Goal: Task Accomplishment & Management: Use online tool/utility

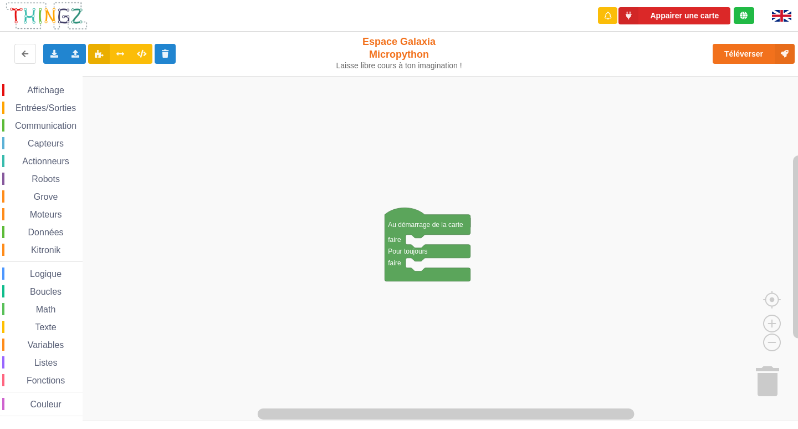
click at [33, 87] on span "Affichage" at bounding box center [46, 89] width 40 height 9
click at [435, 245] on div "Affichage Entrées/Sorties Communication Capteurs Actionneurs Robots Grove Moteu…" at bounding box center [403, 248] width 806 height 345
click at [53, 94] on span "Affichage" at bounding box center [46, 89] width 40 height 9
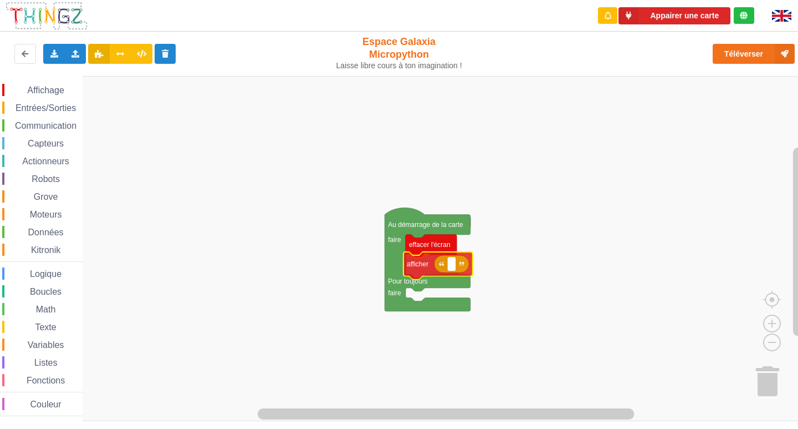
click at [431, 264] on div "Affichage Entrées/Sorties Communication Capteurs Actionneurs Robots Grove Moteu…" at bounding box center [403, 248] width 806 height 345
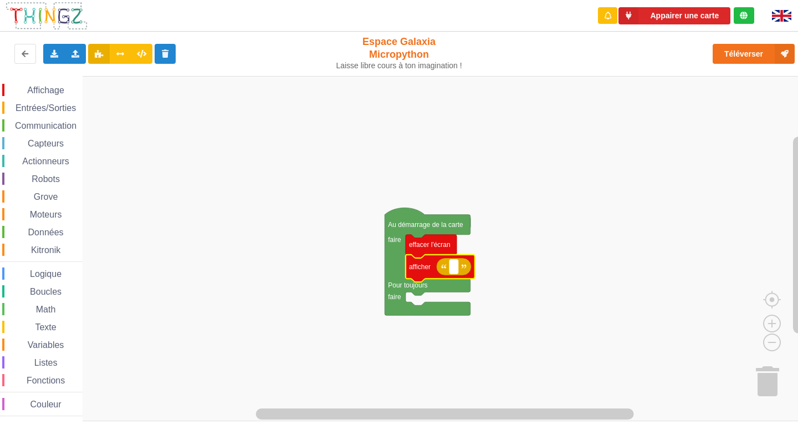
click at [455, 271] on text "Espace de travail de Blocky" at bounding box center [454, 267] width 2 height 8
type input "Activité 1"
click at [64, 105] on span "Entrées/Sorties" at bounding box center [46, 107] width 64 height 9
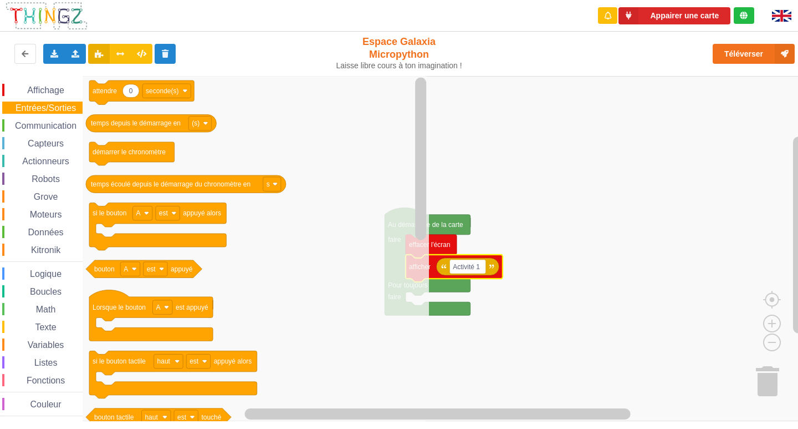
click at [53, 82] on div "Affichage Entrées/Sorties Communication Capteurs Actionneurs Robots Grove Moteu…" at bounding box center [41, 248] width 83 height 345
click at [49, 86] on div "Affichage" at bounding box center [42, 90] width 80 height 12
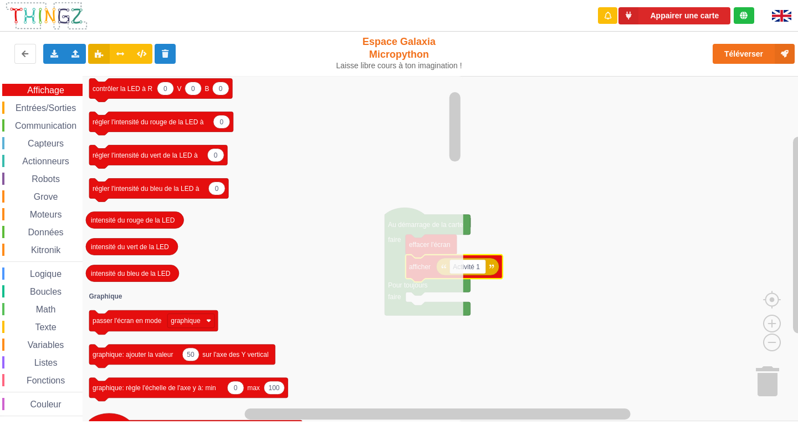
click at [41, 106] on span "Entrées/Sorties" at bounding box center [46, 107] width 64 height 9
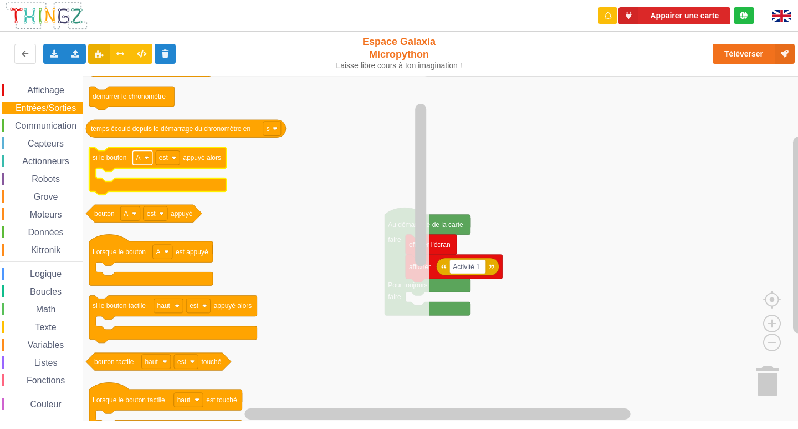
click at [139, 159] on text "A" at bounding box center [138, 158] width 4 height 8
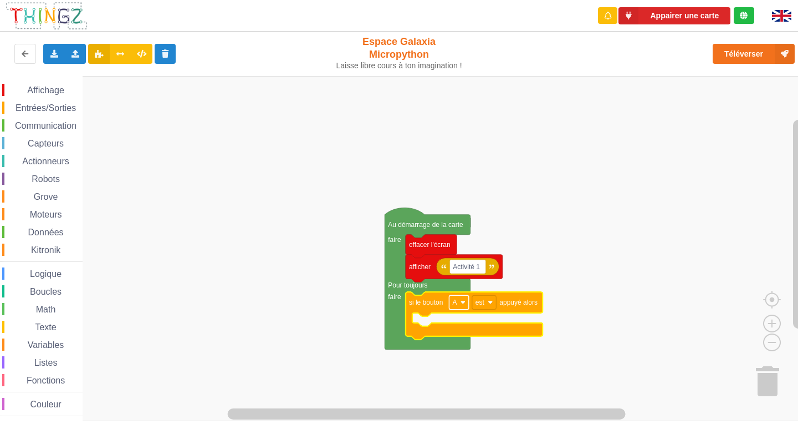
click at [455, 301] on text "A" at bounding box center [454, 302] width 4 height 8
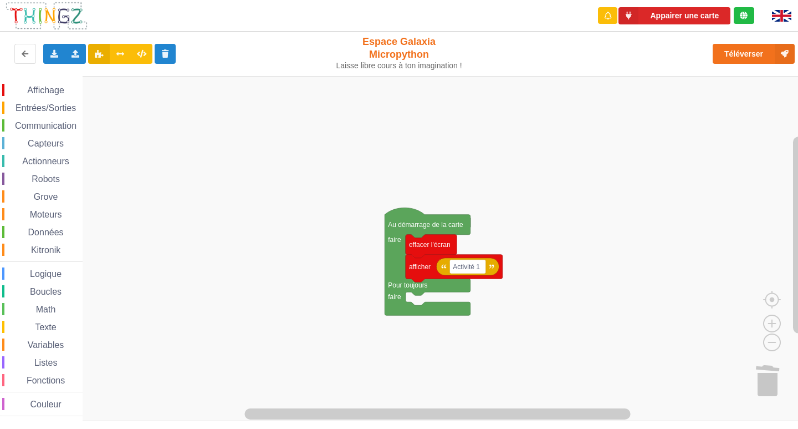
click at [19, 108] on span "Entrées/Sorties" at bounding box center [46, 107] width 64 height 9
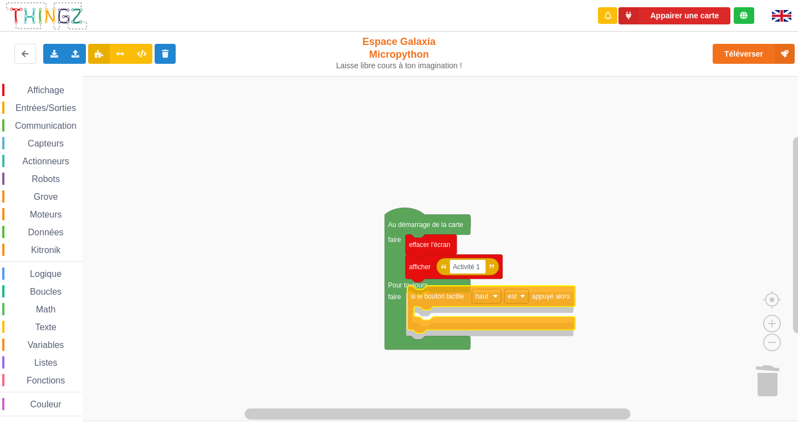
click at [473, 312] on div "Affichage Entrées/Sorties Communication Capteurs Actionneurs Robots Grove Moteu…" at bounding box center [403, 248] width 806 height 345
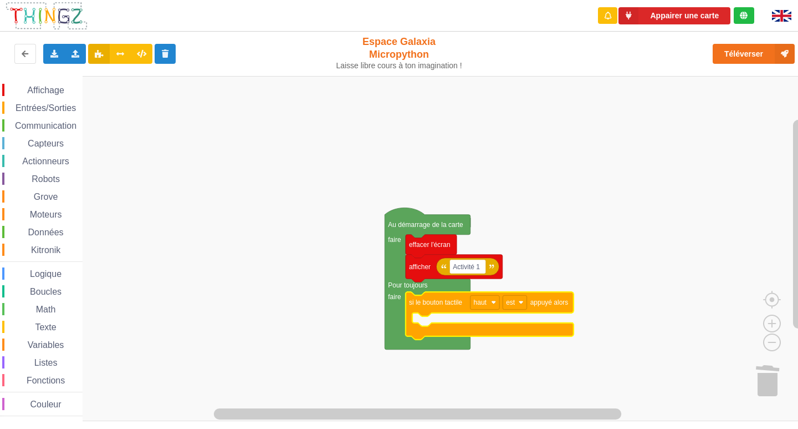
click at [44, 142] on span "Capteurs" at bounding box center [45, 143] width 39 height 9
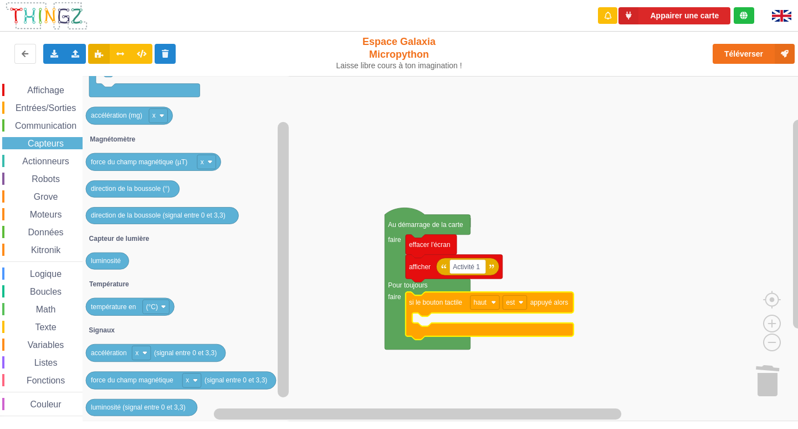
click at [59, 87] on span "Affichage" at bounding box center [46, 89] width 40 height 9
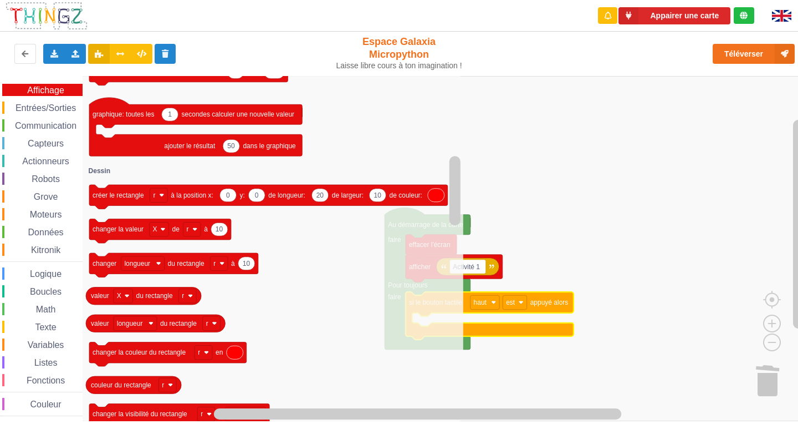
click at [45, 105] on span "Entrées/Sorties" at bounding box center [46, 107] width 64 height 9
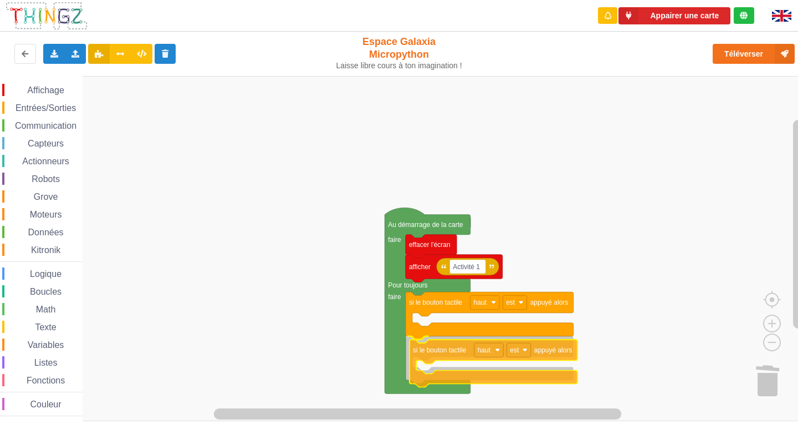
click at [482, 371] on div "Affichage Entrées/Sorties Communication Capteurs Actionneurs Robots Grove Moteu…" at bounding box center [403, 248] width 806 height 345
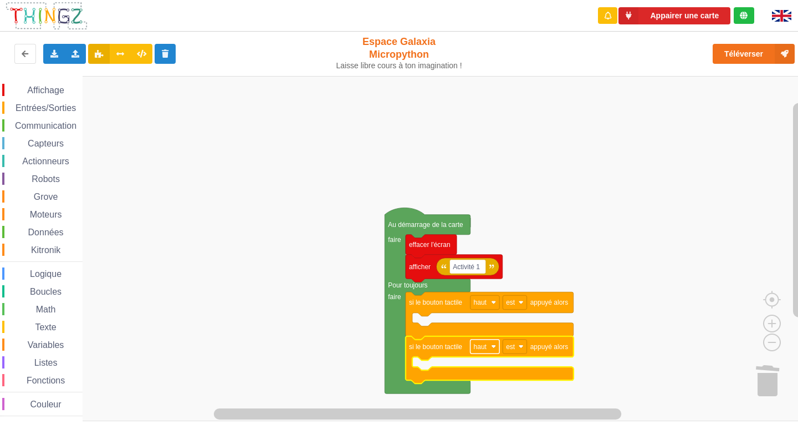
click at [471, 347] on rect "Espace de travail de Blocky" at bounding box center [485, 346] width 29 height 14
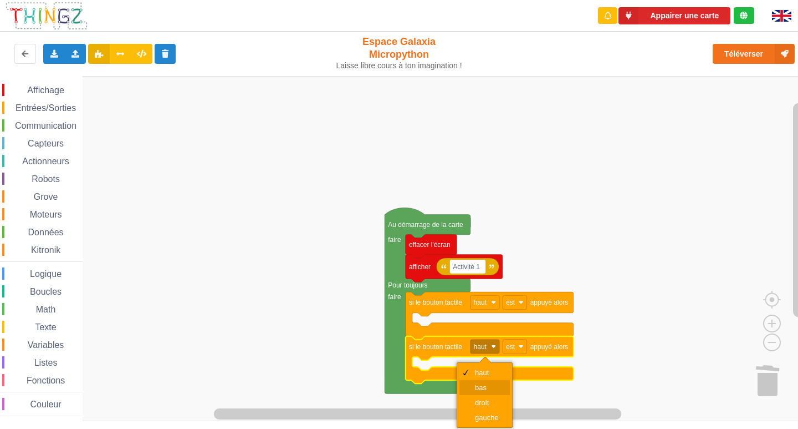
click at [468, 391] on div at bounding box center [465, 387] width 9 height 9
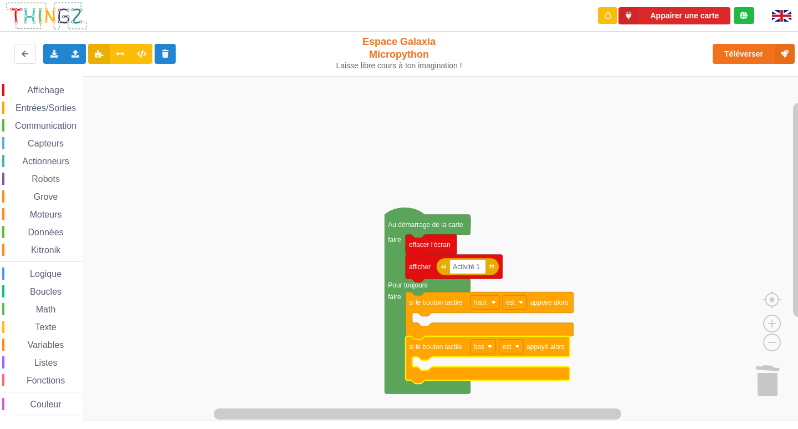
click at [21, 85] on div "Affichage" at bounding box center [42, 90] width 80 height 12
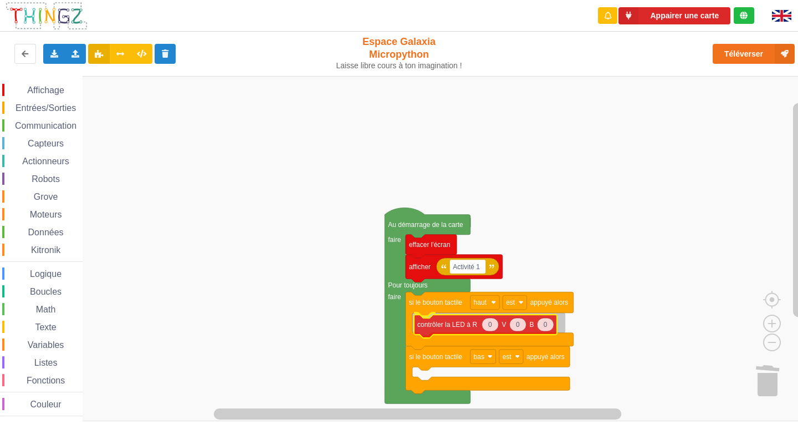
click at [463, 325] on div "Affichage Entrées/Sorties Communication Capteurs Actionneurs Robots Grove Moteu…" at bounding box center [403, 248] width 806 height 345
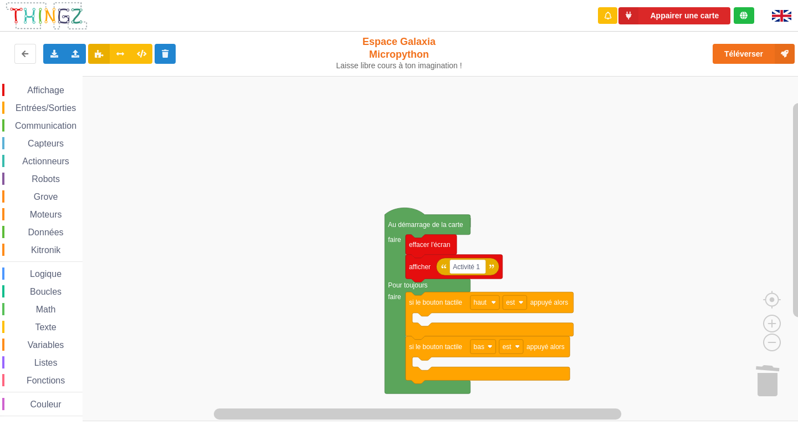
click at [60, 88] on span "Affichage" at bounding box center [46, 89] width 40 height 9
click at [564, 184] on rect "Espace de travail de Blocky" at bounding box center [403, 248] width 806 height 345
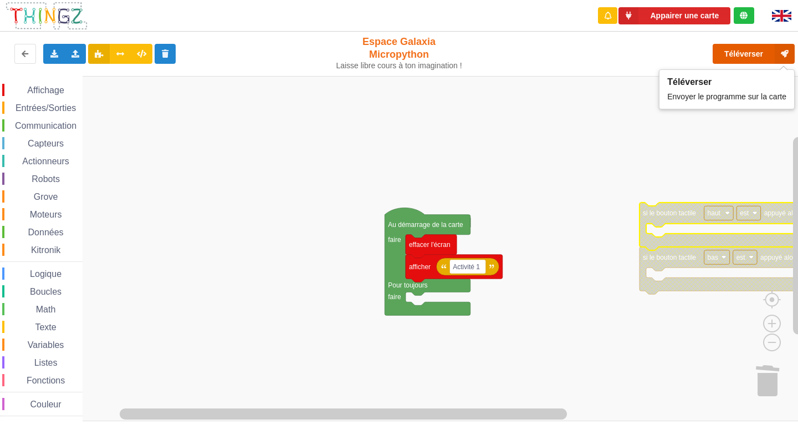
click at [736, 49] on button "Téléverser" at bounding box center [754, 54] width 82 height 20
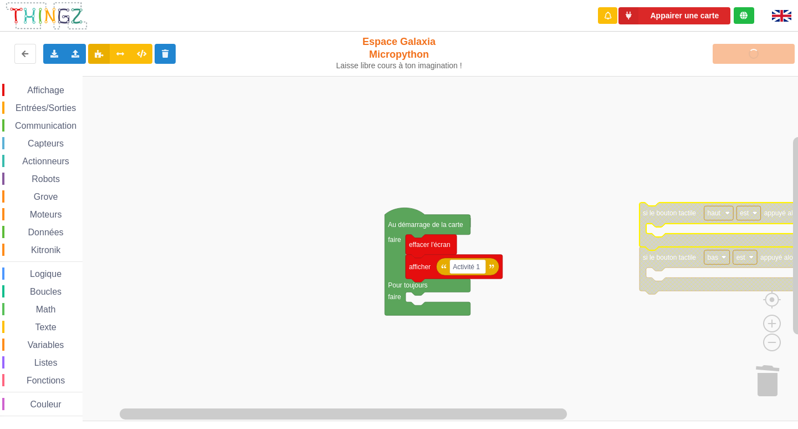
click at [248, 251] on rect "Espace de travail de Blocky" at bounding box center [403, 248] width 806 height 345
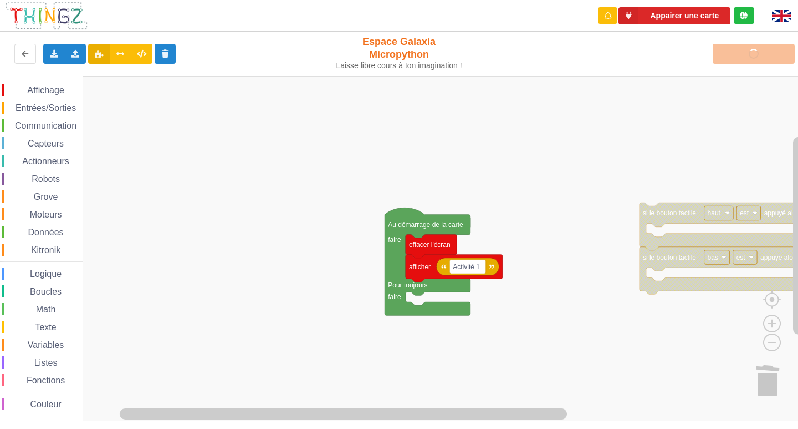
click at [739, 43] on div "Téléverser" at bounding box center [639, 53] width 328 height 35
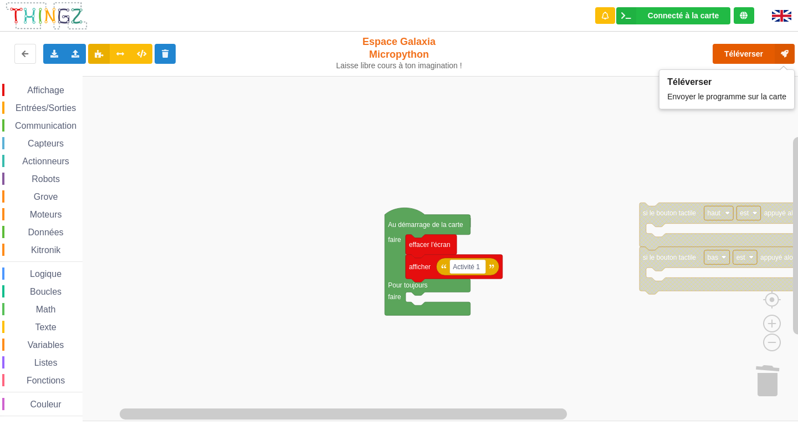
click at [733, 51] on button "Téléverser" at bounding box center [754, 54] width 82 height 20
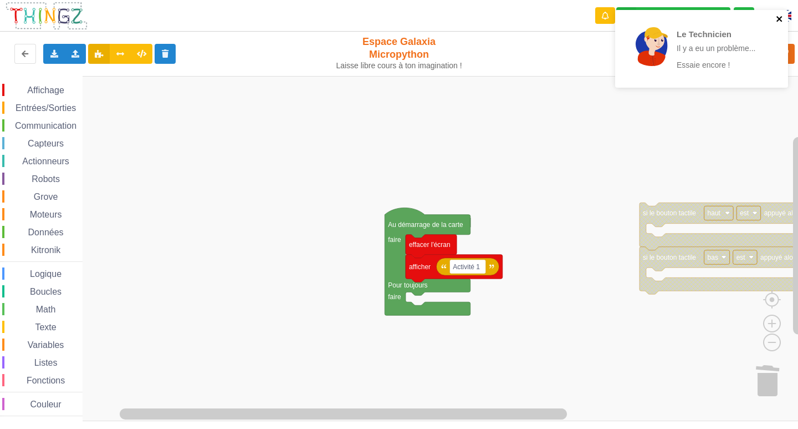
click at [780, 18] on icon "close" at bounding box center [780, 19] width 6 height 6
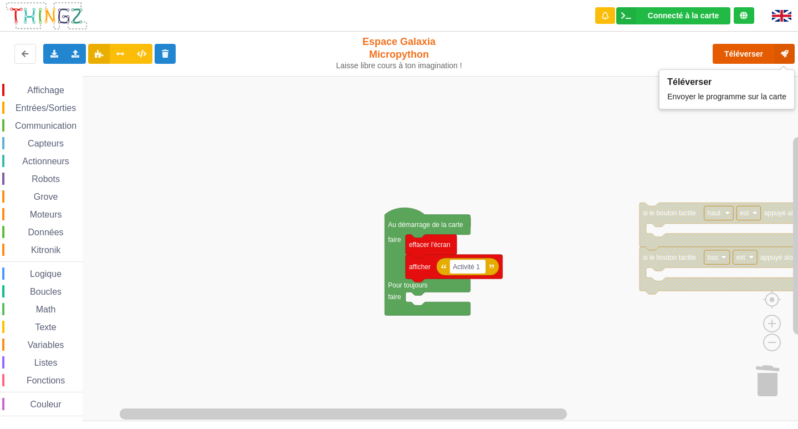
click at [752, 59] on button "Téléverser" at bounding box center [754, 54] width 82 height 20
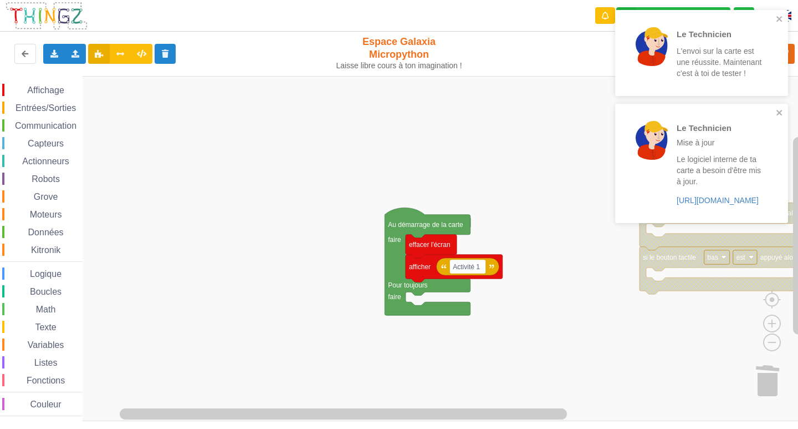
click at [577, 379] on rect "Espace de travail de Blocky" at bounding box center [403, 248] width 806 height 345
click at [646, 275] on g "si le bouton tactile bas est appuyé alors" at bounding box center [722, 271] width 164 height 48
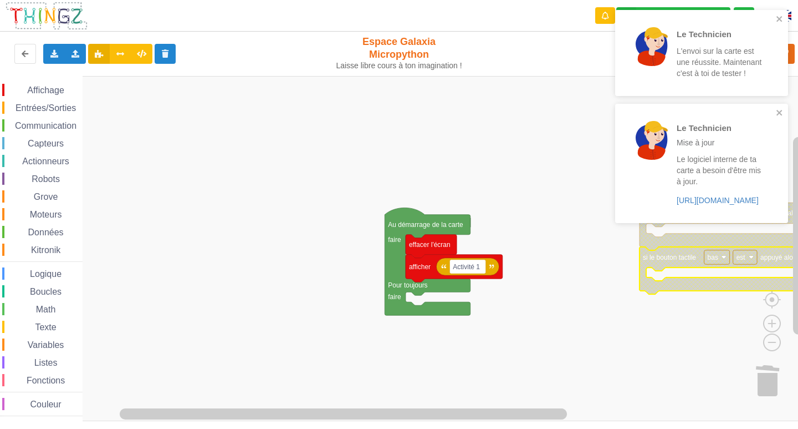
drag, startPoint x: 678, startPoint y: 243, endPoint x: 653, endPoint y: 251, distance: 26.7
click at [653, 251] on div "Le Technicien L'envoi sur la carte est une réussite. Maintenant c'est à toi de …" at bounding box center [399, 206] width 814 height 429
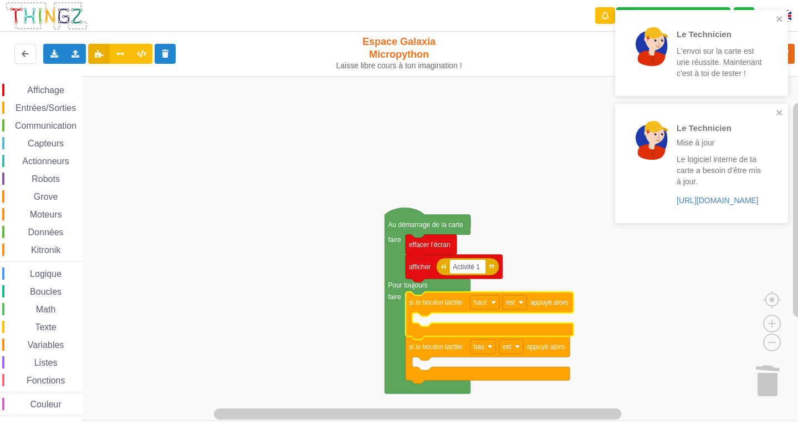
click at [52, 144] on span "Capteurs" at bounding box center [45, 143] width 39 height 9
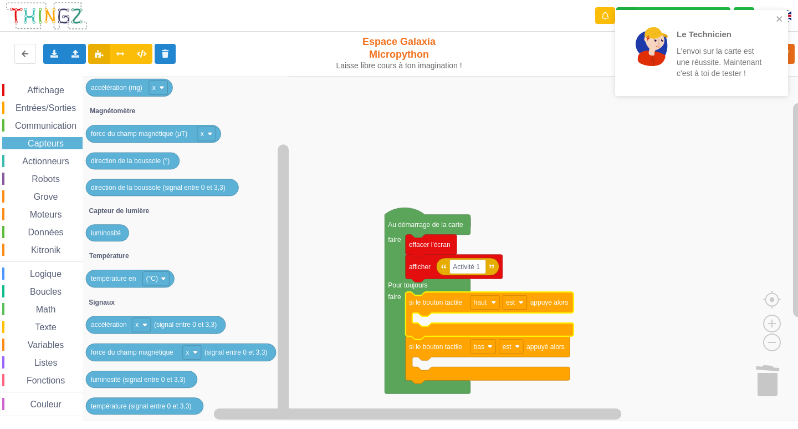
click at [55, 114] on div "Affichage Entrées/Sorties Communication Capteurs Actionneurs Robots Grove Moteu…" at bounding box center [41, 250] width 83 height 332
click at [45, 122] on span "Communication" at bounding box center [45, 125] width 65 height 9
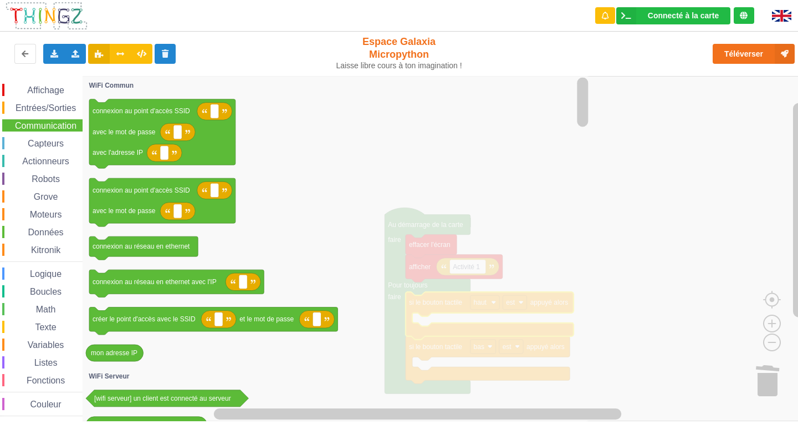
click at [298, 243] on icon "Espace de travail de Blocky" at bounding box center [337, 248] width 508 height 345
click at [41, 103] on span "Entrées/Sorties" at bounding box center [46, 107] width 64 height 9
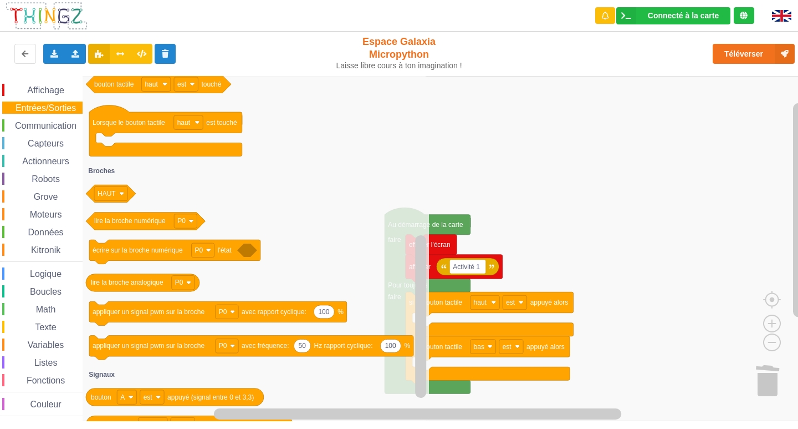
click at [29, 89] on span "Affichage" at bounding box center [46, 89] width 40 height 9
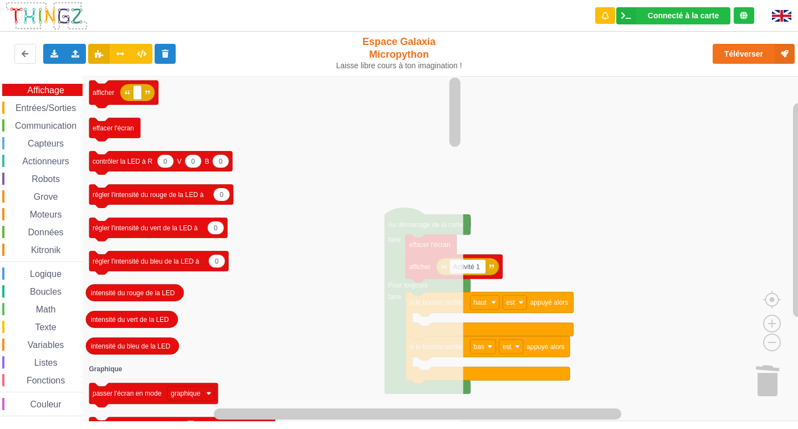
click at [29, 110] on span "Entrées/Sorties" at bounding box center [46, 107] width 64 height 9
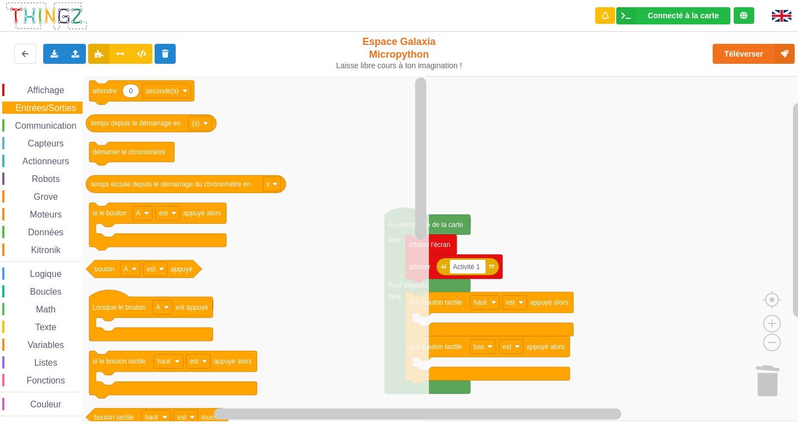
click at [29, 119] on div "Communication" at bounding box center [42, 125] width 80 height 12
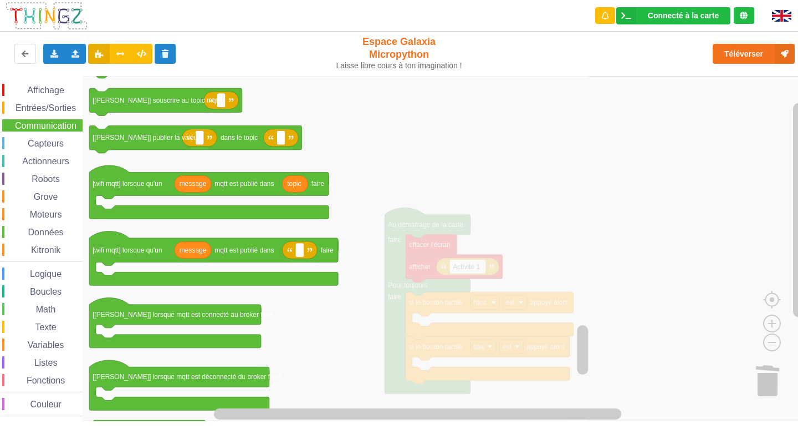
click at [60, 102] on div "Entrées/Sorties" at bounding box center [42, 107] width 80 height 12
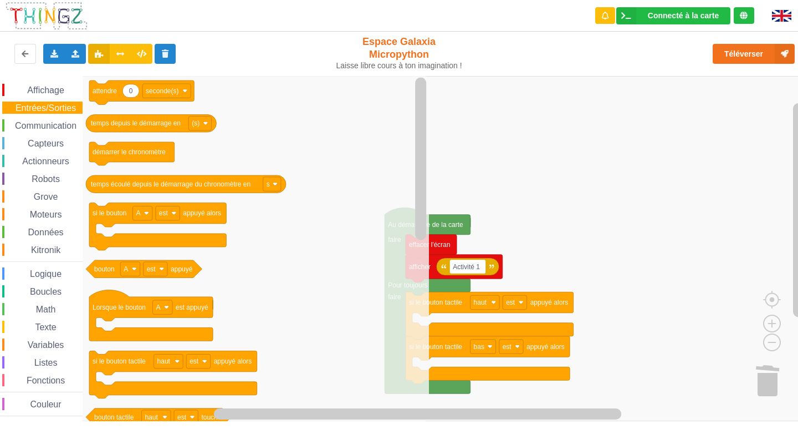
click at [60, 81] on div "Affichage Entrées/Sorties Communication Capteurs Actionneurs Robots Grove Moteu…" at bounding box center [41, 248] width 83 height 345
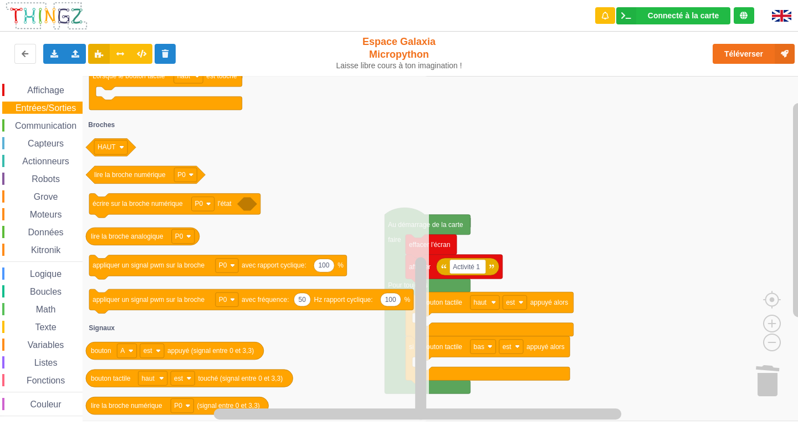
click at [202, 135] on icon "Espace de travail de Blocky" at bounding box center [256, 248] width 347 height 345
click at [48, 83] on div "Affichage Entrées/Sorties Communication Capteurs Actionneurs Robots Grove Moteu…" at bounding box center [41, 248] width 83 height 345
click at [46, 88] on span "Affichage" at bounding box center [46, 89] width 40 height 9
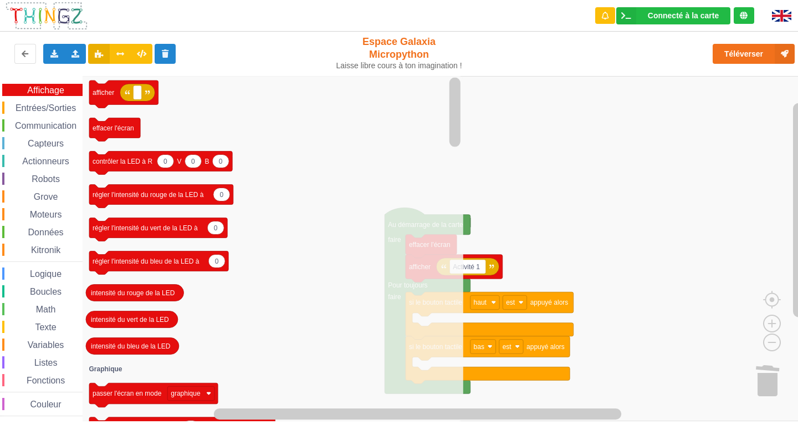
click at [21, 106] on span "Entrées/Sorties" at bounding box center [46, 107] width 64 height 9
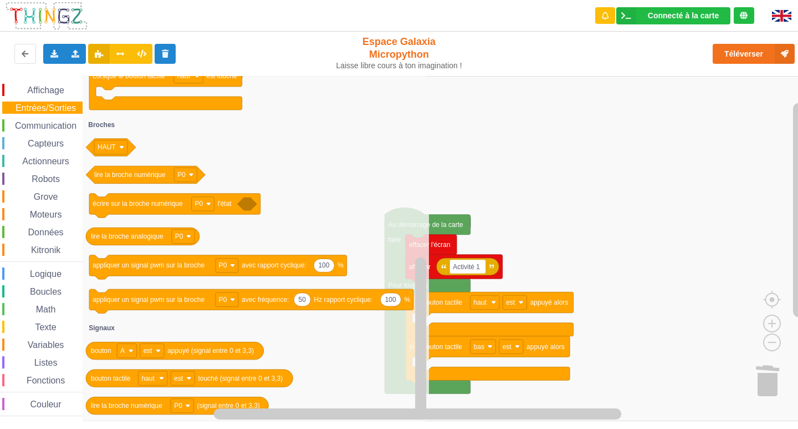
click at [48, 85] on span "Affichage" at bounding box center [46, 89] width 40 height 9
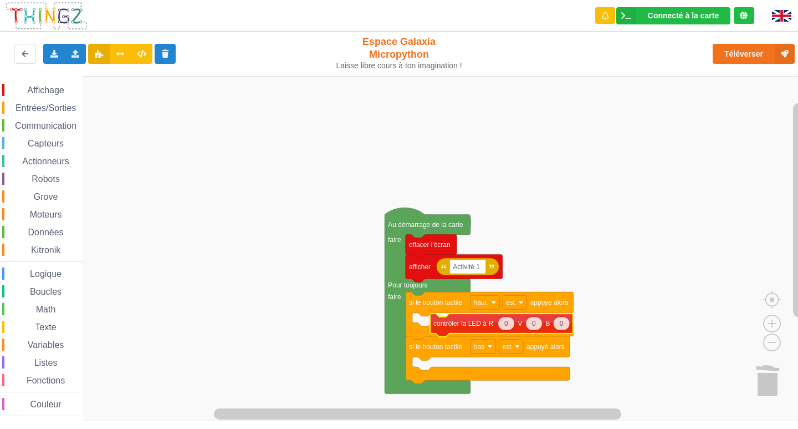
click at [479, 332] on div "Affichage Entrées/Sorties Communication Capteurs Actionneurs Robots Grove Moteu…" at bounding box center [403, 248] width 806 height 345
click at [511, 327] on icon "Espace de travail de Blocky" at bounding box center [506, 323] width 17 height 13
click at [42, 91] on span "Affichage" at bounding box center [46, 89] width 40 height 9
click at [0, 203] on div "Affichage Entrées/Sorties Communication Capteurs Actionneurs Robots Grove Moteu…" at bounding box center [403, 248] width 806 height 345
click at [52, 93] on span "Affichage" at bounding box center [46, 89] width 40 height 9
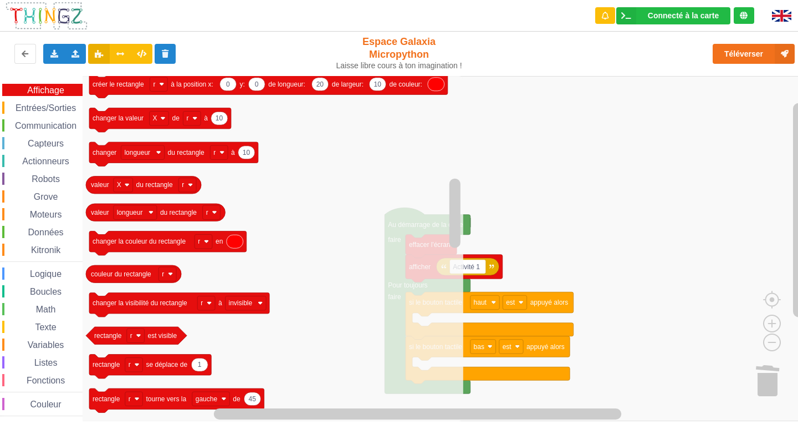
click at [60, 158] on span "Actionneurs" at bounding box center [46, 160] width 50 height 9
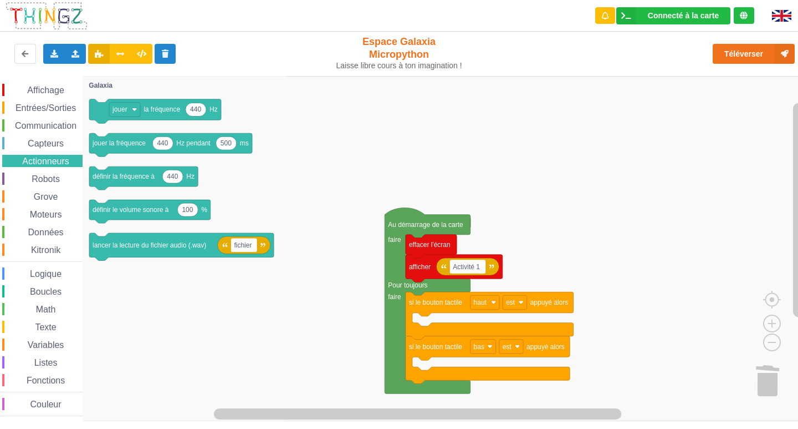
click at [43, 186] on div "Affichage Entrées/Sorties Communication Capteurs Actionneurs Robots Grove Moteu…" at bounding box center [41, 250] width 83 height 332
click at [28, 145] on span "Capteurs" at bounding box center [45, 143] width 39 height 9
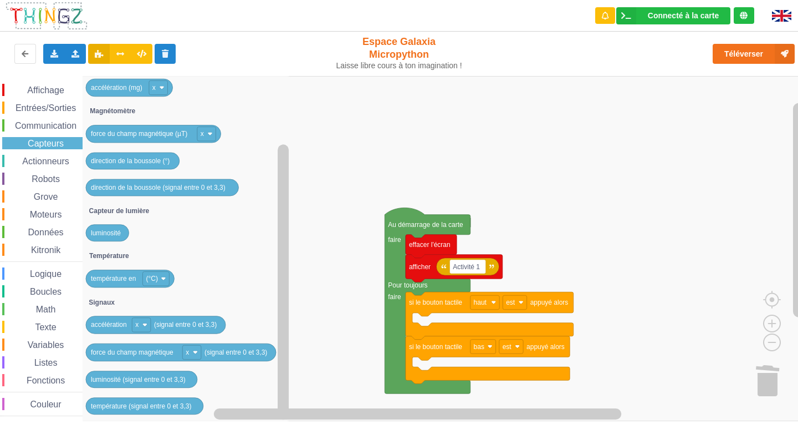
click at [39, 156] on div "Actionneurs" at bounding box center [42, 161] width 80 height 12
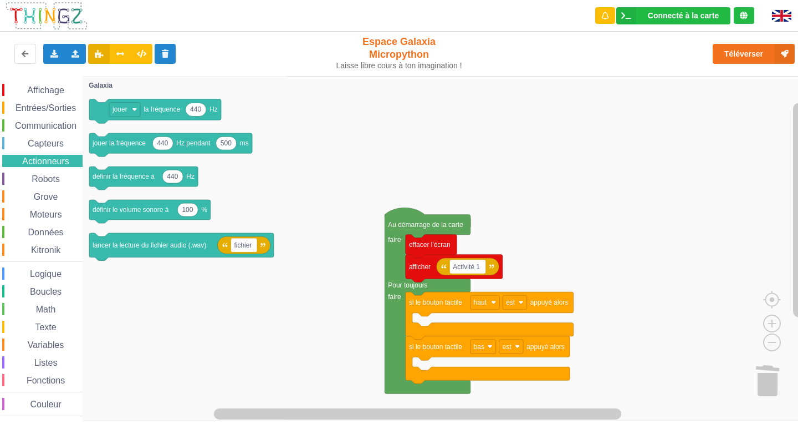
click at [33, 179] on span "Robots" at bounding box center [46, 178] width 32 height 9
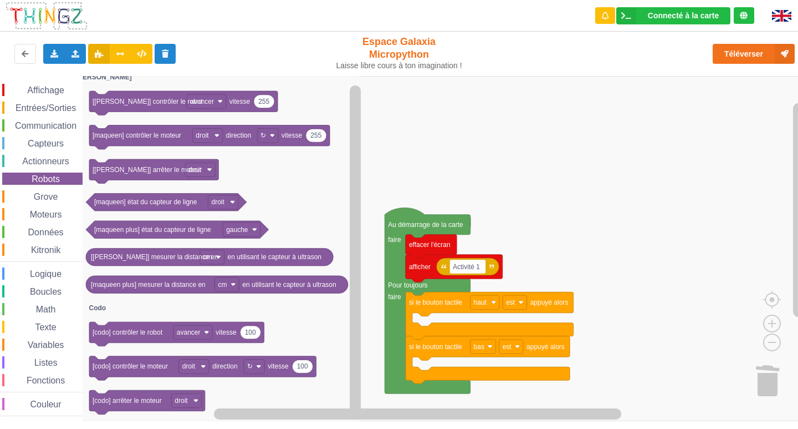
click at [54, 203] on div "Affichage Entrées/Sorties Communication Capteurs Actionneurs Robots Grove Moteu…" at bounding box center [41, 250] width 83 height 332
click at [26, 196] on span "Espace de travail de Blocky" at bounding box center [27, 196] width 9 height 9
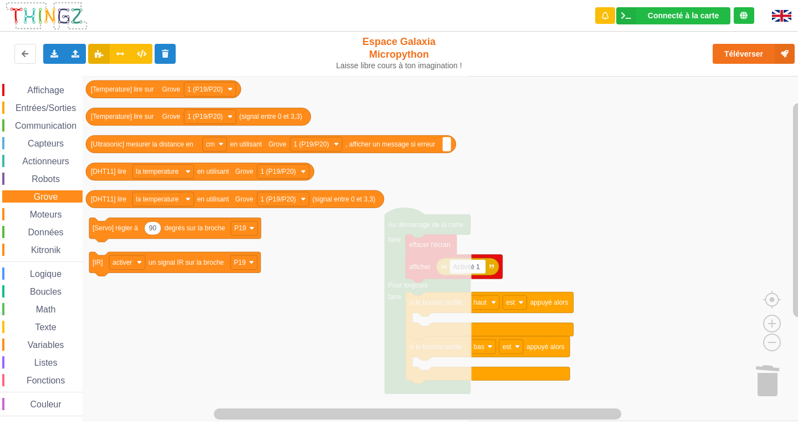
click at [35, 212] on span "Moteurs" at bounding box center [45, 214] width 35 height 9
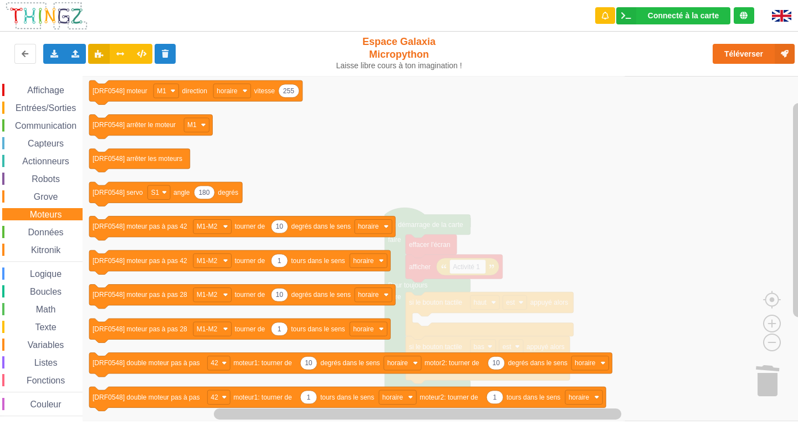
click at [28, 235] on span "Données" at bounding box center [46, 231] width 39 height 9
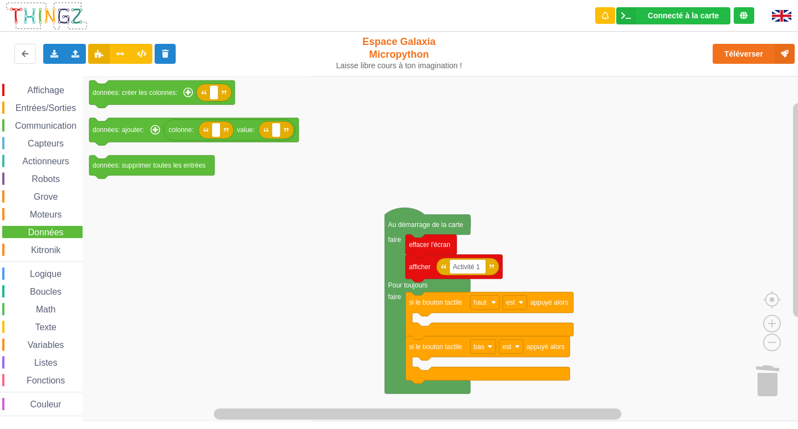
click at [18, 254] on div "Kitronik" at bounding box center [42, 249] width 80 height 12
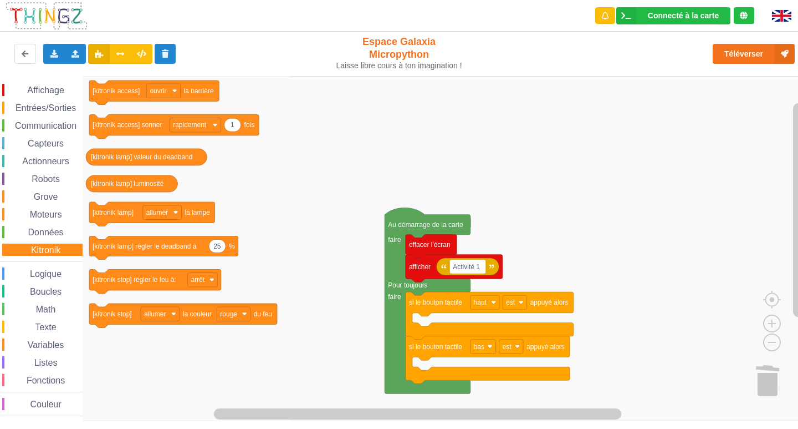
click at [46, 408] on span "Couleur" at bounding box center [46, 403] width 34 height 9
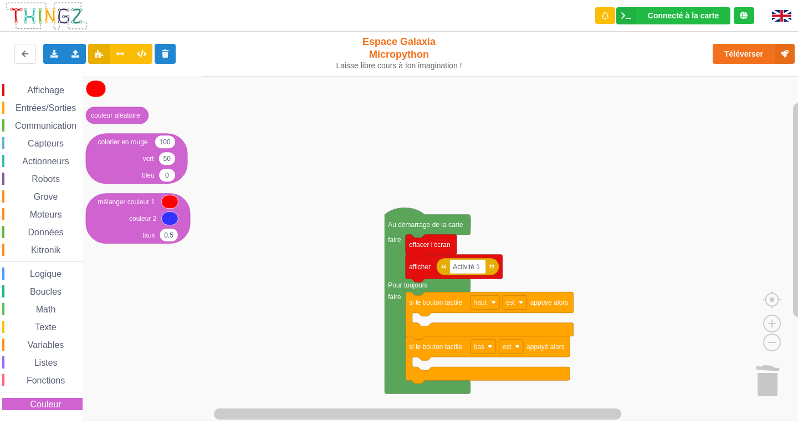
click at [48, 378] on span "Fonctions" at bounding box center [46, 379] width 42 height 9
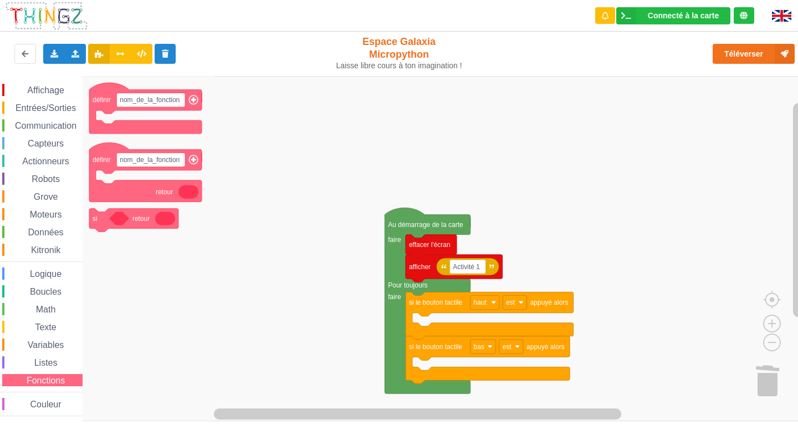
click at [27, 355] on div "Affichage Entrées/Sorties Communication Capteurs Actionneurs Robots Grove Moteu…" at bounding box center [41, 250] width 83 height 332
click at [37, 363] on span "Listes" at bounding box center [46, 362] width 27 height 9
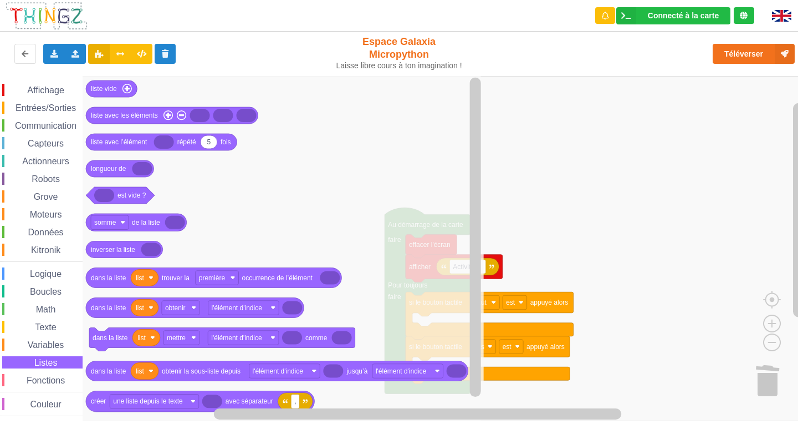
click at [39, 86] on span "Affichage" at bounding box center [46, 89] width 40 height 9
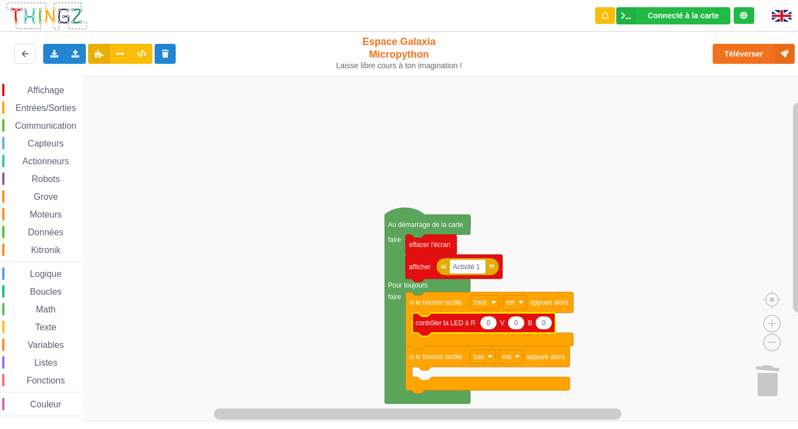
click at [490, 324] on text "0" at bounding box center [489, 323] width 4 height 8
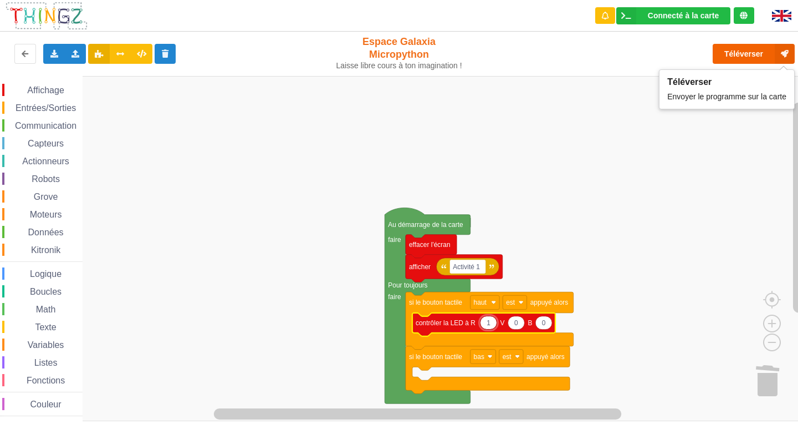
type input "1"
click at [731, 53] on button "Téléverser" at bounding box center [754, 54] width 82 height 20
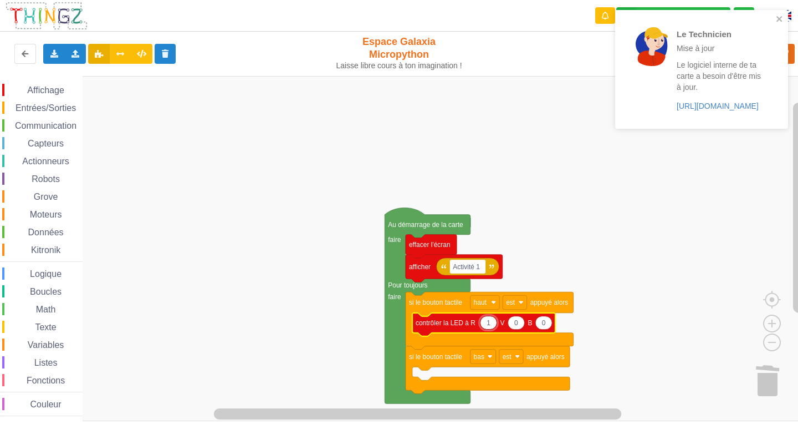
click at [492, 326] on input "1" at bounding box center [488, 322] width 17 height 14
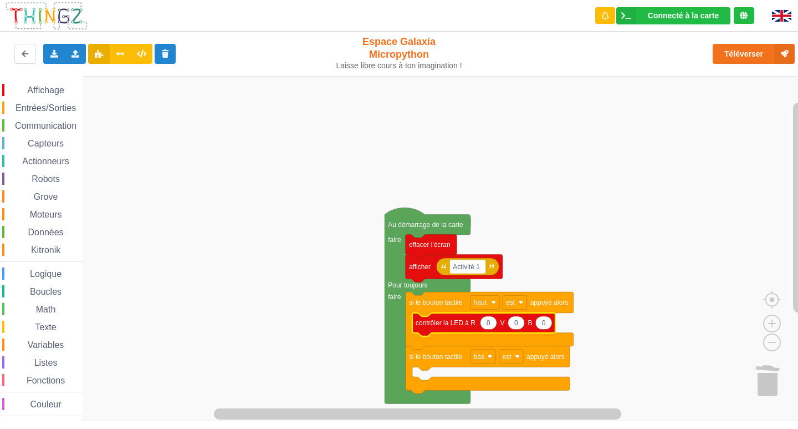
click at [355, 324] on rect "Espace de travail de Blocky" at bounding box center [403, 248] width 806 height 345
click at [23, 94] on span "Espace de travail de Blocky" at bounding box center [21, 90] width 9 height 9
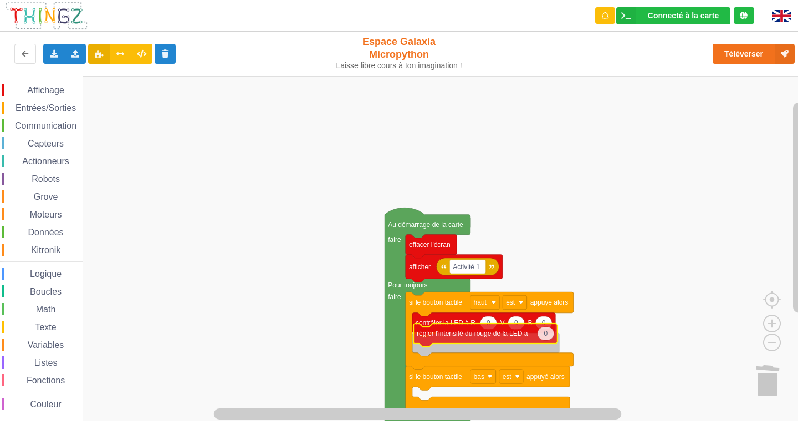
click at [443, 340] on div "Affichage Entrées/Sorties Communication Capteurs Actionneurs Robots Grove Moteu…" at bounding box center [403, 248] width 806 height 345
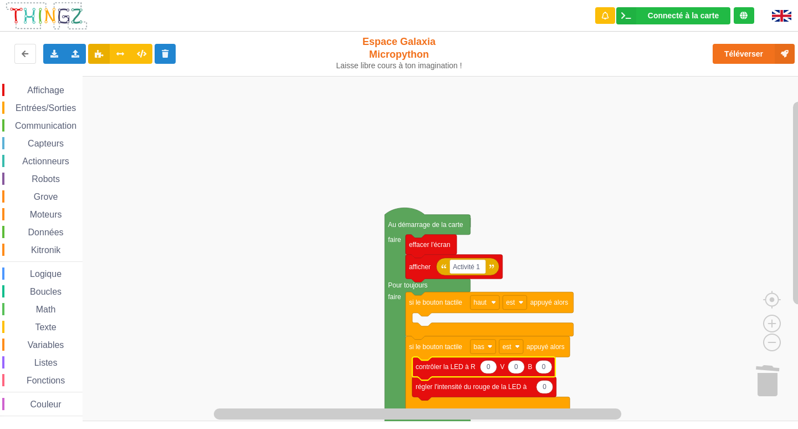
click at [190, 202] on rect "Espace de travail de Blocky" at bounding box center [403, 248] width 806 height 345
click at [29, 88] on span "Affichage" at bounding box center [46, 89] width 40 height 9
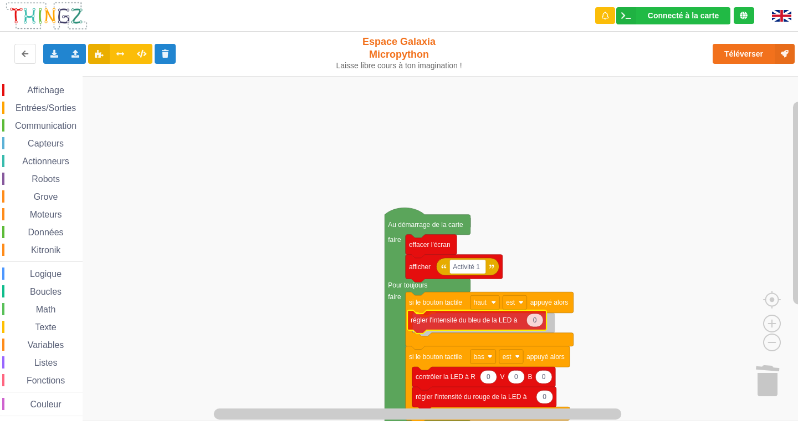
click at [458, 330] on div "Affichage Entrées/Sorties Communication Capteurs Actionneurs Robots Grove Moteu…" at bounding box center [403, 248] width 806 height 345
click at [539, 325] on text "0" at bounding box center [540, 323] width 4 height 8
type input "1"
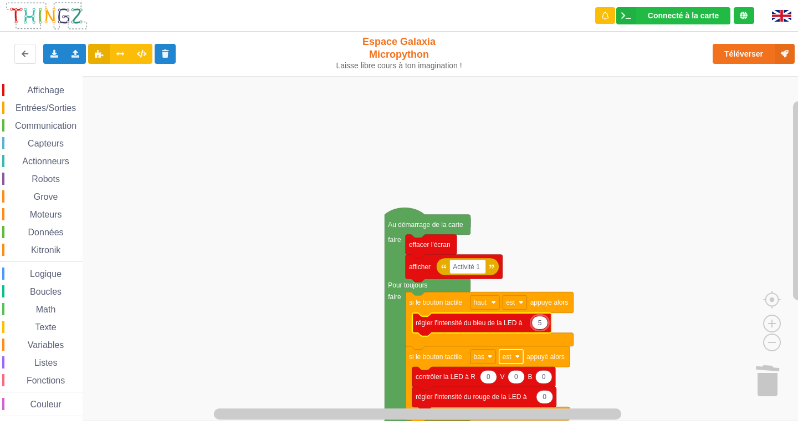
type input "50"
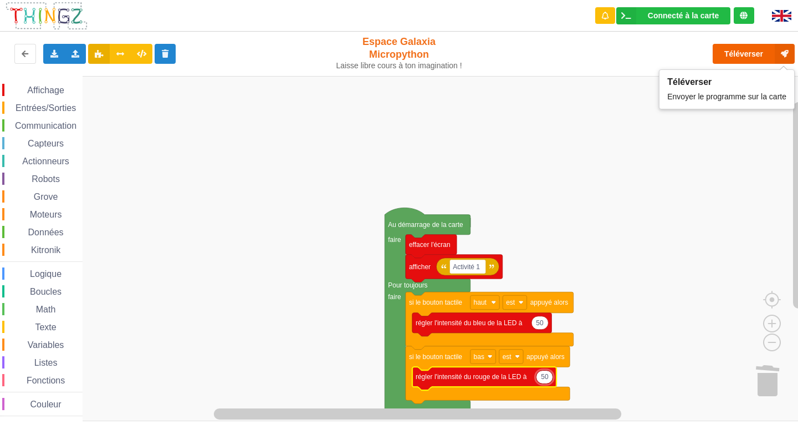
type input "50"
click at [740, 47] on button "Téléverser" at bounding box center [754, 54] width 82 height 20
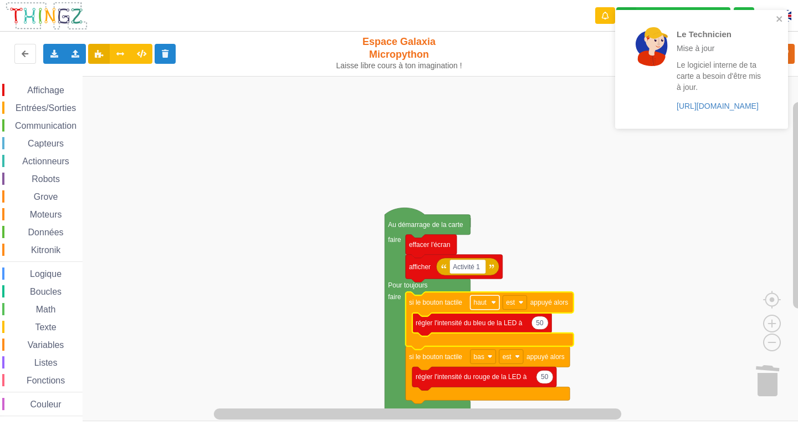
click at [486, 302] on text "haut" at bounding box center [480, 302] width 13 height 8
click at [477, 324] on div "haut" at bounding box center [488, 328] width 27 height 8
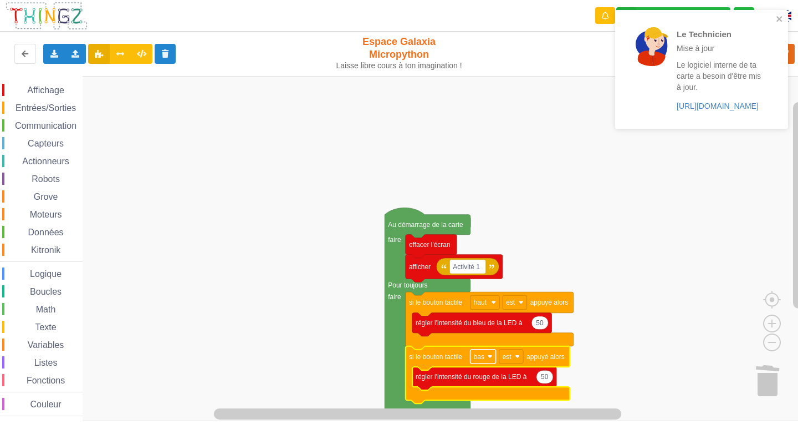
click at [489, 362] on rect "Espace de travail de Blocky" at bounding box center [484, 356] width 26 height 14
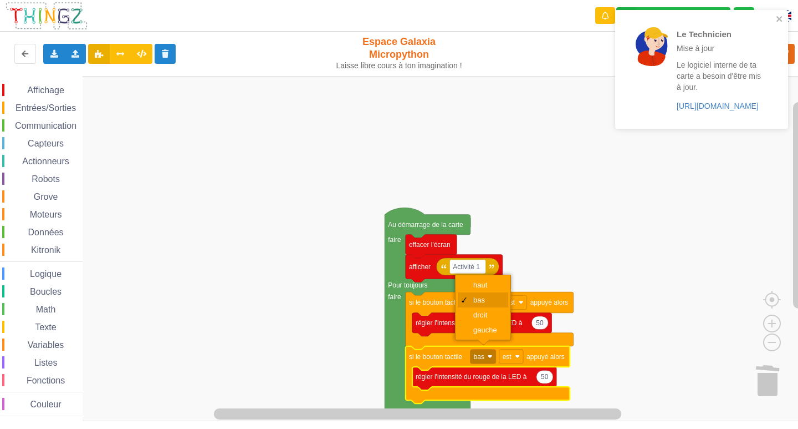
click at [473, 297] on div "bas" at bounding box center [483, 299] width 50 height 15
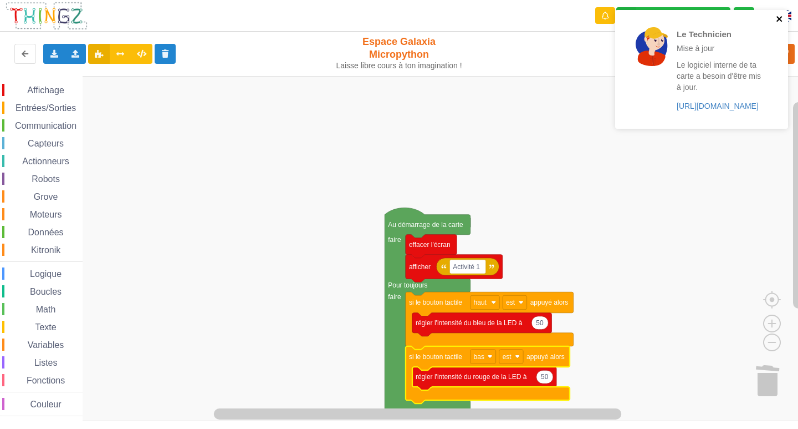
click at [778, 19] on icon "close" at bounding box center [780, 18] width 8 height 9
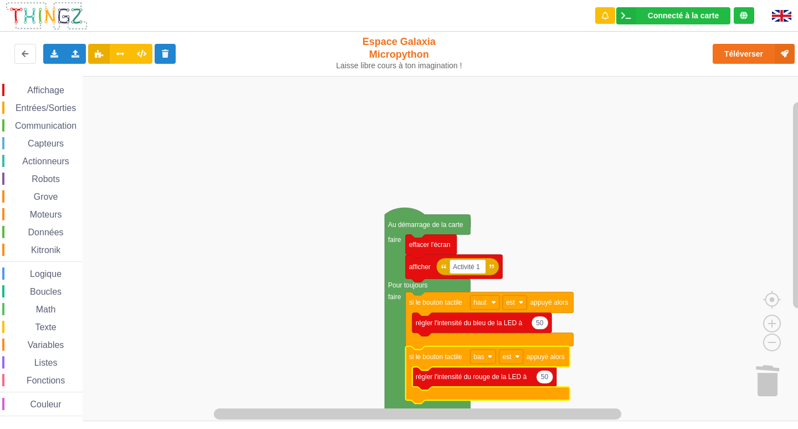
click at [745, 49] on div "Le Technicien Mise à jour Le logiciel interne de ta carte a besoin d'être mis à…" at bounding box center [701, 73] width 177 height 131
click at [741, 59] on button "Téléverser" at bounding box center [754, 54] width 82 height 20
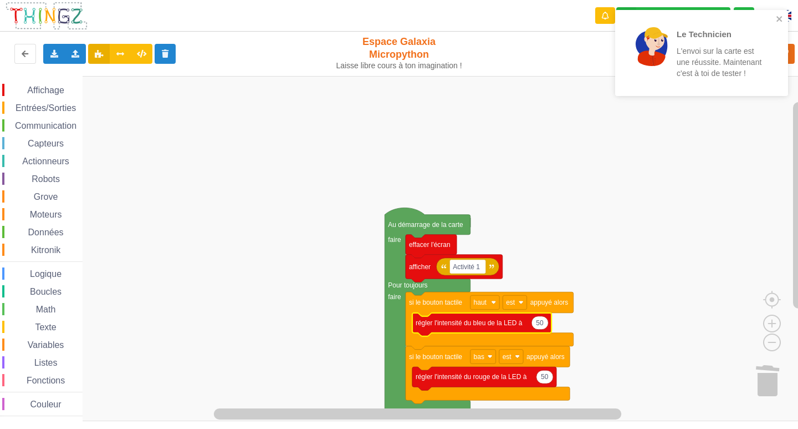
click at [780, 14] on div "Le Technicien L'envoi sur la carte est une réussite. Maintenant c'est à toi de …" at bounding box center [701, 53] width 173 height 86
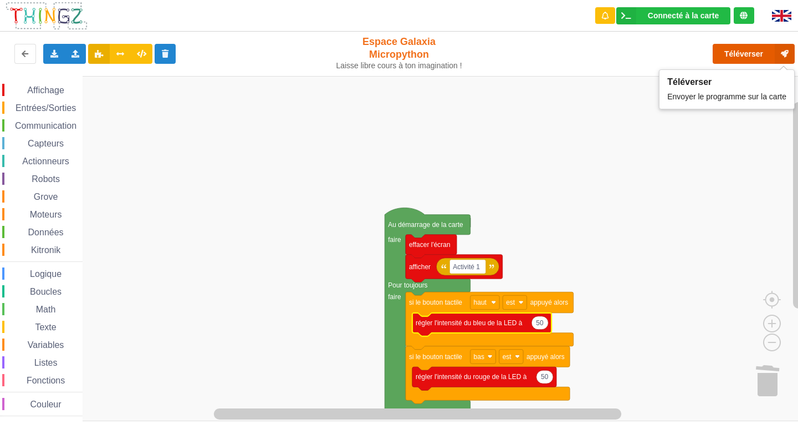
click at [755, 50] on button "Téléverser" at bounding box center [754, 54] width 82 height 20
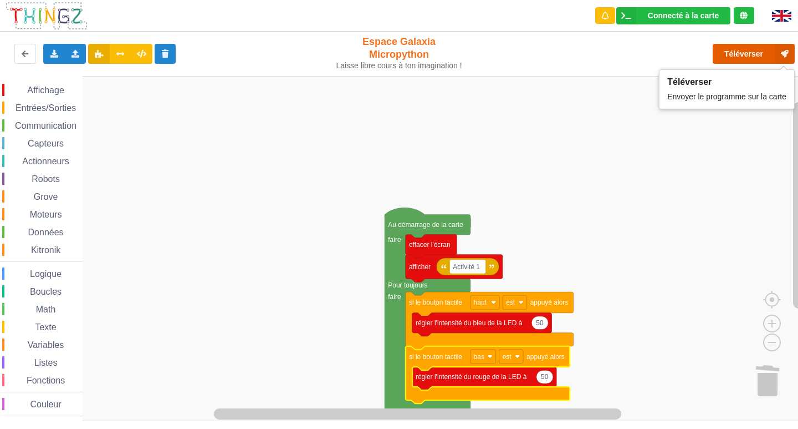
click at [727, 59] on button "Téléverser" at bounding box center [754, 54] width 82 height 20
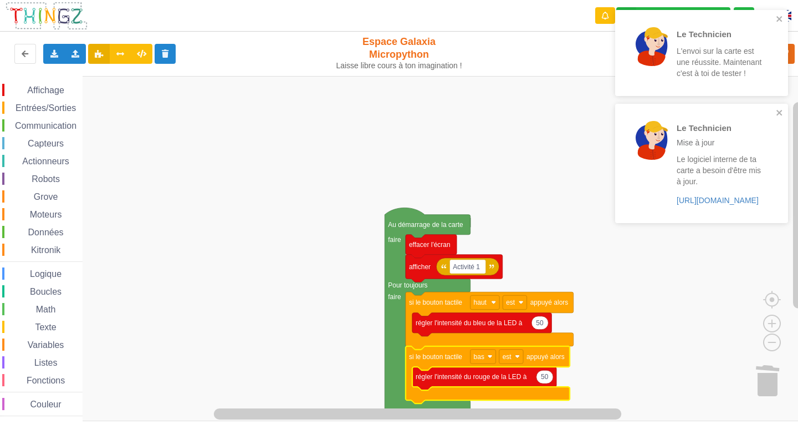
click at [527, 150] on rect "Espace de travail de Blocky" at bounding box center [403, 248] width 806 height 345
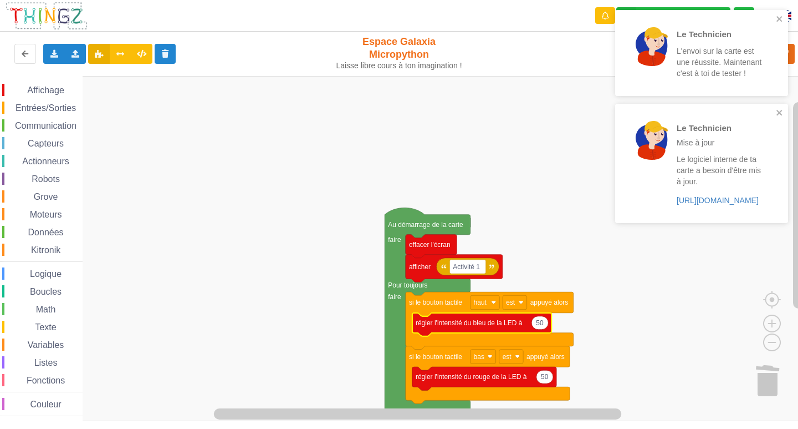
click at [544, 324] on icon "Espace de travail de Blocky" at bounding box center [540, 322] width 17 height 13
type input "25"
click at [782, 19] on icon "close" at bounding box center [780, 18] width 8 height 9
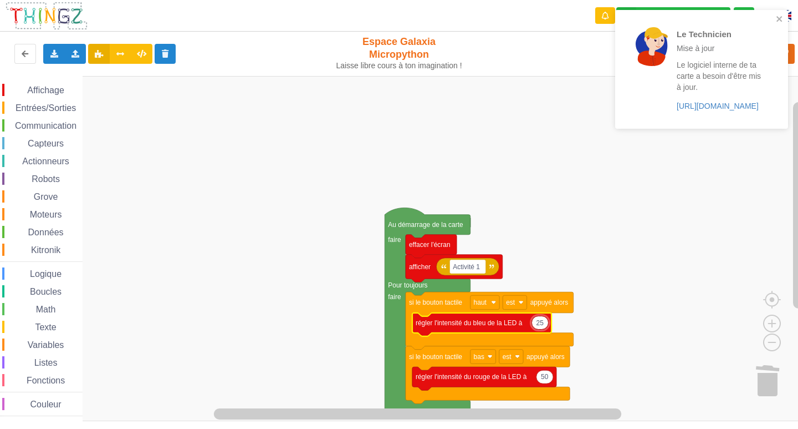
click at [735, 48] on div "Le Technicien L'envoi sur la carte est une réussite. Maintenant c'est à toi de …" at bounding box center [701, 73] width 177 height 131
click at [782, 18] on icon "close" at bounding box center [780, 18] width 8 height 9
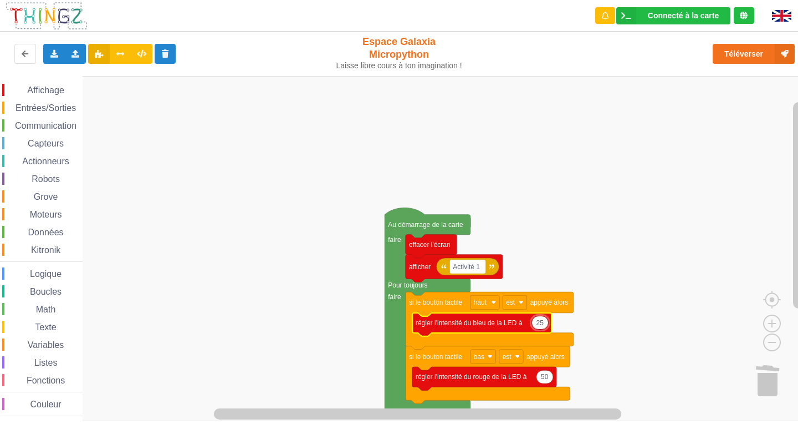
click at [728, 50] on div "Le Technicien Mise à jour Le logiciel interne de ta carte a besoin d'être mis à…" at bounding box center [399, 206] width 814 height 429
click at [723, 57] on button "Téléverser" at bounding box center [754, 54] width 82 height 20
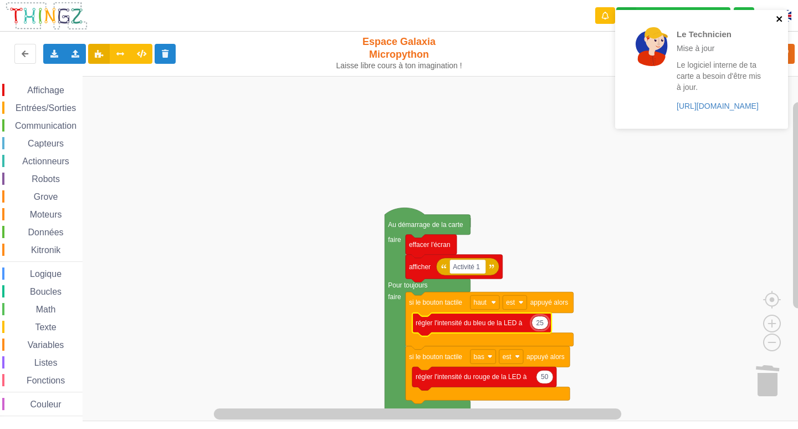
click at [782, 19] on icon "close" at bounding box center [780, 18] width 8 height 9
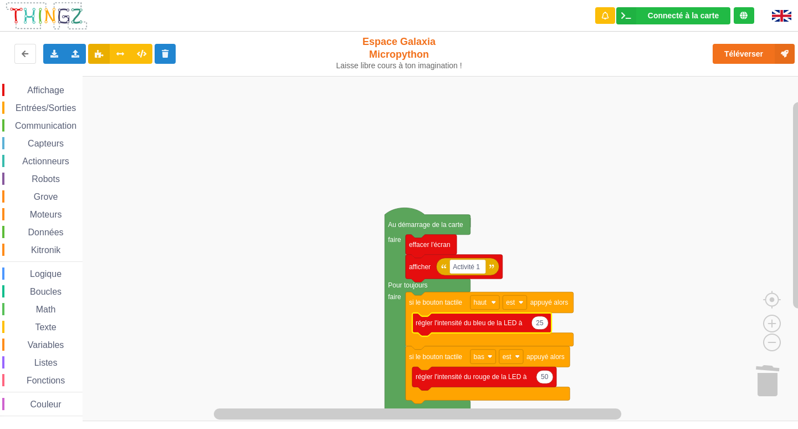
click at [551, 331] on icon "Espace de travail de Blocky" at bounding box center [481, 324] width 139 height 23
click at [547, 329] on icon "Espace de travail de Blocky" at bounding box center [481, 324] width 139 height 23
click at [541, 321] on text "25" at bounding box center [540, 323] width 8 height 8
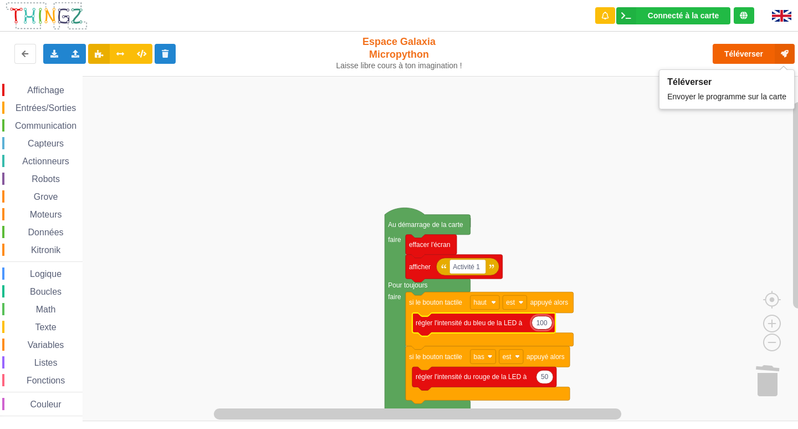
type input "100"
click at [753, 54] on button "Téléverser" at bounding box center [754, 54] width 82 height 20
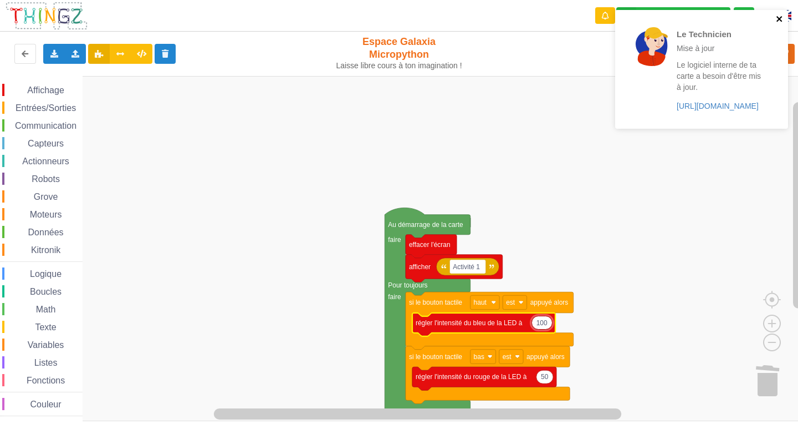
click at [778, 18] on icon "close" at bounding box center [780, 18] width 8 height 9
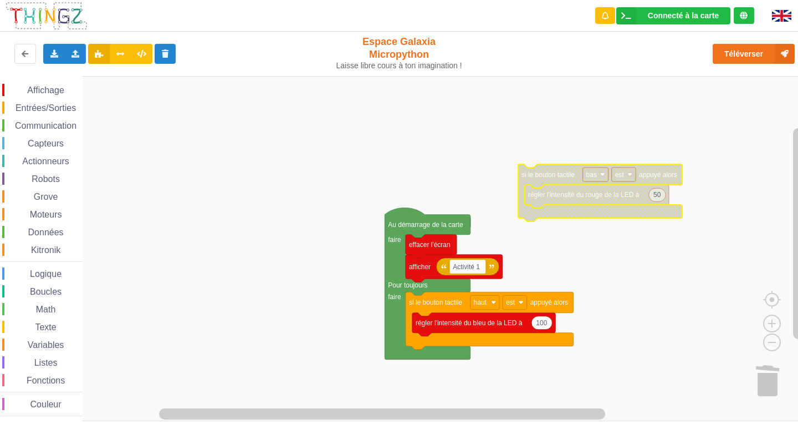
click at [651, 69] on div "Connecté à la carte Réglages Ouvrir le moniteur automatiquement Connexion autom…" at bounding box center [399, 206] width 814 height 429
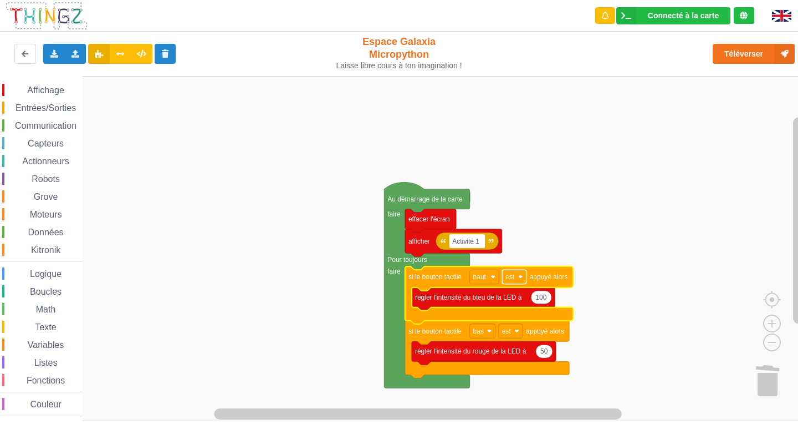
click at [518, 279] on rect "Espace de travail de Blocky" at bounding box center [514, 276] width 24 height 14
click at [639, 301] on rect "Espace de travail de Blocky" at bounding box center [403, 248] width 806 height 345
click at [512, 278] on text "est" at bounding box center [510, 277] width 9 height 8
click at [643, 306] on rect "Espace de travail de Blocky" at bounding box center [403, 248] width 806 height 345
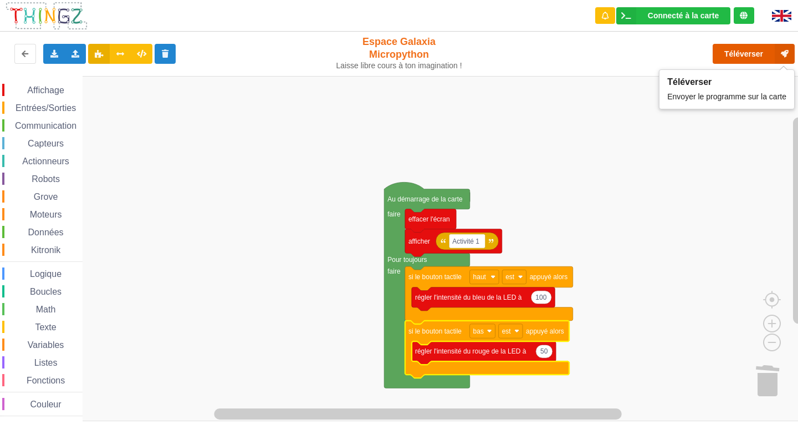
click at [730, 58] on button "Téléverser" at bounding box center [754, 54] width 82 height 20
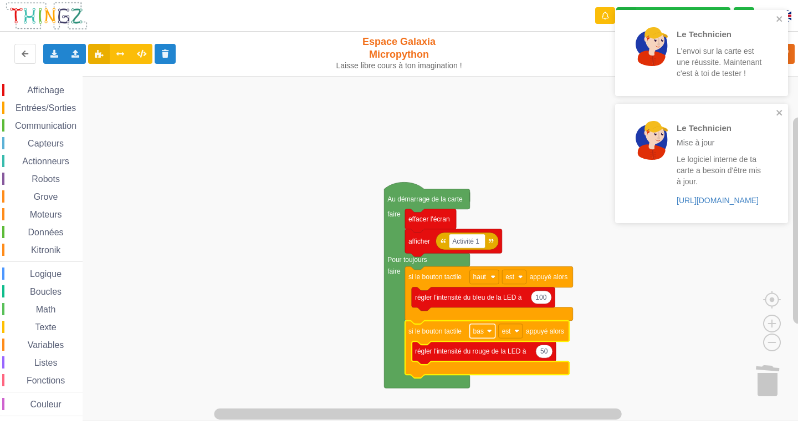
click at [490, 327] on rect "Espace de travail de Blocky" at bounding box center [483, 331] width 26 height 14
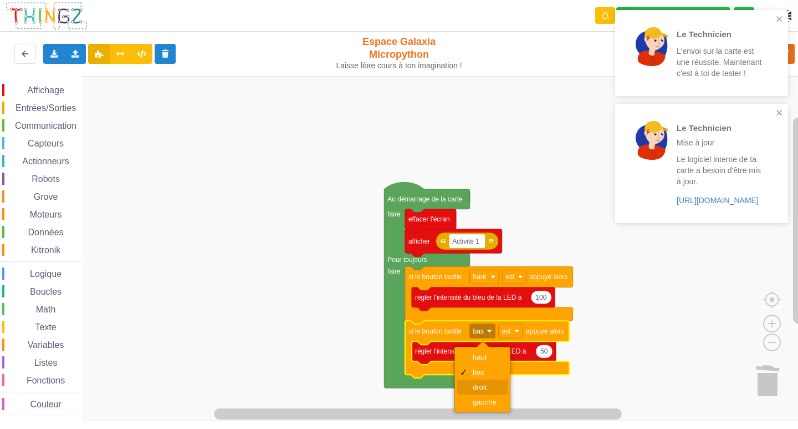
drag, startPoint x: 474, startPoint y: 391, endPoint x: 491, endPoint y: 352, distance: 43.0
click at [475, 391] on div "droit" at bounding box center [482, 386] width 50 height 15
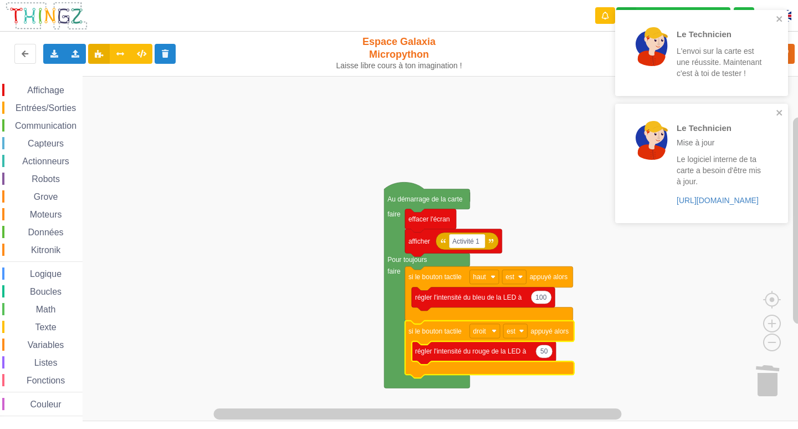
click at [486, 285] on icon "Espace de travail de Blocky" at bounding box center [489, 295] width 168 height 58
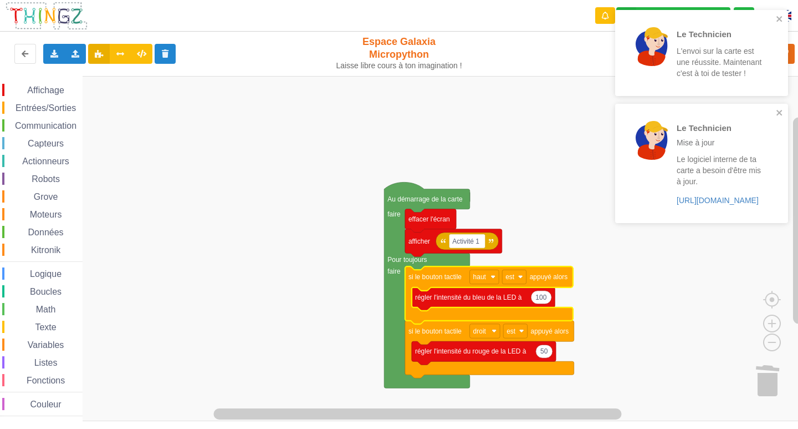
click at [542, 184] on div "Affichage Entrées/Sorties Communication Capteurs Actionneurs Robots Grove Moteu…" at bounding box center [403, 248] width 806 height 345
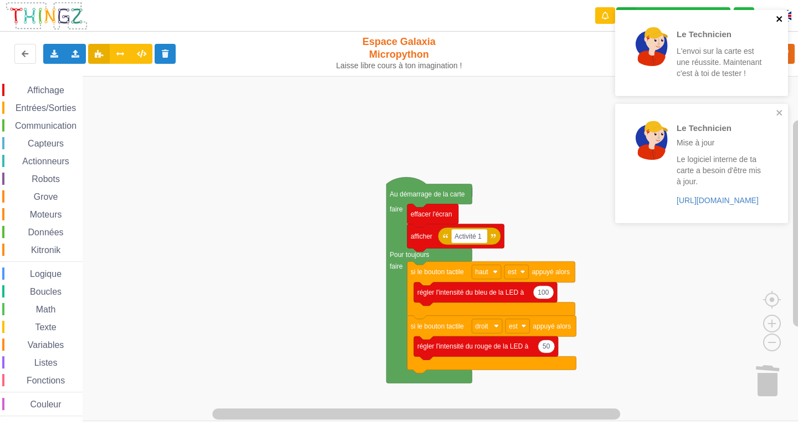
click at [779, 17] on icon "close" at bounding box center [780, 18] width 8 height 9
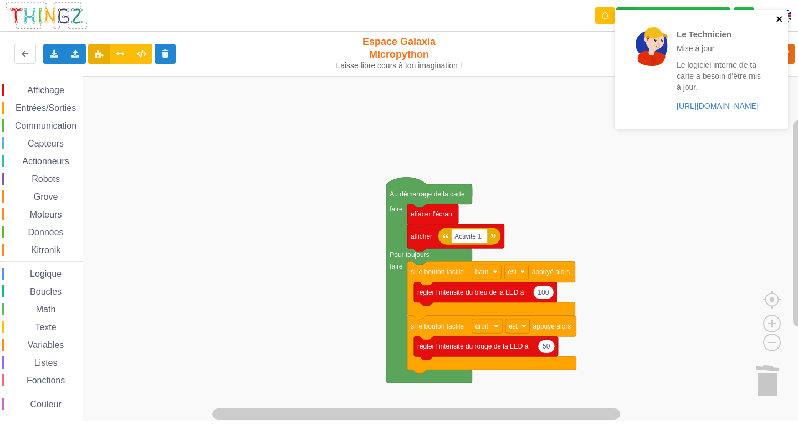
click at [782, 20] on icon "close" at bounding box center [780, 18] width 8 height 9
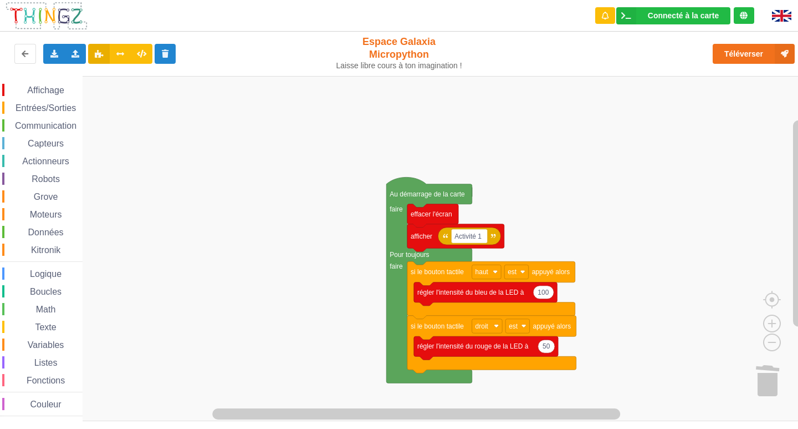
click at [739, 50] on div "Le Technicien Mise à jour Le logiciel interne de ta carte a besoin d'être mis à…" at bounding box center [399, 206] width 814 height 429
click at [739, 51] on button "Téléverser" at bounding box center [754, 54] width 82 height 20
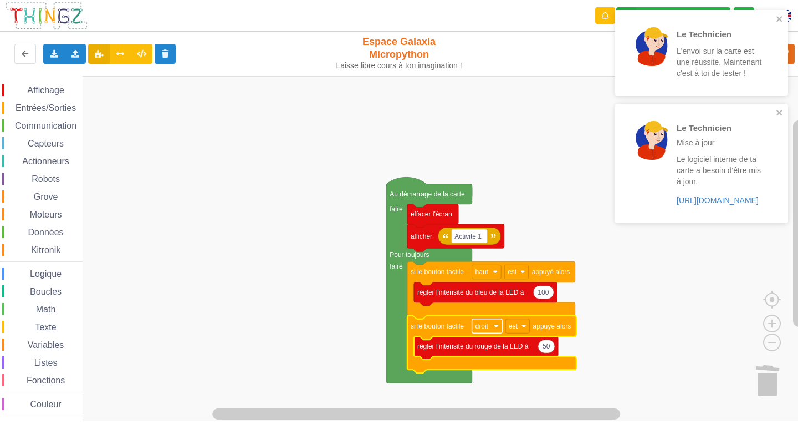
click at [499, 327] on image "Espace de travail de Blocky" at bounding box center [496, 325] width 5 height 5
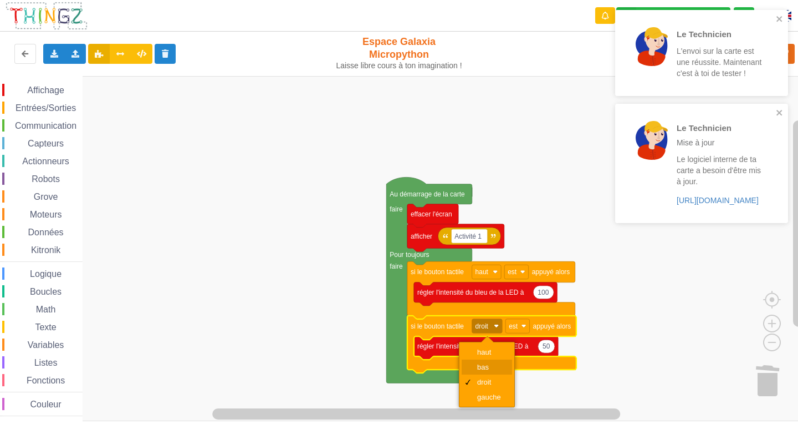
click at [483, 363] on div "bas" at bounding box center [490, 367] width 27 height 8
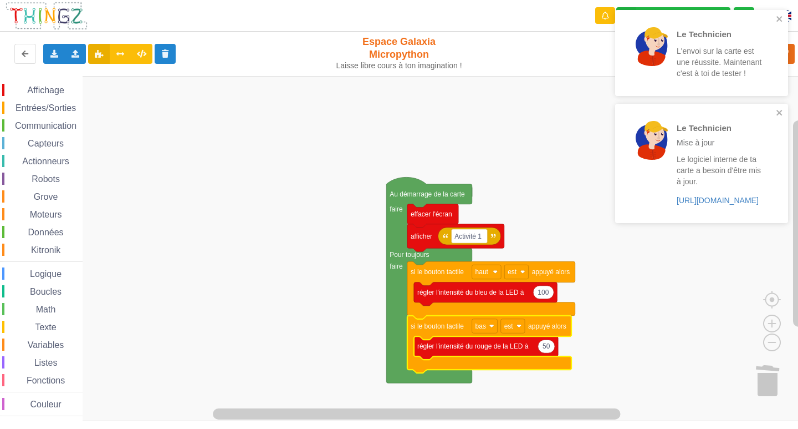
click at [35, 105] on span "Entrées/Sorties" at bounding box center [46, 107] width 64 height 9
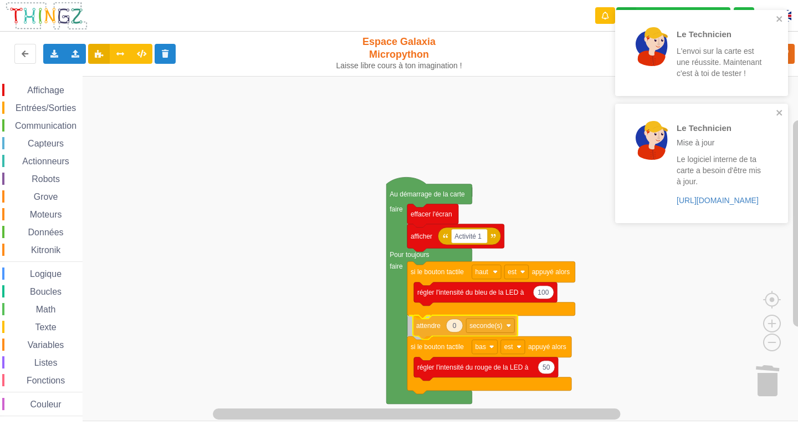
click at [434, 327] on div "Affichage Entrées/Sorties Communication Capteurs Actionneurs Robots Grove Moteu…" at bounding box center [403, 248] width 806 height 345
click at [451, 328] on text "0" at bounding box center [449, 326] width 4 height 8
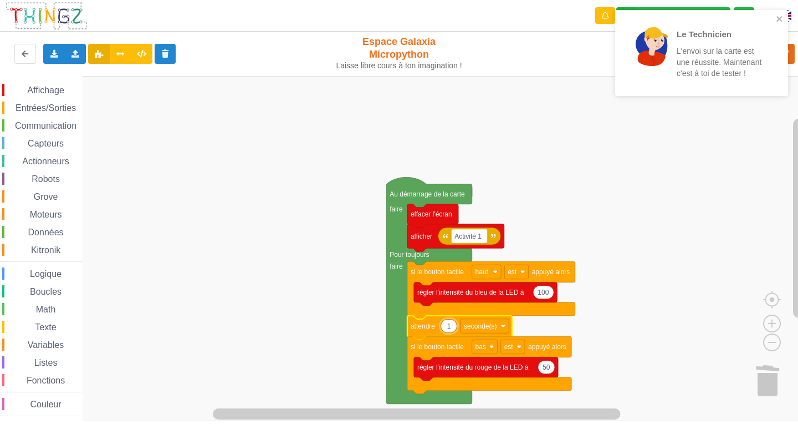
type input "1"
click at [779, 13] on div "Le Technicien L'envoi sur la carte est une réussite. Maintenant c'est à toi de …" at bounding box center [701, 53] width 173 height 86
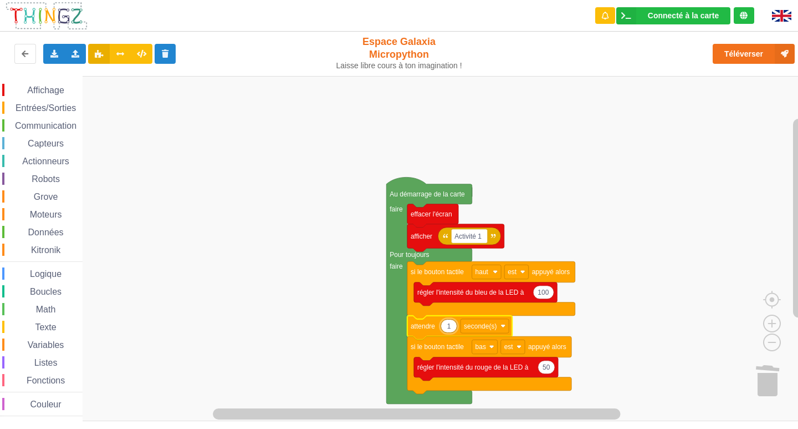
click at [743, 43] on div "Le Technicien L'envoi sur la carte est une réussite. Maintenant c'est à toi de …" at bounding box center [701, 57] width 177 height 98
click at [734, 53] on button "Téléverser" at bounding box center [754, 54] width 82 height 20
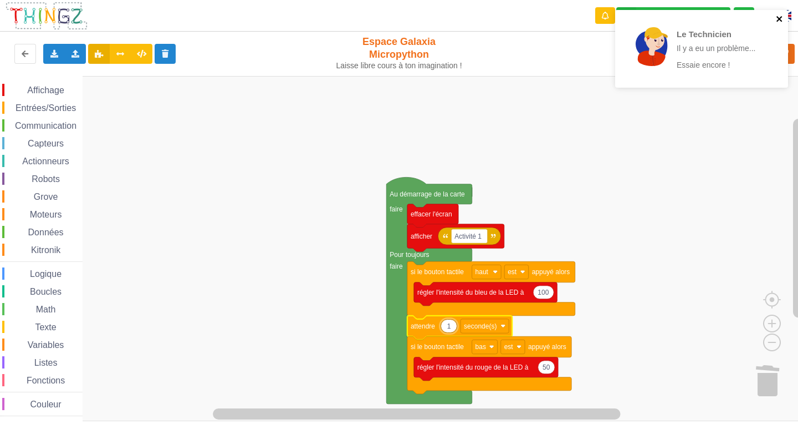
click at [781, 14] on icon "close" at bounding box center [780, 18] width 8 height 9
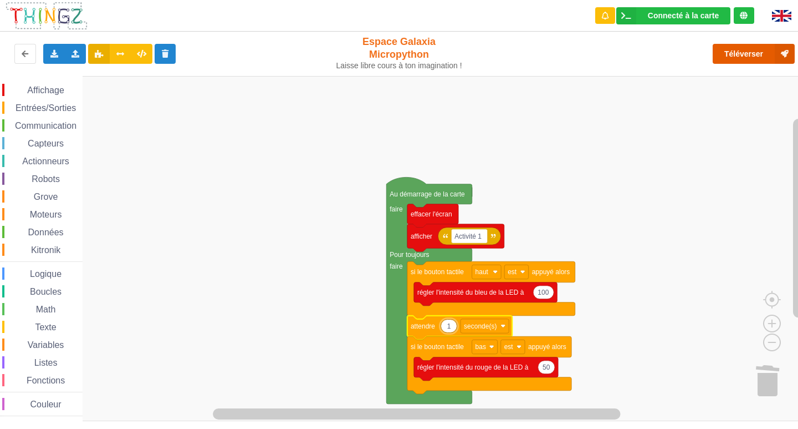
click at [729, 50] on button "Téléverser" at bounding box center [754, 54] width 82 height 20
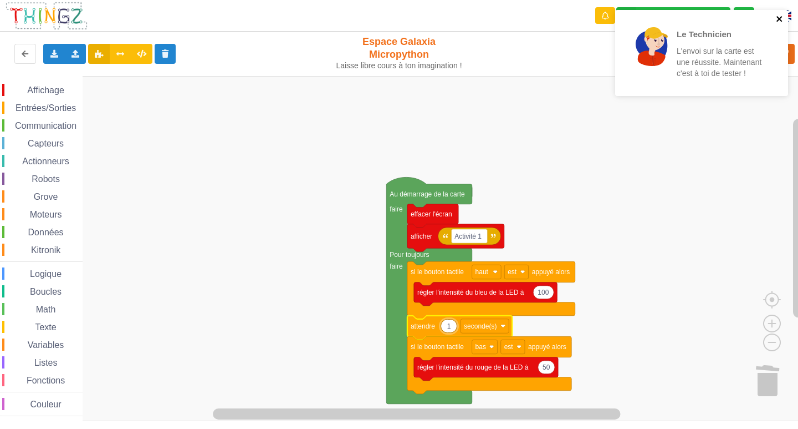
click at [781, 21] on icon "close" at bounding box center [780, 19] width 6 height 6
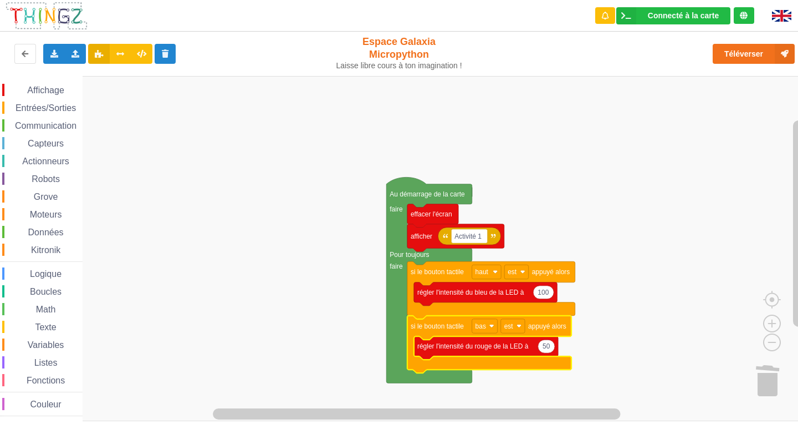
click at [330, 271] on rect "Espace de travail de Blocky" at bounding box center [403, 248] width 806 height 345
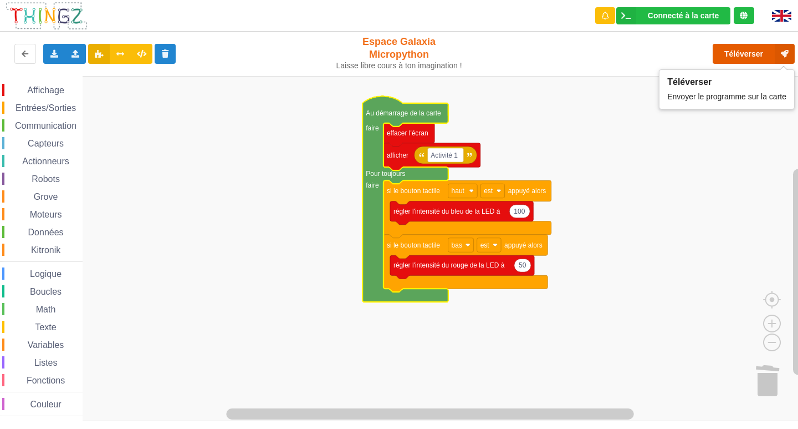
click at [752, 58] on button "Téléverser" at bounding box center [754, 54] width 82 height 20
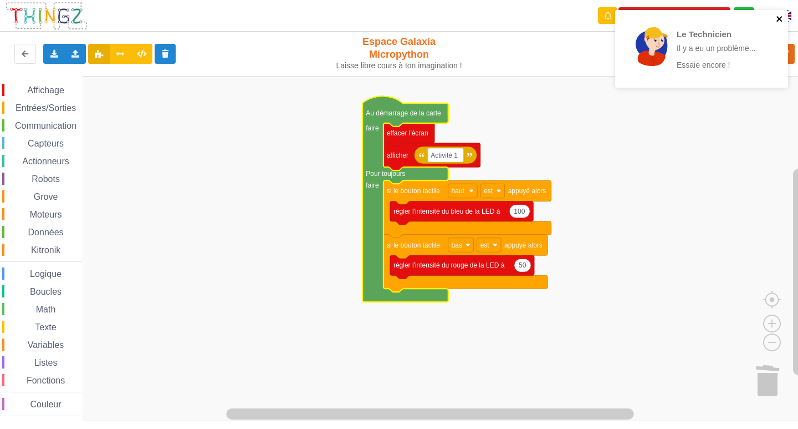
click at [779, 16] on icon "close" at bounding box center [780, 18] width 8 height 9
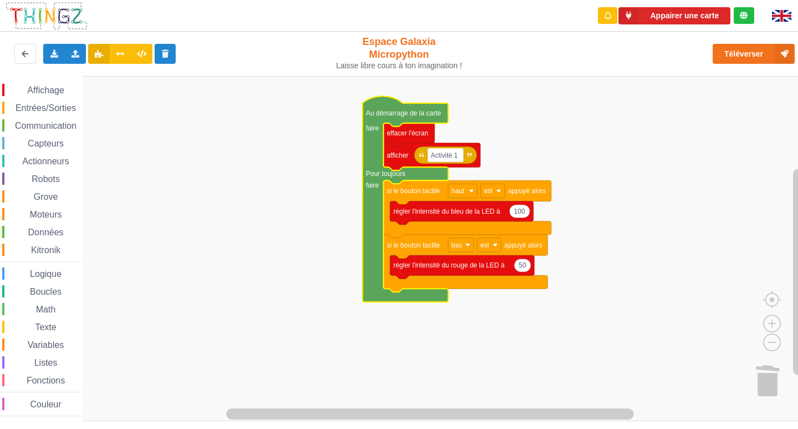
click at [55, 105] on span "Entrées/Sorties" at bounding box center [46, 107] width 64 height 9
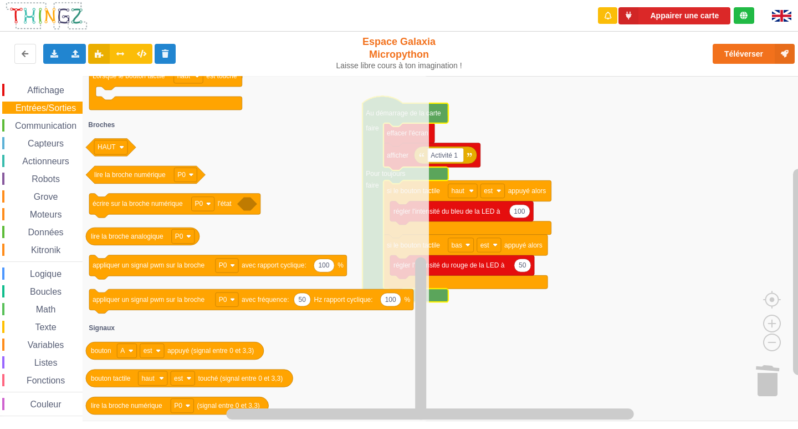
click at [24, 121] on span "Communication" at bounding box center [45, 125] width 65 height 9
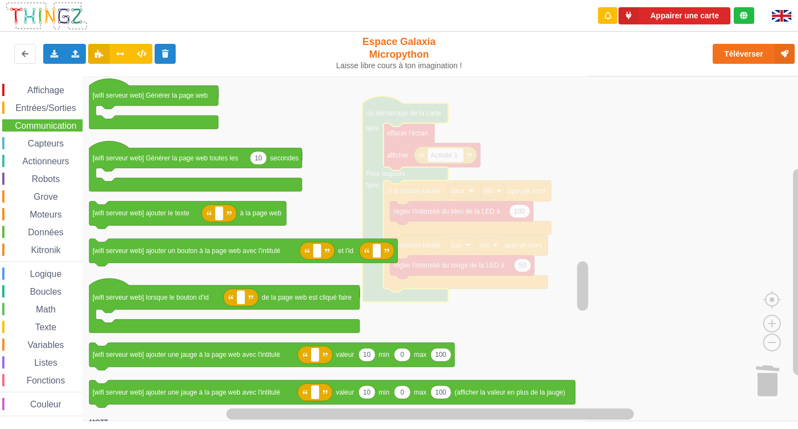
click at [52, 267] on div "Affichage Entrées/Sorties Communication Capteurs Actionneurs Robots Grove Moteu…" at bounding box center [41, 250] width 83 height 332
click at [52, 272] on span "Logique" at bounding box center [45, 273] width 35 height 9
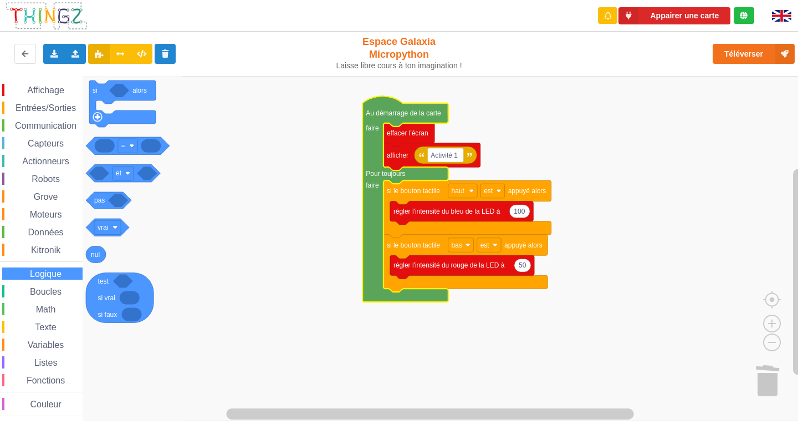
click at [41, 290] on span "Boucles" at bounding box center [45, 291] width 35 height 9
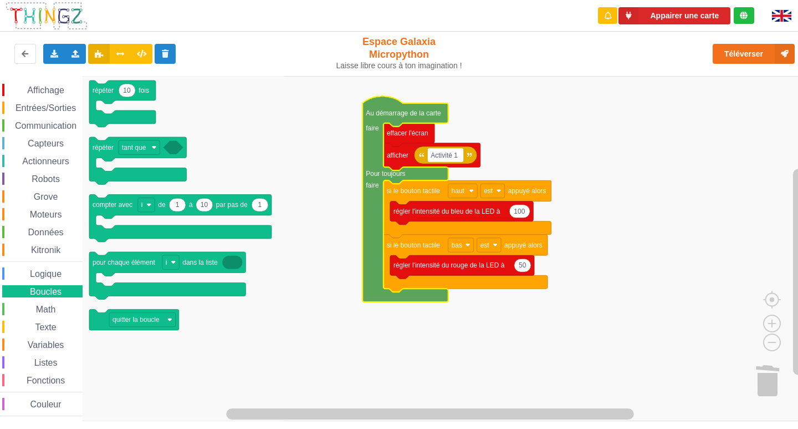
click at [42, 304] on span "Math" at bounding box center [45, 308] width 23 height 9
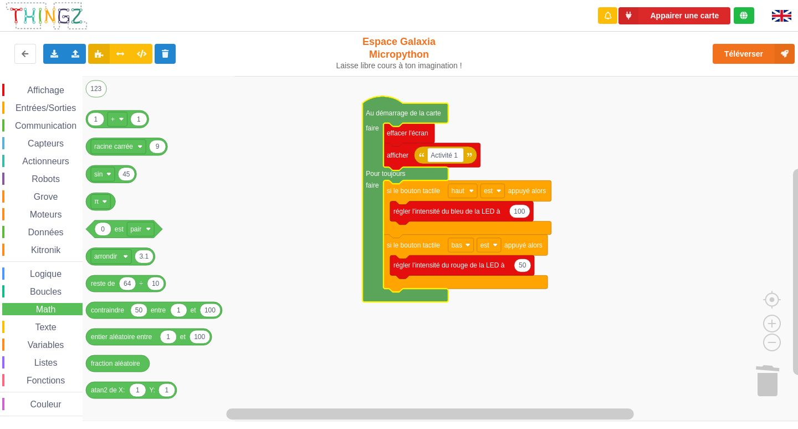
click at [54, 81] on div "Affichage Entrées/Sorties Communication Capteurs Actionneurs Robots Grove Moteu…" at bounding box center [41, 248] width 83 height 345
click at [55, 86] on span "Affichage" at bounding box center [46, 89] width 40 height 9
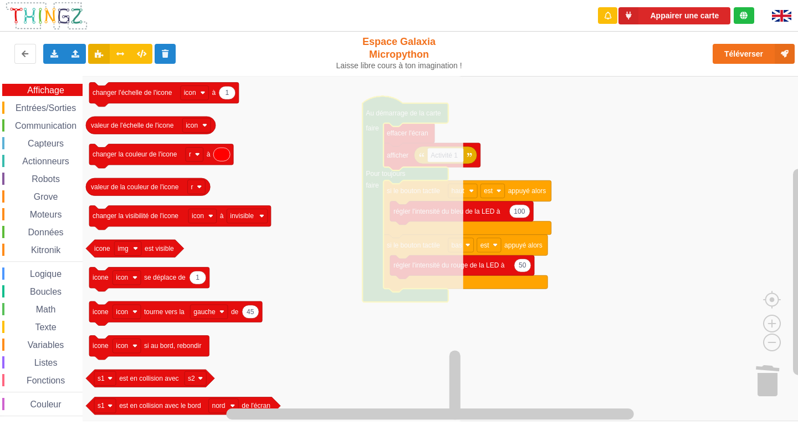
click at [28, 110] on span "Entrées/Sorties" at bounding box center [46, 107] width 64 height 9
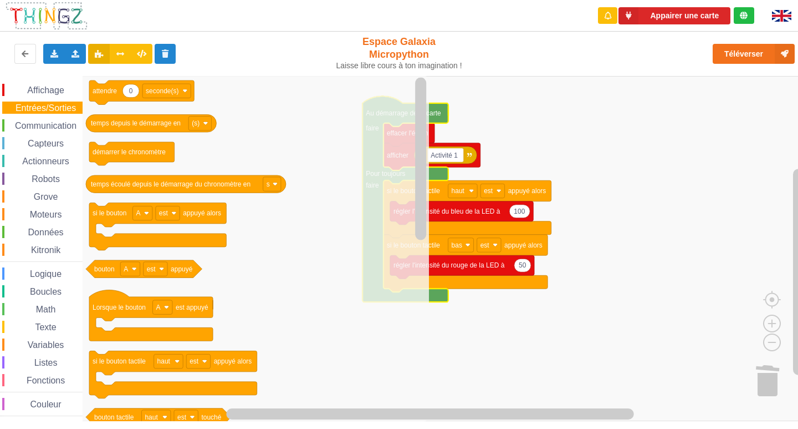
click at [51, 120] on div "Communication" at bounding box center [42, 125] width 80 height 12
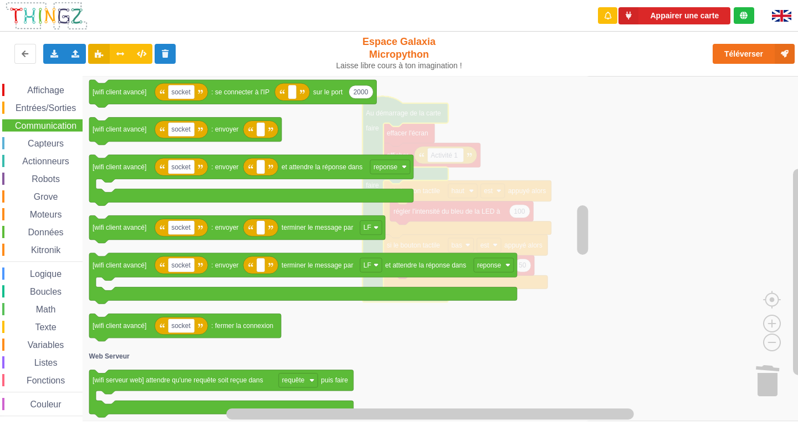
click at [54, 157] on span "Actionneurs" at bounding box center [46, 160] width 50 height 9
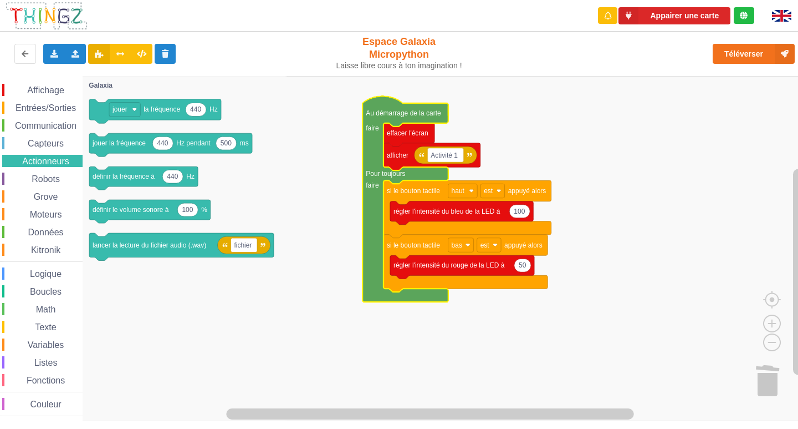
click at [54, 170] on div "Affichage Entrées/Sorties Communication Capteurs Actionneurs Robots Grove Moteu…" at bounding box center [41, 250] width 83 height 332
click at [54, 187] on div "Affichage Entrées/Sorties Communication Capteurs Actionneurs Robots Grove Moteu…" at bounding box center [41, 250] width 83 height 332
click at [52, 207] on div "Affichage Entrées/Sorties Communication Capteurs Actionneurs Robots Grove Moteu…" at bounding box center [41, 250] width 83 height 332
click at [52, 216] on span "Moteurs" at bounding box center [45, 214] width 35 height 9
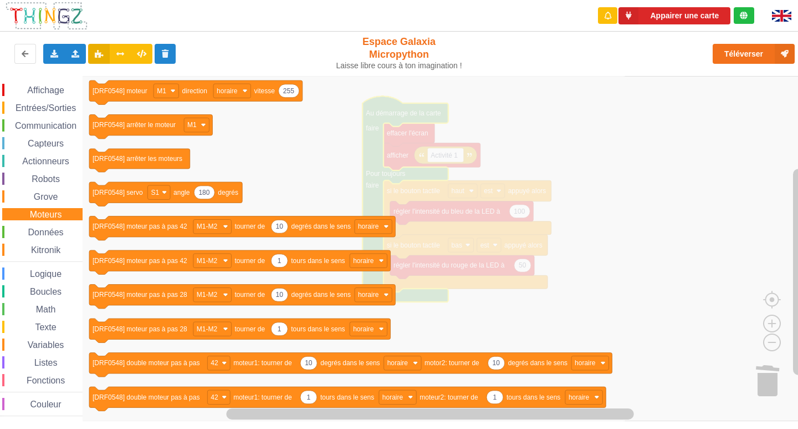
click at [42, 324] on span "Texte" at bounding box center [45, 326] width 24 height 9
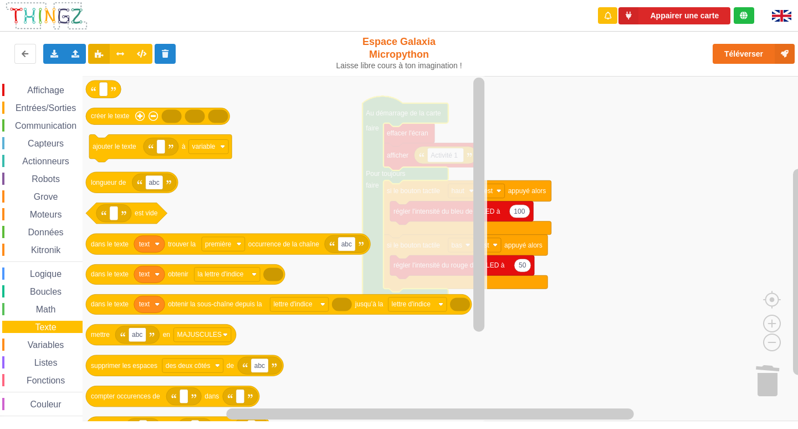
click at [49, 87] on span "Affichage" at bounding box center [46, 89] width 40 height 9
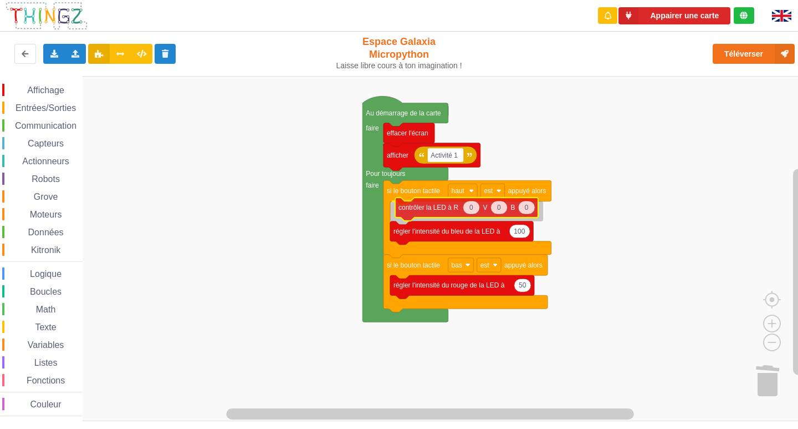
click at [420, 206] on div "Affichage Entrées/Sorties Communication Capteurs Actionneurs Robots Grove Moteu…" at bounding box center [403, 248] width 806 height 345
drag, startPoint x: 44, startPoint y: 86, endPoint x: 133, endPoint y: 132, distance: 99.4
click at [229, 214] on div "Affichage Entrées/Sorties Communication Capteurs Actionneurs Robots Grove Moteu…" at bounding box center [403, 248] width 806 height 345
click at [49, 87] on span "Affichage" at bounding box center [46, 89] width 40 height 9
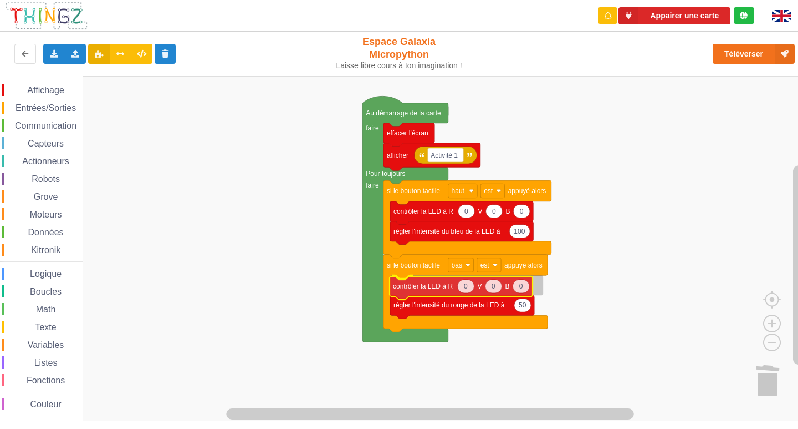
click at [419, 297] on div "Affichage Entrées/Sorties Communication Capteurs Actionneurs Robots Grove Moteu…" at bounding box center [403, 248] width 806 height 345
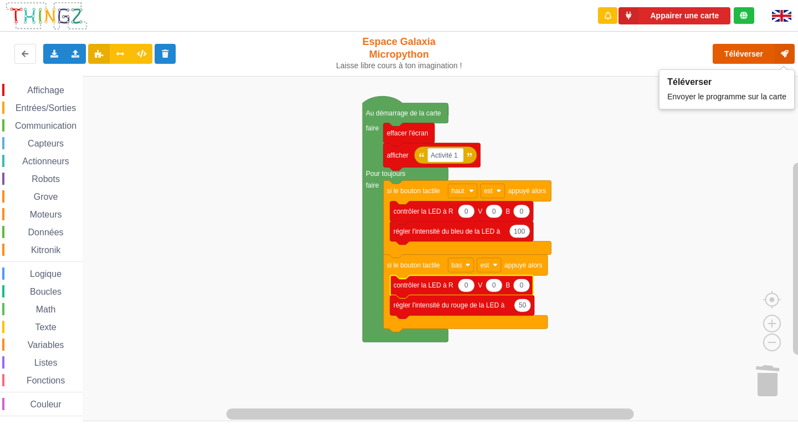
click at [745, 57] on button "Téléverser" at bounding box center [754, 54] width 82 height 20
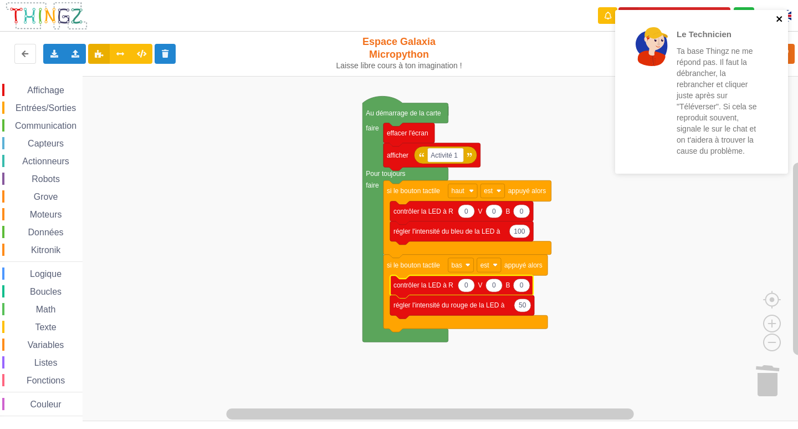
click at [778, 17] on icon "close" at bounding box center [780, 18] width 8 height 9
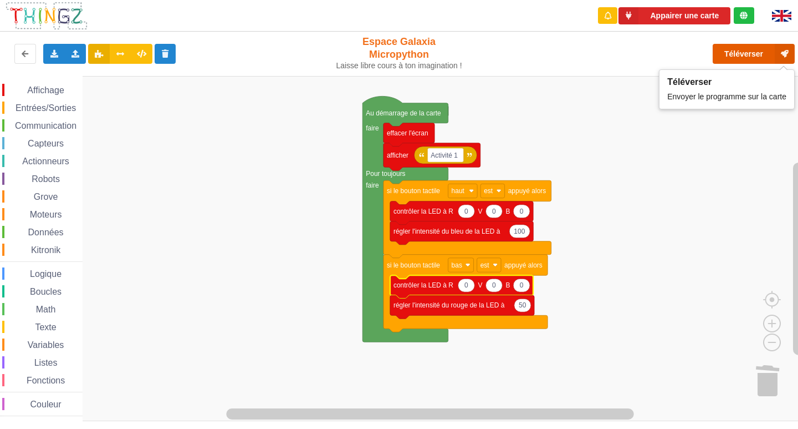
click at [730, 60] on button "Téléverser" at bounding box center [754, 54] width 82 height 20
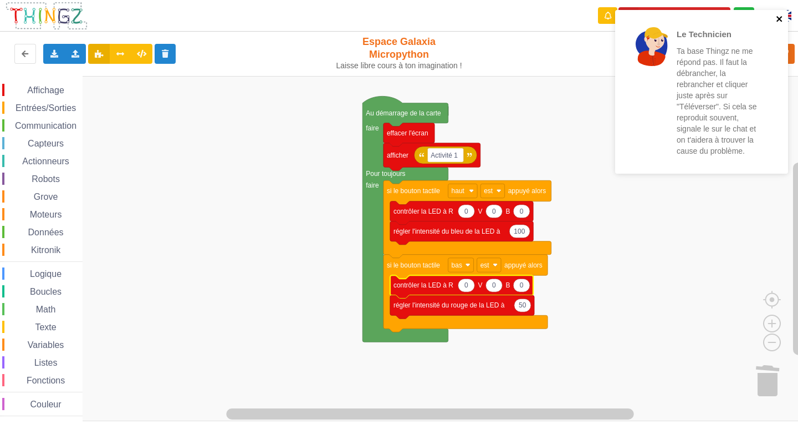
click at [777, 22] on icon "close" at bounding box center [780, 18] width 8 height 9
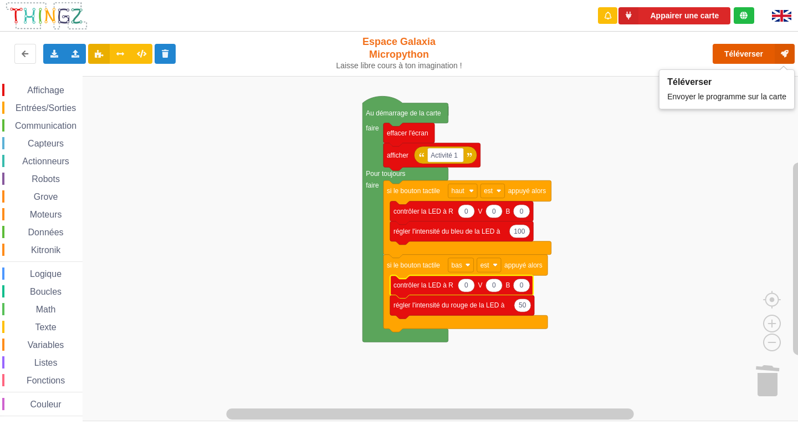
click at [734, 58] on button "Téléverser" at bounding box center [754, 54] width 82 height 20
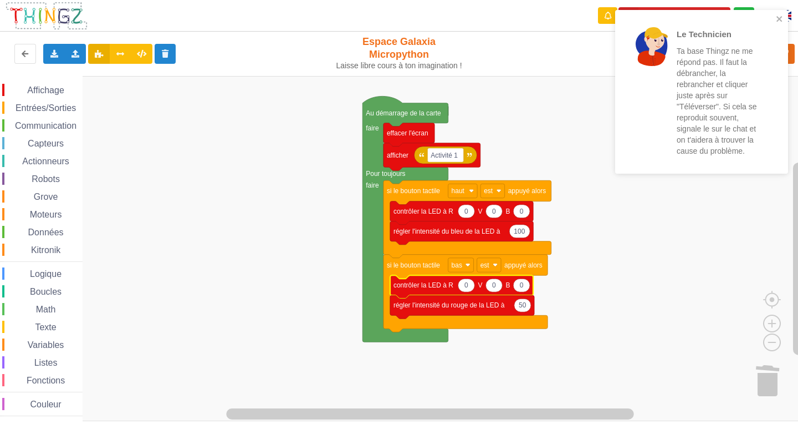
click at [31, 109] on span "Entrées/Sorties" at bounding box center [46, 107] width 64 height 9
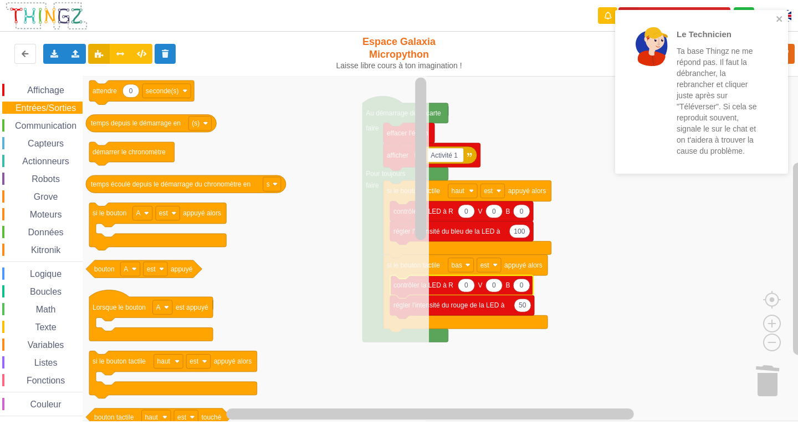
click at [49, 82] on div "Affichage Entrées/Sorties Communication Capteurs Actionneurs Robots Grove Moteu…" at bounding box center [41, 248] width 83 height 345
click at [48, 89] on span "Affichage" at bounding box center [46, 89] width 40 height 9
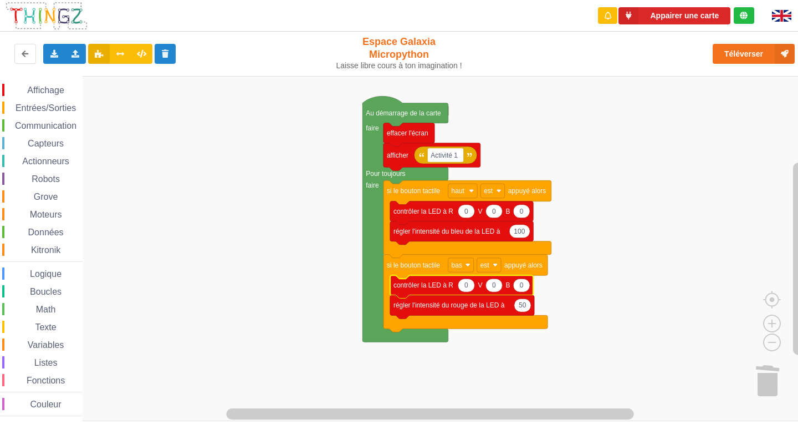
click at [644, 199] on rect "Espace de travail de Blocky" at bounding box center [403, 248] width 806 height 345
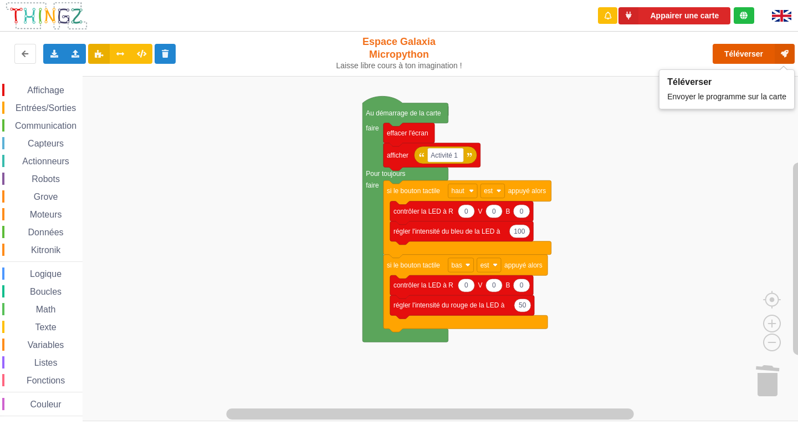
click at [757, 58] on button "Téléverser" at bounding box center [754, 54] width 82 height 20
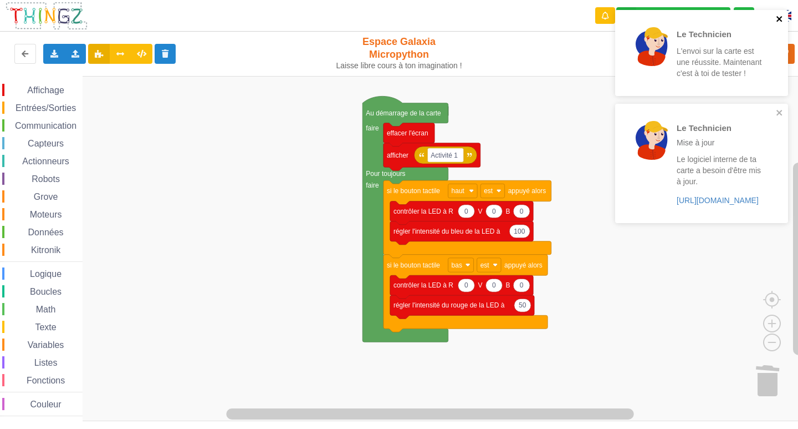
click at [777, 19] on icon "close" at bounding box center [780, 18] width 8 height 9
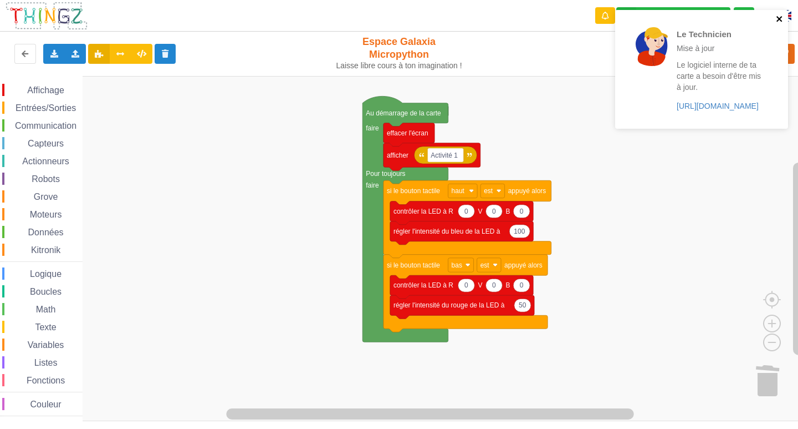
click at [777, 19] on icon "close" at bounding box center [780, 18] width 8 height 9
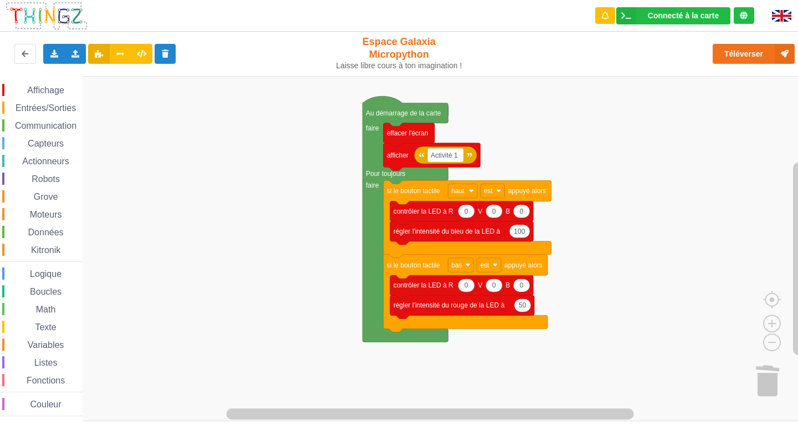
click at [748, 12] on div "Le Technicien Mise à jour Le logiciel interne de ta carte a besoin d'être mis à…" at bounding box center [701, 10] width 177 height 4
click at [740, 60] on button "Téléverser" at bounding box center [754, 54] width 82 height 20
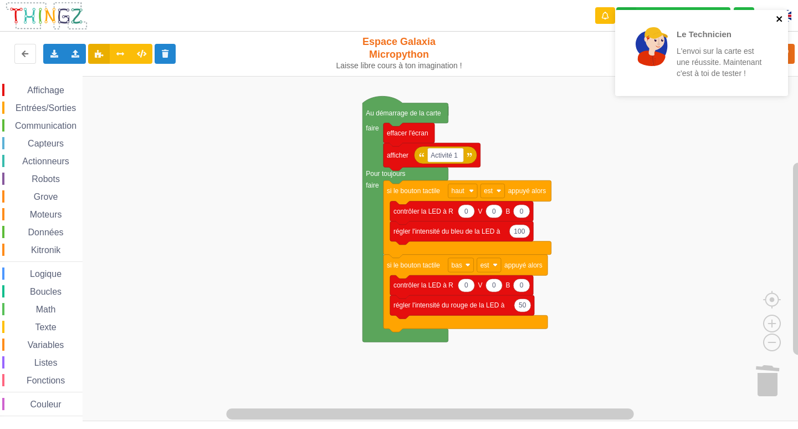
click at [783, 20] on icon "close" at bounding box center [780, 18] width 8 height 9
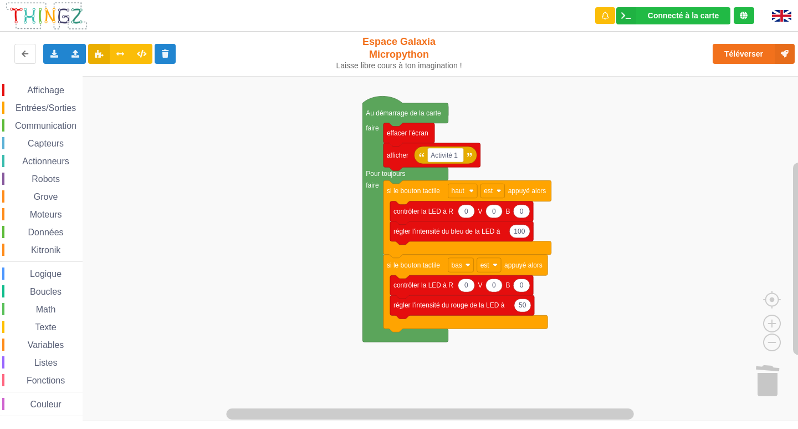
click at [45, 89] on span "Affichage" at bounding box center [46, 89] width 40 height 9
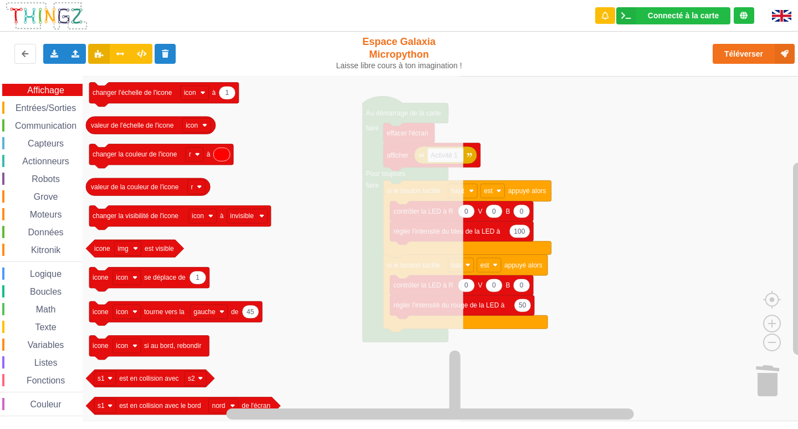
click at [14, 102] on div "Entrées/Sorties" at bounding box center [42, 107] width 80 height 12
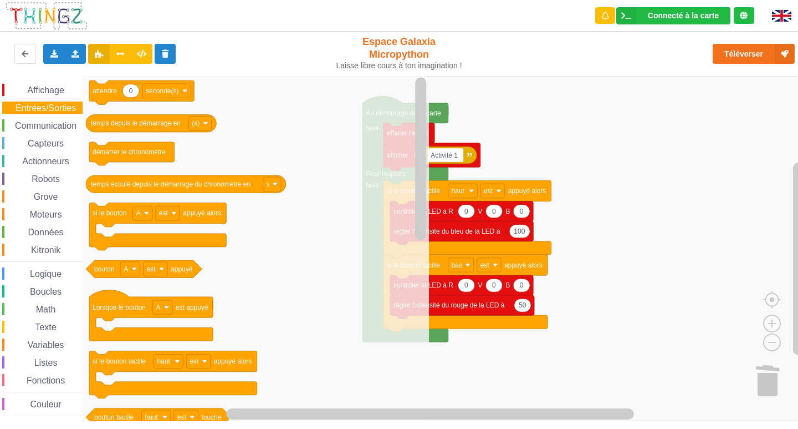
click at [22, 88] on span "Espace de travail de Blocky" at bounding box center [21, 90] width 9 height 9
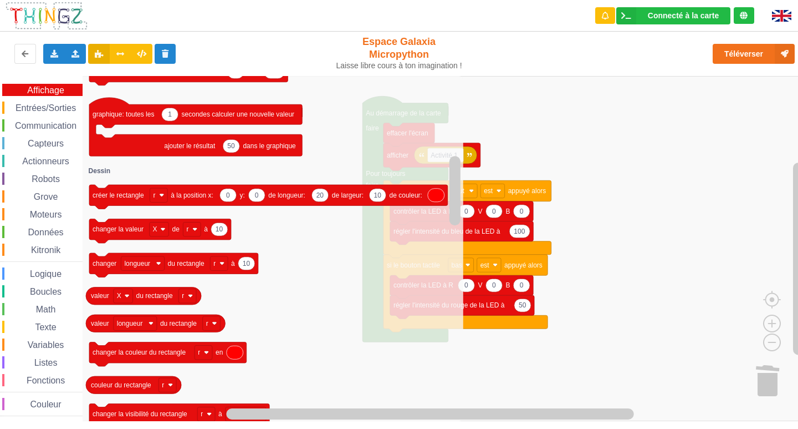
click at [35, 141] on span "Capteurs" at bounding box center [45, 143] width 39 height 9
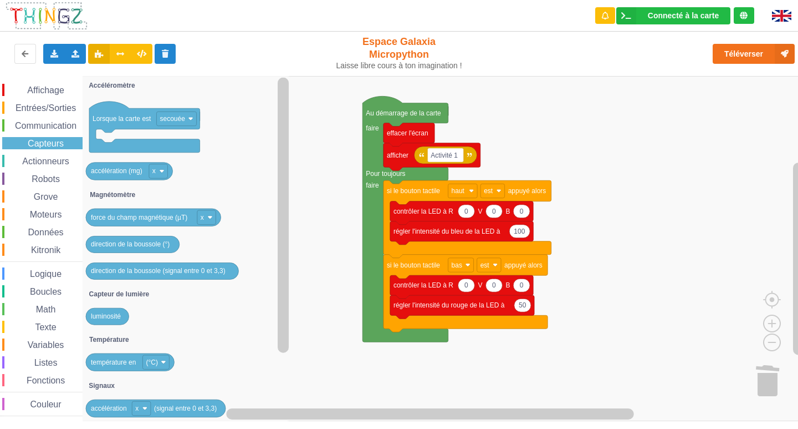
click at [44, 106] on span "Entrées/Sorties" at bounding box center [46, 107] width 64 height 9
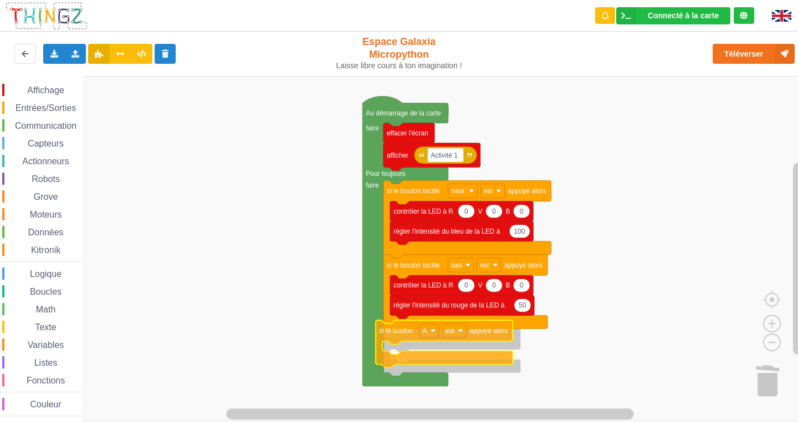
click at [426, 358] on div "Affichage Entrées/Sorties Communication Capteurs Actionneurs Robots Grove Moteu…" at bounding box center [403, 248] width 806 height 345
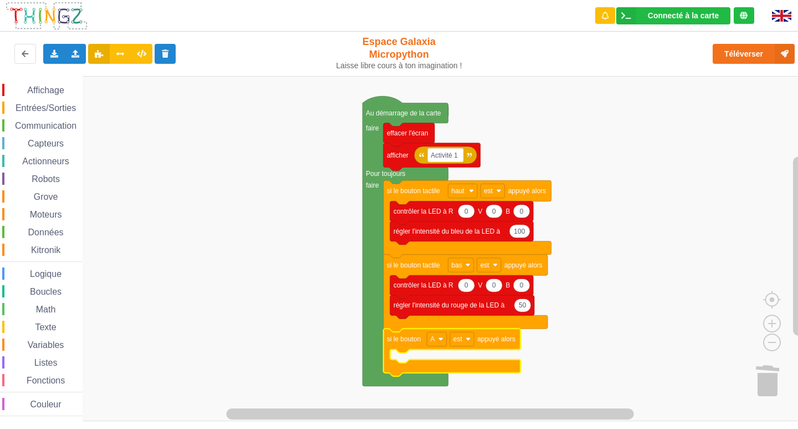
click at [44, 91] on span "Affichage" at bounding box center [46, 89] width 40 height 9
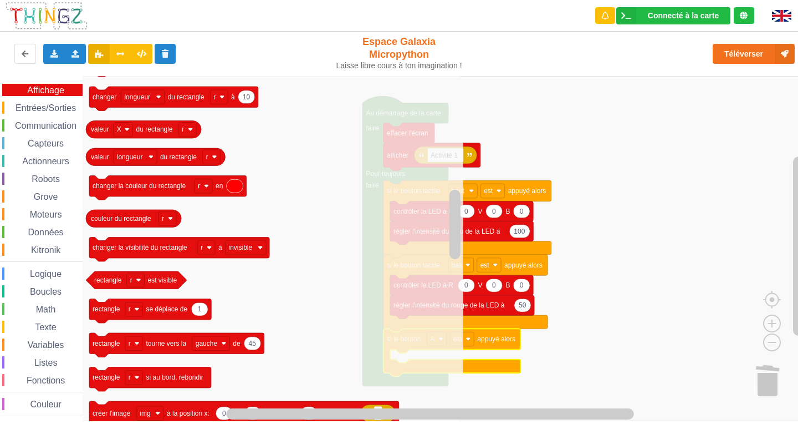
click at [35, 140] on span "Capteurs" at bounding box center [45, 143] width 39 height 9
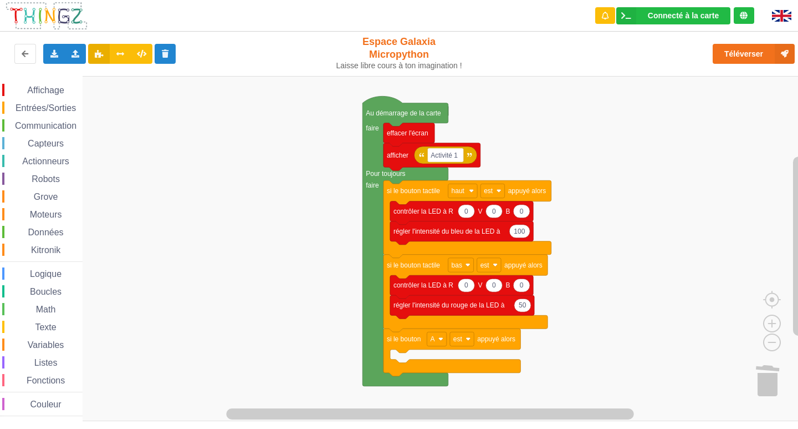
click at [0, 276] on div "Affichage Entrées/Sorties Communication Capteurs Actionneurs Robots Grove Moteu…" at bounding box center [403, 248] width 806 height 345
click at [33, 92] on span "Affichage" at bounding box center [46, 89] width 40 height 9
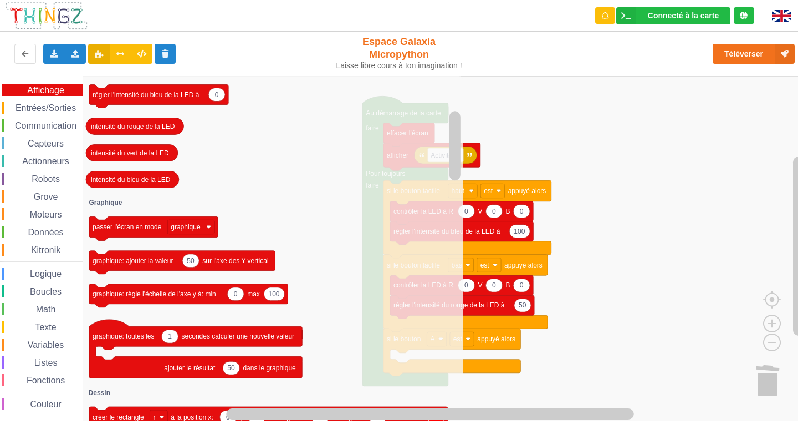
click at [47, 159] on span "Actionneurs" at bounding box center [46, 160] width 50 height 9
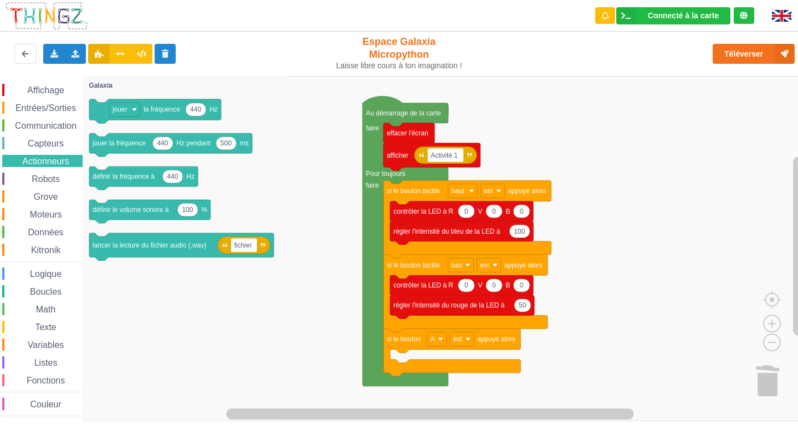
click at [32, 141] on span "Capteurs" at bounding box center [45, 143] width 39 height 9
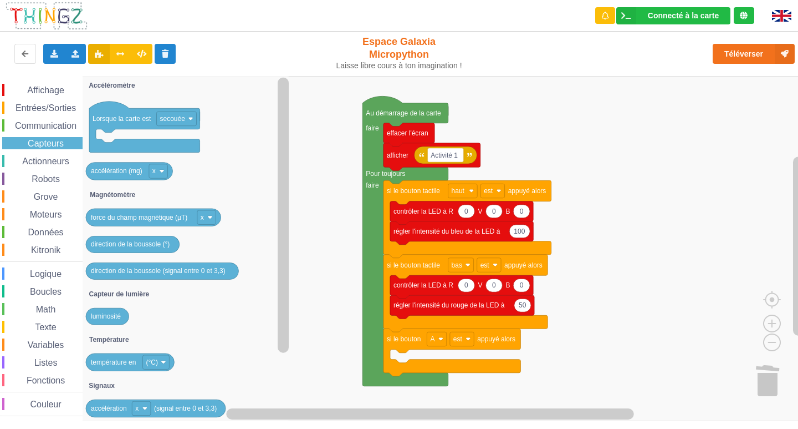
click at [35, 85] on span "Affichage" at bounding box center [46, 89] width 40 height 9
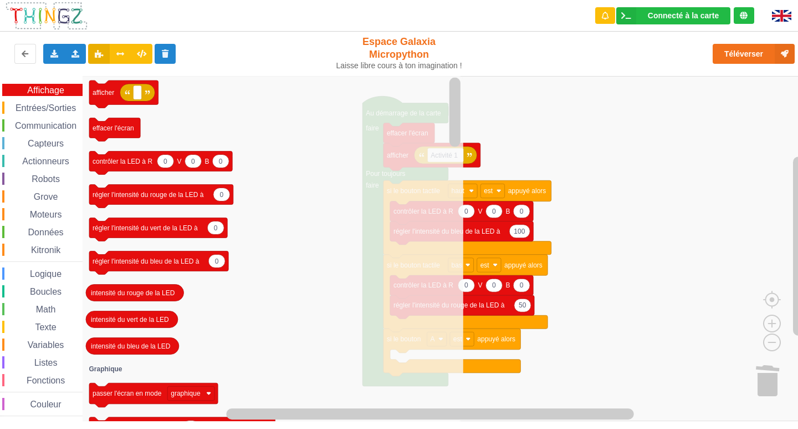
click at [35, 100] on div "Affichage Entrées/Sorties Communication Capteurs Actionneurs Robots Grove Moteu…" at bounding box center [41, 250] width 83 height 332
click at [35, 101] on div "Affichage Entrées/Sorties Communication Capteurs Actionneurs Robots Grove Moteu…" at bounding box center [41, 250] width 83 height 332
click at [54, 108] on span "Entrées/Sorties" at bounding box center [46, 107] width 64 height 9
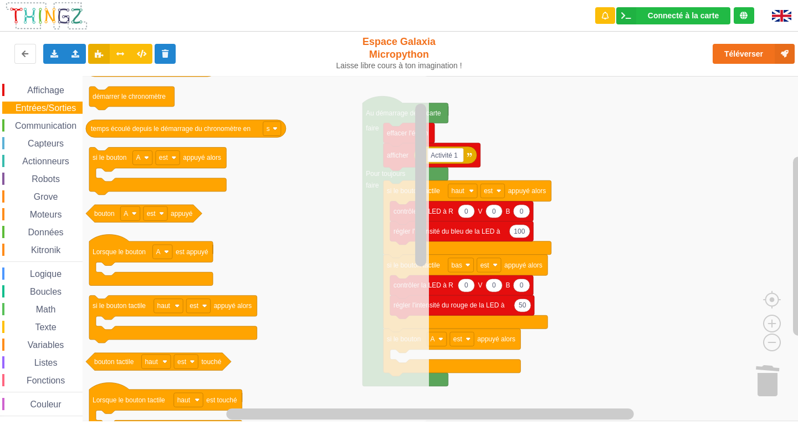
click at [33, 85] on div "Affichage" at bounding box center [42, 90] width 80 height 12
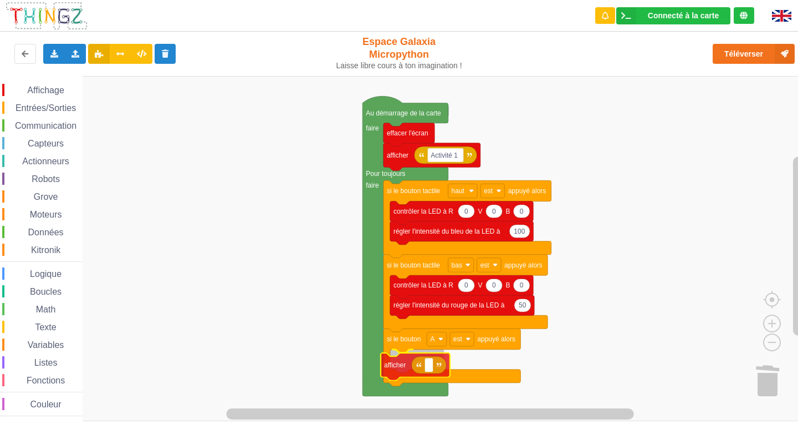
click at [412, 364] on div "Affichage Entrées/Sorties Communication Capteurs Actionneurs Robots Grove Moteu…" at bounding box center [403, 248] width 806 height 345
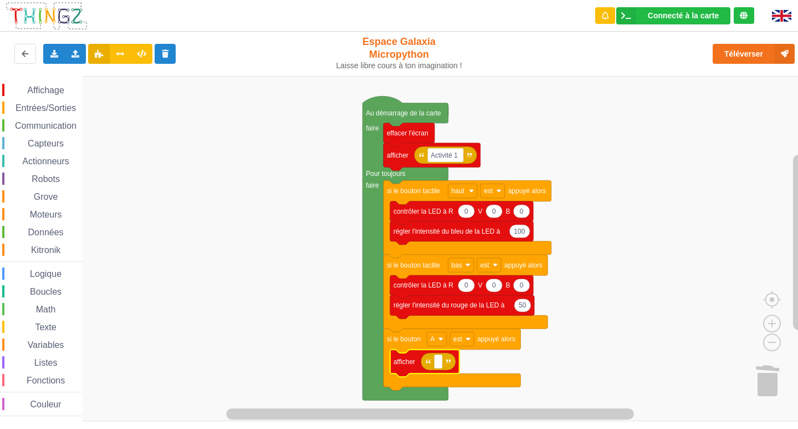
click at [35, 138] on div "Capteurs" at bounding box center [42, 143] width 80 height 12
click at [434, 367] on div "Affichage Entrées/Sorties Communication Capteurs Actionneurs Robots Grove Moteu…" at bounding box center [403, 248] width 806 height 345
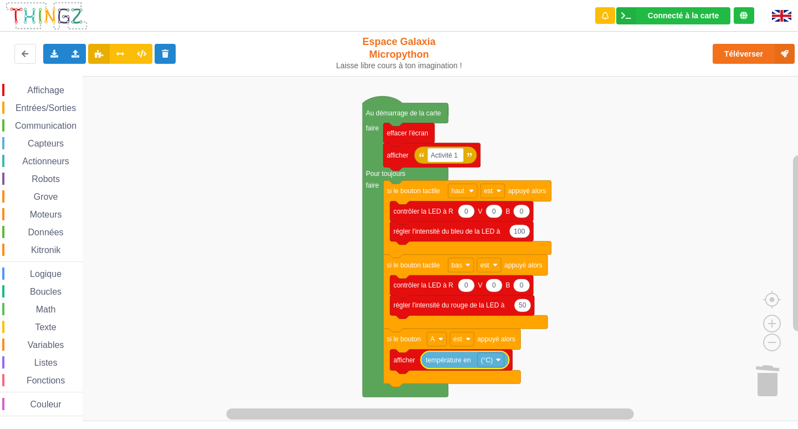
click at [70, 106] on span "Entrées/Sorties" at bounding box center [46, 107] width 64 height 9
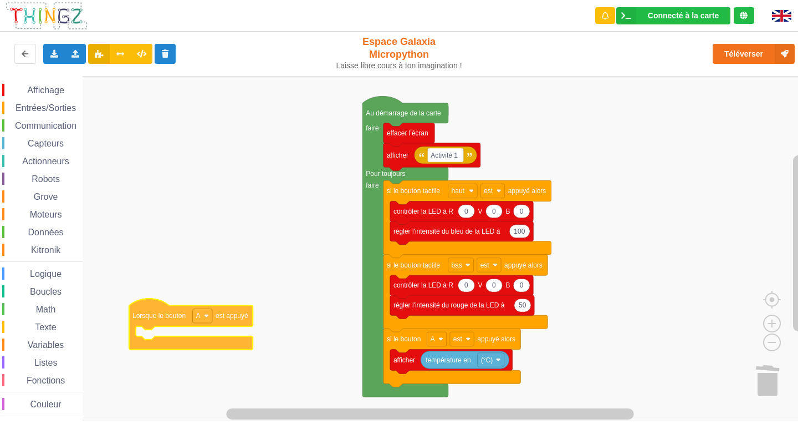
click at [239, 338] on div "Affichage Entrées/Sorties Communication Capteurs Actionneurs Robots Grove Moteu…" at bounding box center [403, 248] width 806 height 345
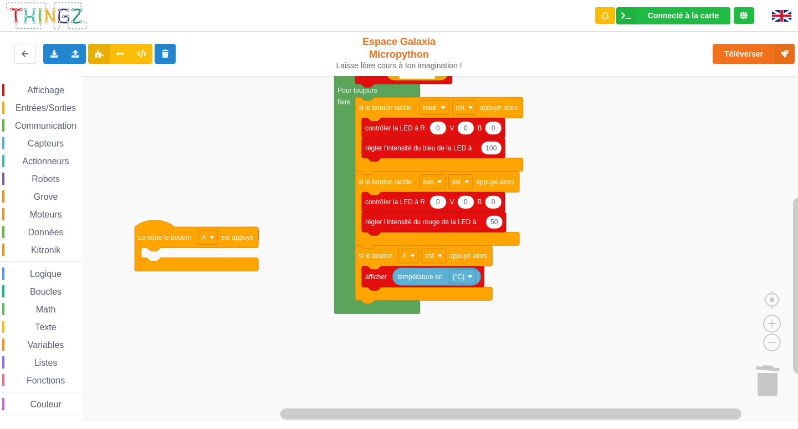
click at [211, 254] on div "Affichage Entrées/Sorties Communication Capteurs Actionneurs Robots Grove Moteu…" at bounding box center [403, 248] width 806 height 345
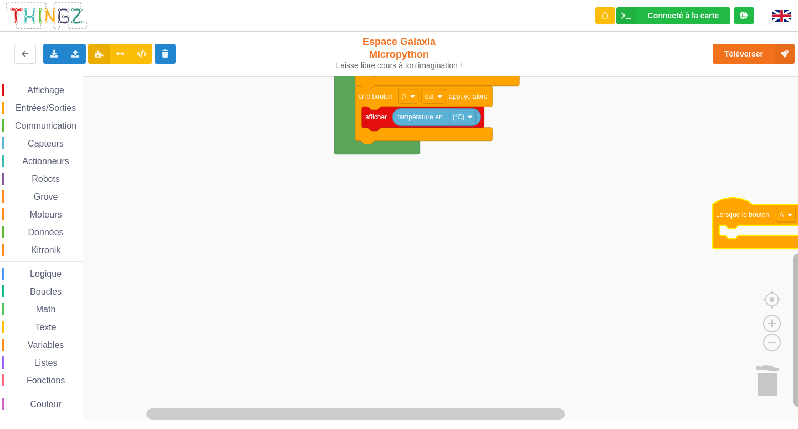
click at [706, 299] on div "Affichage Entrées/Sorties Communication Capteurs Actionneurs Robots Grove Moteu…" at bounding box center [403, 248] width 806 height 345
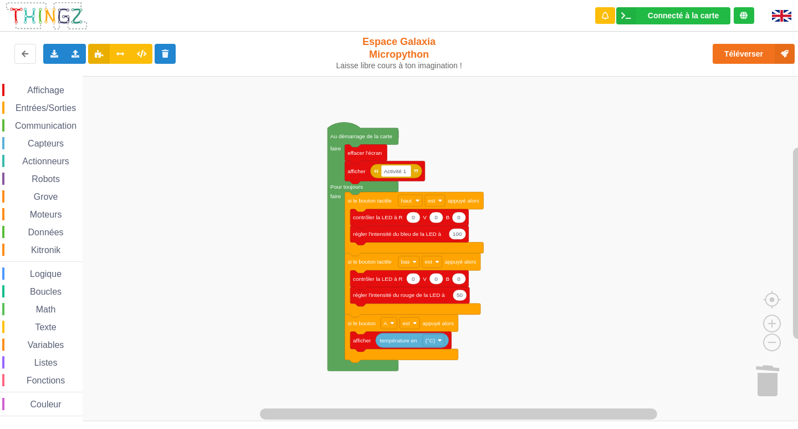
click at [641, 380] on div "Affichage Entrées/Sorties Communication Capteurs Actionneurs Robots Grove Moteu…" at bounding box center [403, 248] width 806 height 345
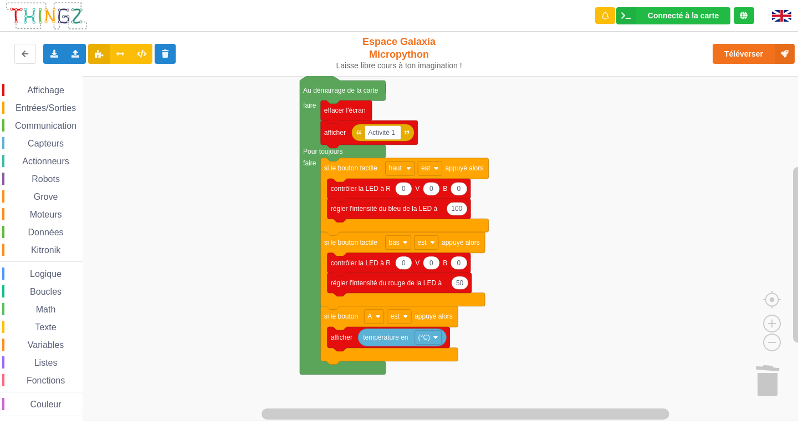
click at [64, 109] on span "Entrées/Sorties" at bounding box center [46, 107] width 64 height 9
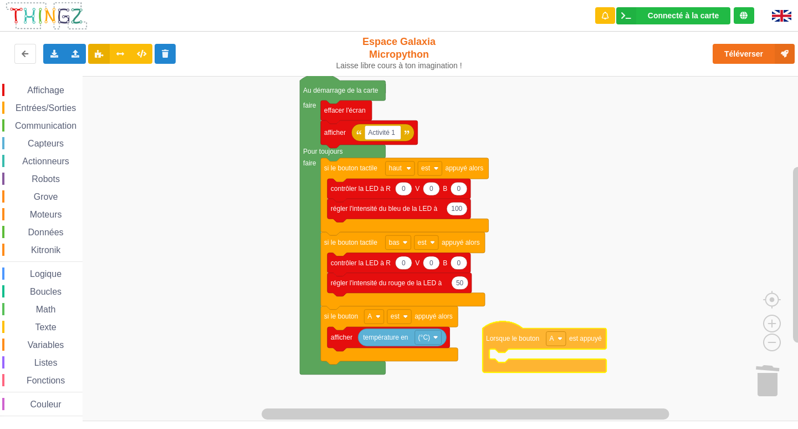
click at [567, 326] on div "Affichage Entrées/Sorties Communication Capteurs Actionneurs Robots Grove Moteu…" at bounding box center [403, 248] width 806 height 345
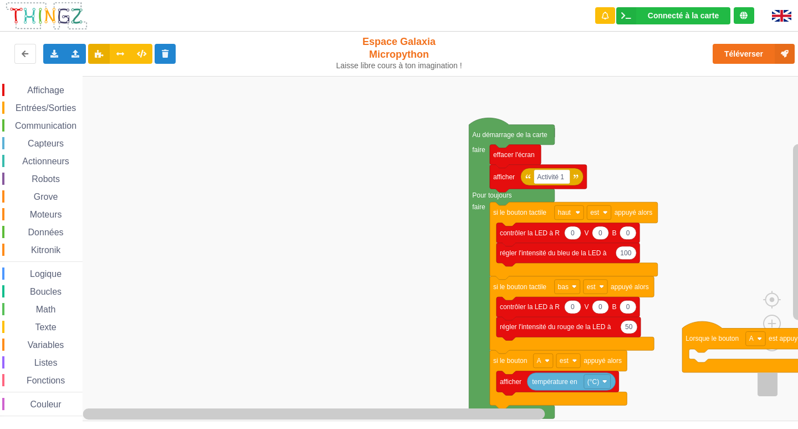
click at [710, 334] on g "Espace de travail de Blocky" at bounding box center [408, 248] width 817 height 345
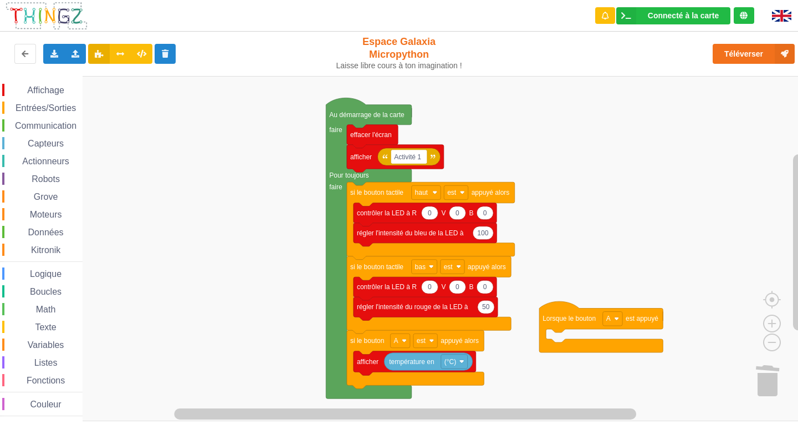
click at [516, 318] on div "Affichage Entrées/Sorties Communication Capteurs Actionneurs Robots Grove Moteu…" at bounding box center [403, 248] width 806 height 345
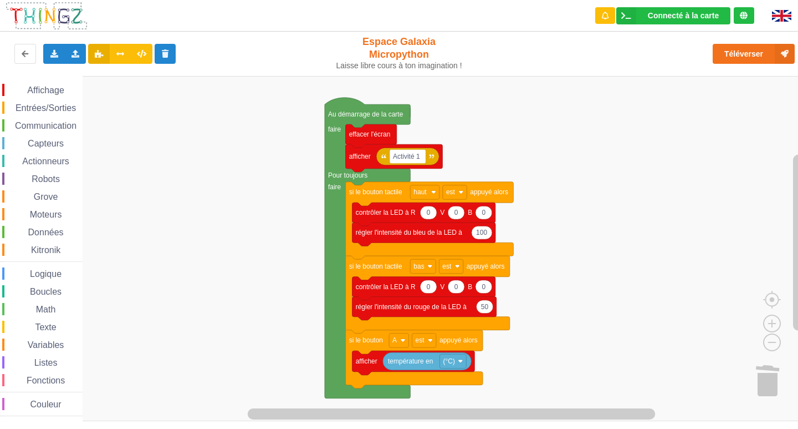
click at [43, 105] on span "Entrées/Sorties" at bounding box center [46, 107] width 64 height 9
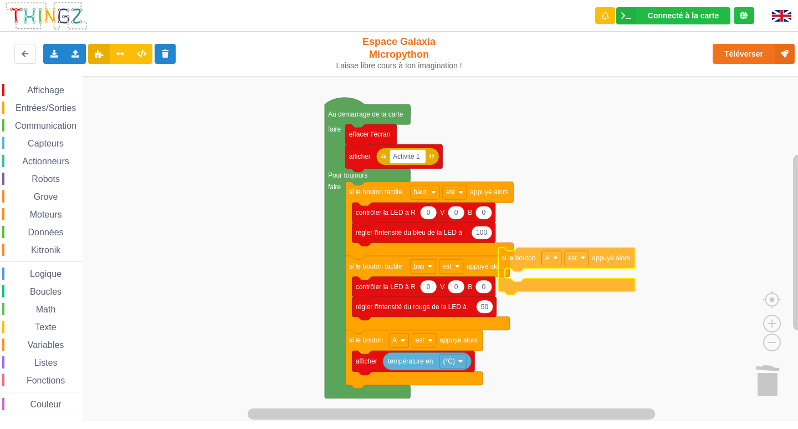
click at [604, 278] on div "Affichage Entrées/Sorties Communication Capteurs Actionneurs Robots Grove Moteu…" at bounding box center [403, 248] width 806 height 345
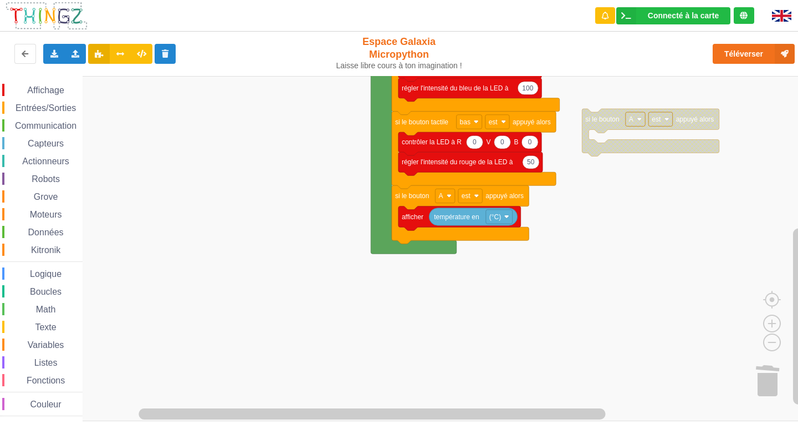
click at [577, 237] on div "Affichage Entrées/Sorties Communication Capteurs Actionneurs Robots Grove Moteu…" at bounding box center [403, 248] width 806 height 345
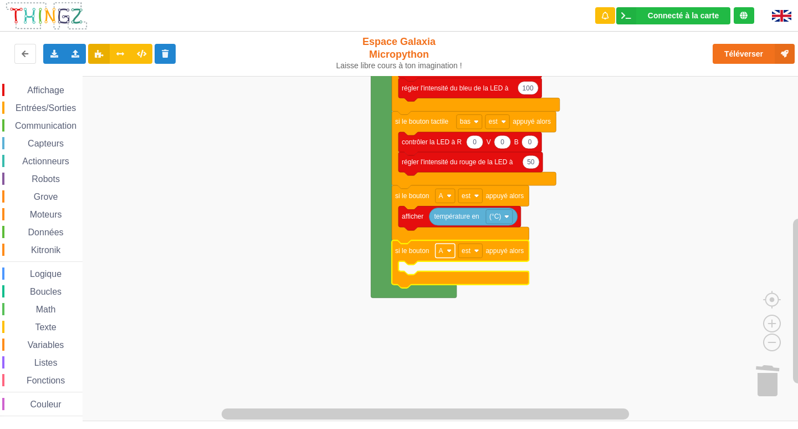
click at [452, 248] on rect "Espace de travail de Blocky" at bounding box center [445, 250] width 19 height 14
click at [440, 283] on div "A" at bounding box center [445, 276] width 50 height 15
click at [441, 256] on rect "Espace de travail de Blocky" at bounding box center [445, 250] width 19 height 14
click at [432, 291] on div "B" at bounding box center [445, 291] width 50 height 15
click at [44, 91] on span "Affichage" at bounding box center [46, 89] width 40 height 9
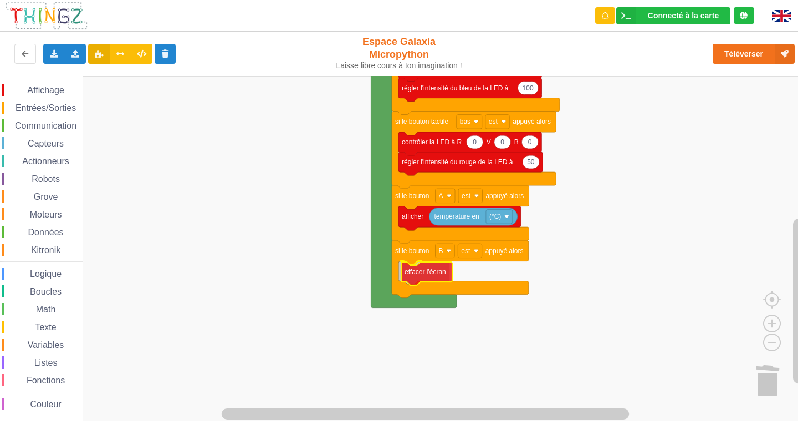
click at [439, 276] on div "Affichage Entrées/Sorties Communication Capteurs Actionneurs Robots Grove Moteu…" at bounding box center [403, 248] width 806 height 345
click at [49, 93] on span "Affichage" at bounding box center [46, 89] width 40 height 9
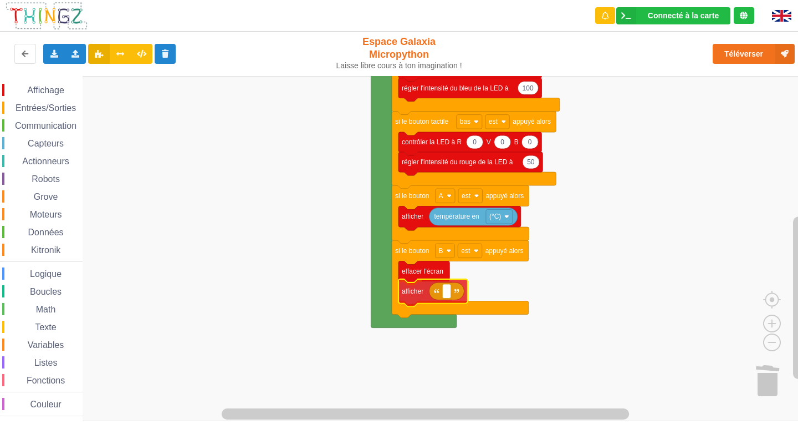
click at [440, 301] on div "Affichage Entrées/Sorties Communication Capteurs Actionneurs Robots Grove Moteu…" at bounding box center [403, 248] width 806 height 345
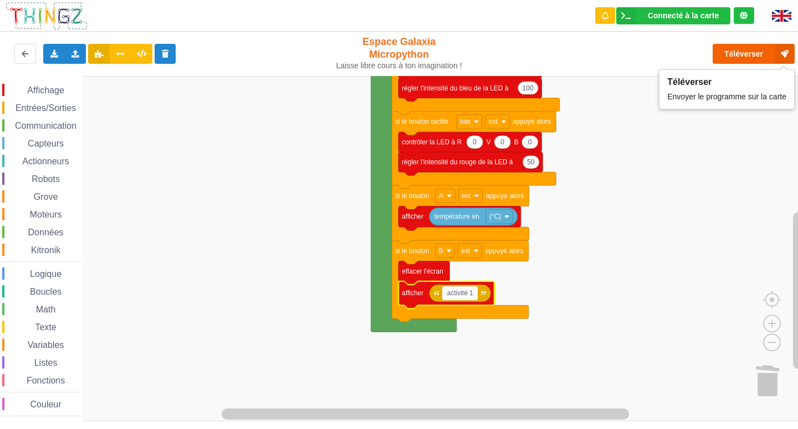
type input "activité 1"
click at [734, 49] on button "Téléverser" at bounding box center [754, 54] width 82 height 20
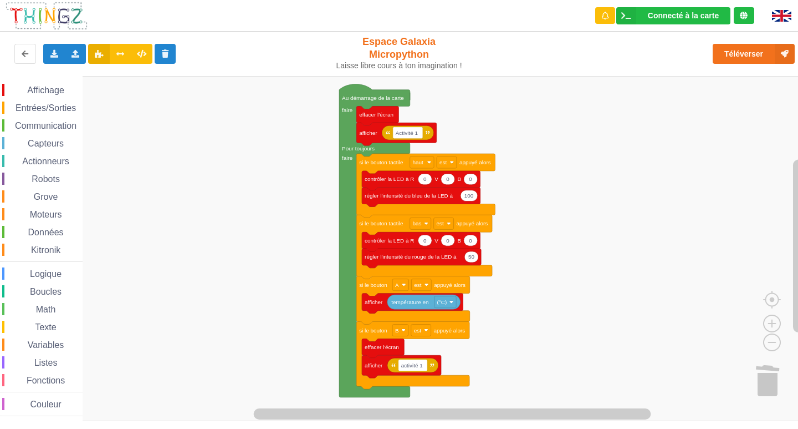
click at [660, 291] on div "Affichage Entrées/Sorties Communication Capteurs Actionneurs Robots Grove Moteu…" at bounding box center [403, 248] width 806 height 345
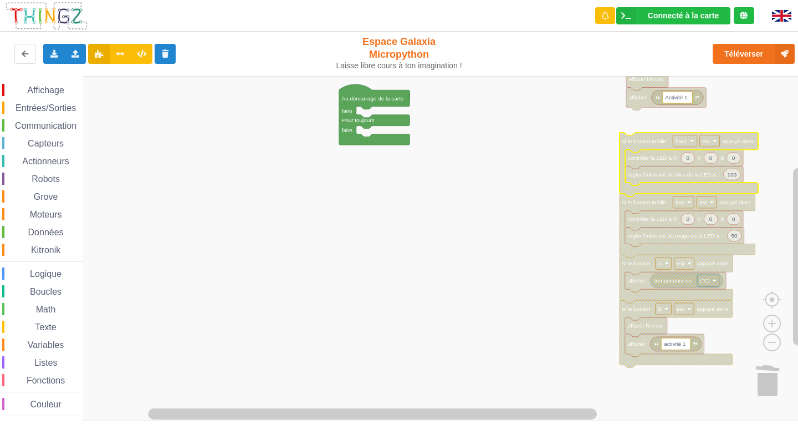
click at [39, 121] on span "Communication" at bounding box center [45, 125] width 65 height 9
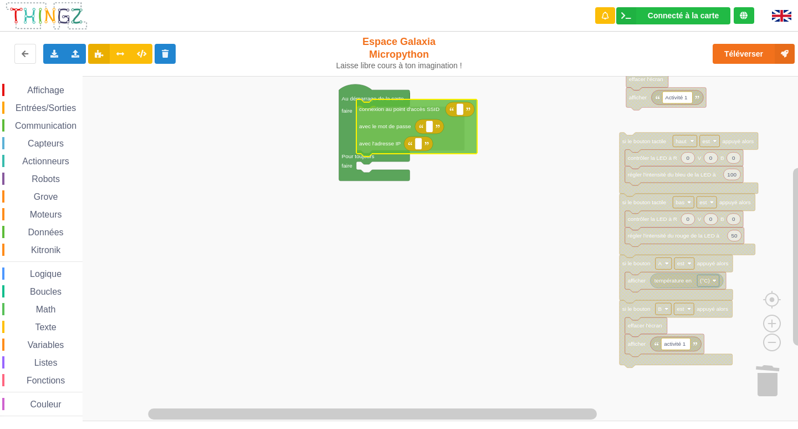
click at [381, 118] on div "Affichage Entrées/Sorties Communication Capteurs Actionneurs Robots Grove Moteu…" at bounding box center [403, 248] width 806 height 345
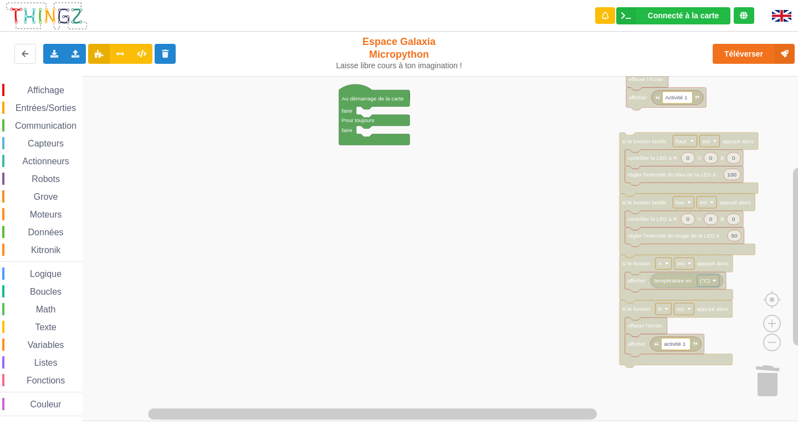
click at [33, 127] on span "Communication" at bounding box center [45, 125] width 65 height 9
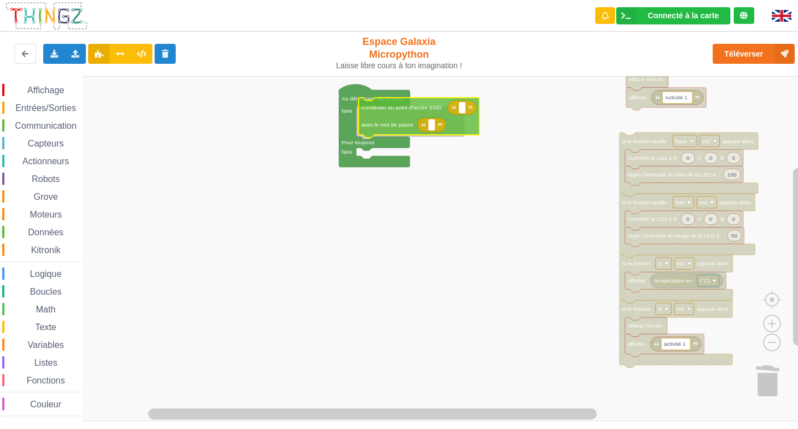
click at [390, 121] on div "Affichage Entrées/Sorties Communication Capteurs Actionneurs Robots Grove Moteu…" at bounding box center [403, 248] width 806 height 345
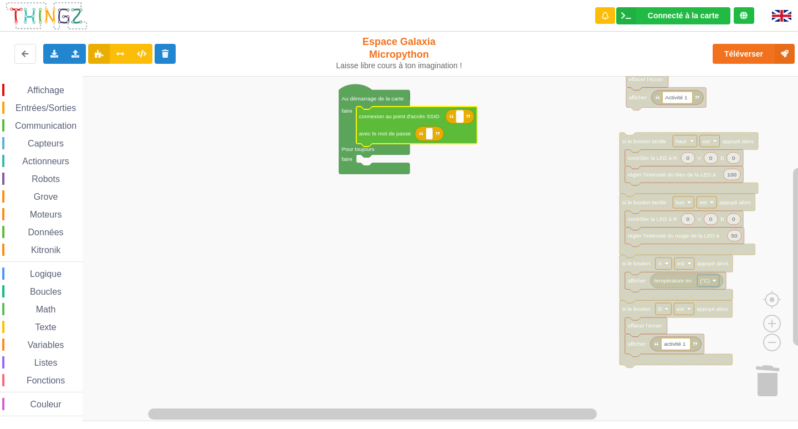
click at [459, 117] on rect "Espace de travail de Blocky" at bounding box center [459, 116] width 7 height 12
click at [429, 139] on rect "Espace de travail de Blocky" at bounding box center [429, 134] width 7 height 12
click at [462, 122] on rect "Espace de travail de Blocky" at bounding box center [459, 116] width 7 height 12
click at [484, 121] on input "NETGEAR" at bounding box center [471, 116] width 30 height 12
type input "NETGEAR38"
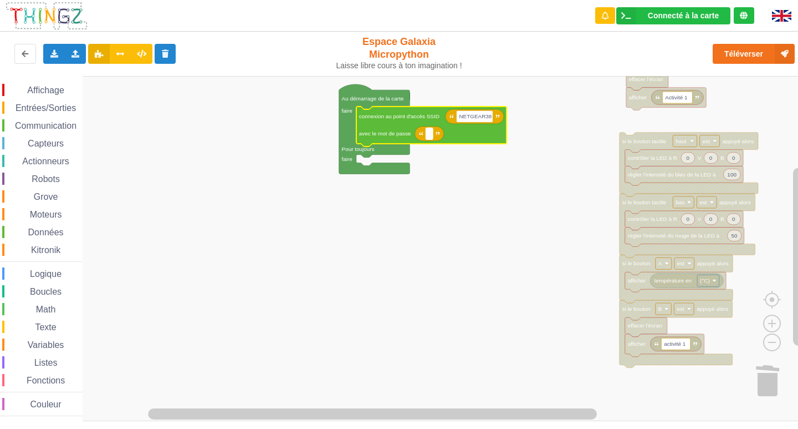
click at [430, 136] on text "Espace de travail de Blocky" at bounding box center [430, 133] width 2 height 6
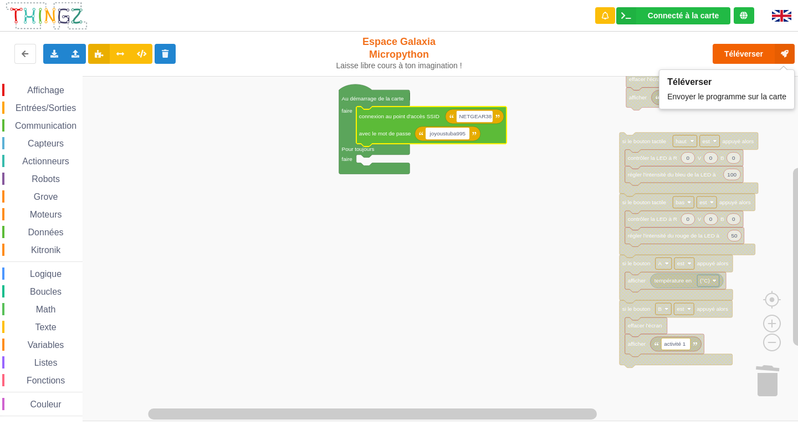
type input "joyoustuba995"
click at [741, 50] on button "Téléverser" at bounding box center [754, 54] width 82 height 20
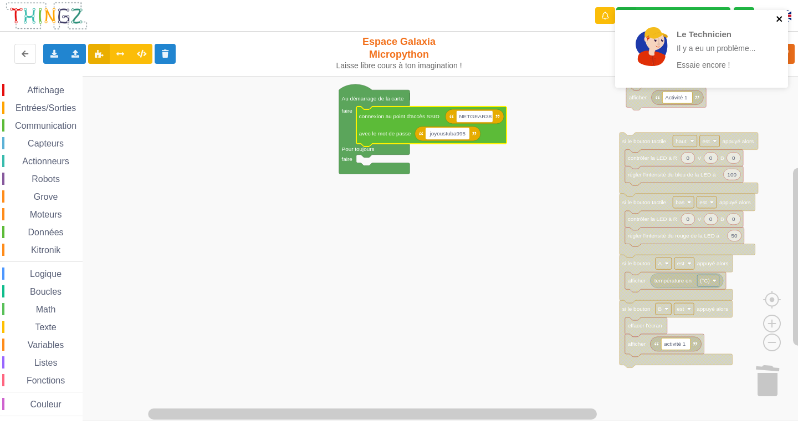
click at [781, 19] on icon "close" at bounding box center [780, 19] width 6 height 6
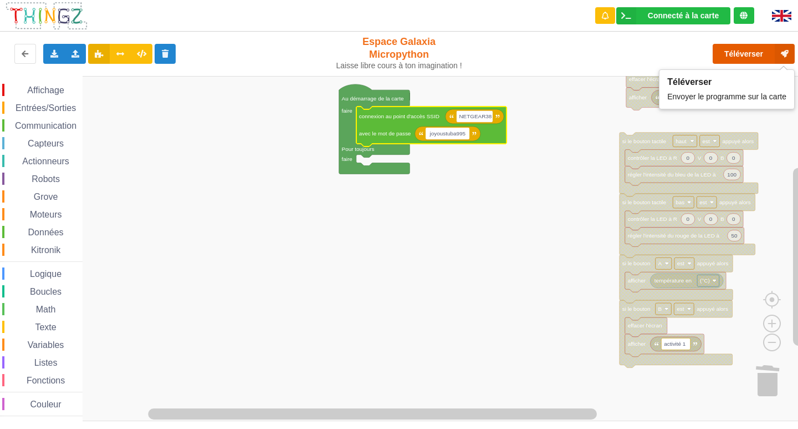
drag, startPoint x: 785, startPoint y: 54, endPoint x: 761, endPoint y: 49, distance: 25.0
click at [786, 53] on icon at bounding box center [785, 54] width 20 height 20
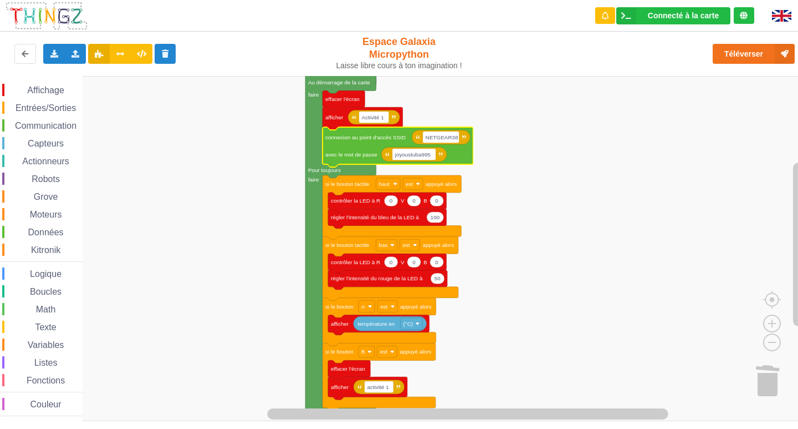
click at [49, 88] on span "Affichage" at bounding box center [46, 89] width 40 height 9
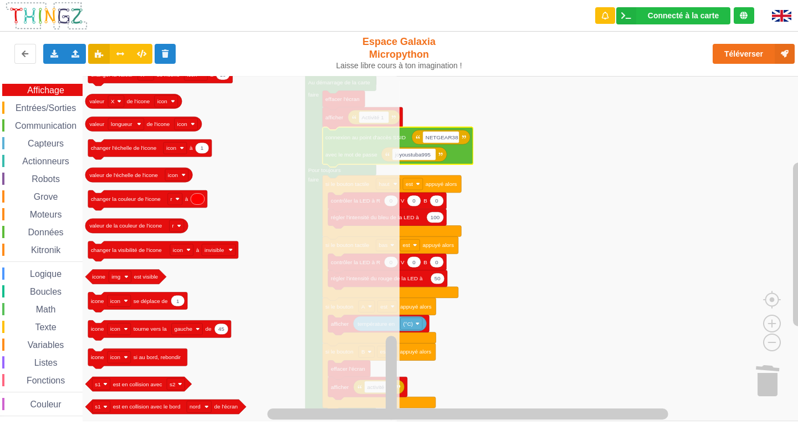
click at [53, 106] on span "Entrées/Sorties" at bounding box center [46, 107] width 64 height 9
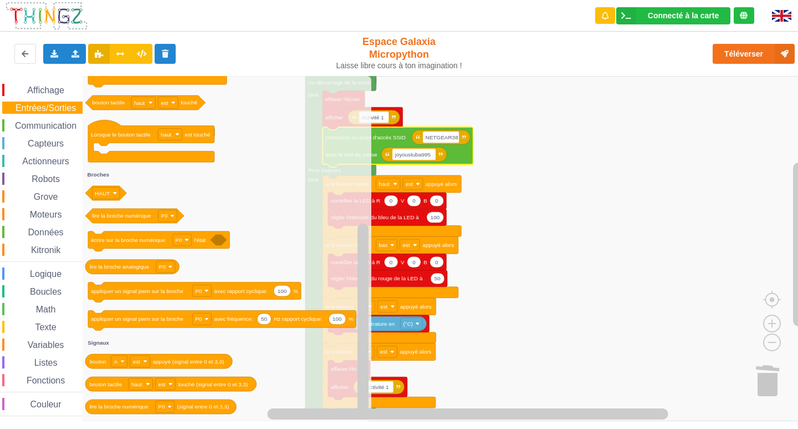
click at [18, 123] on span "Communication" at bounding box center [45, 125] width 65 height 9
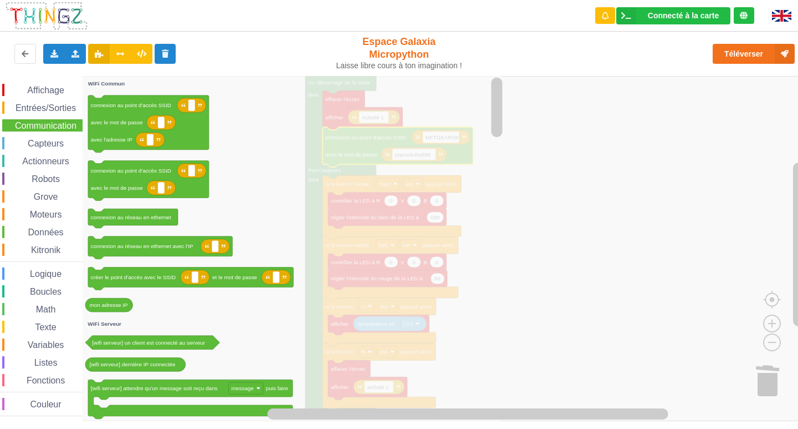
click at [44, 144] on span "Capteurs" at bounding box center [45, 143] width 39 height 9
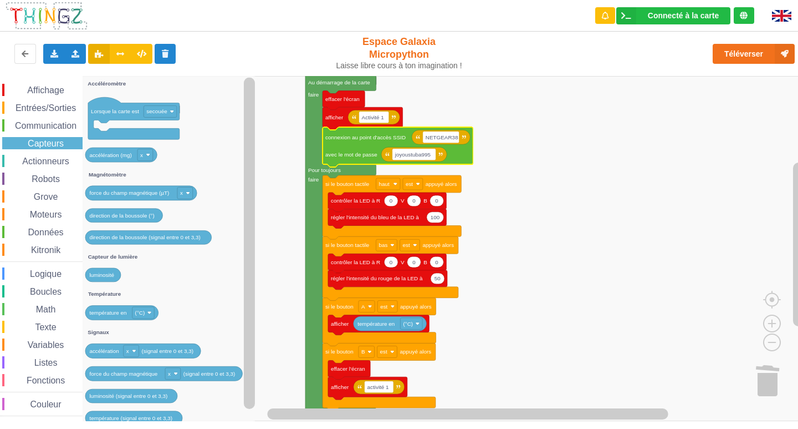
click at [43, 180] on span "Robots" at bounding box center [46, 178] width 32 height 9
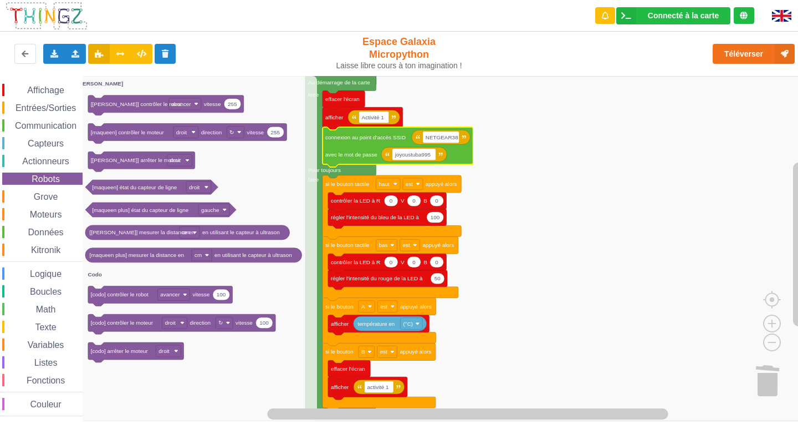
click at [36, 276] on span "Logique" at bounding box center [45, 273] width 35 height 9
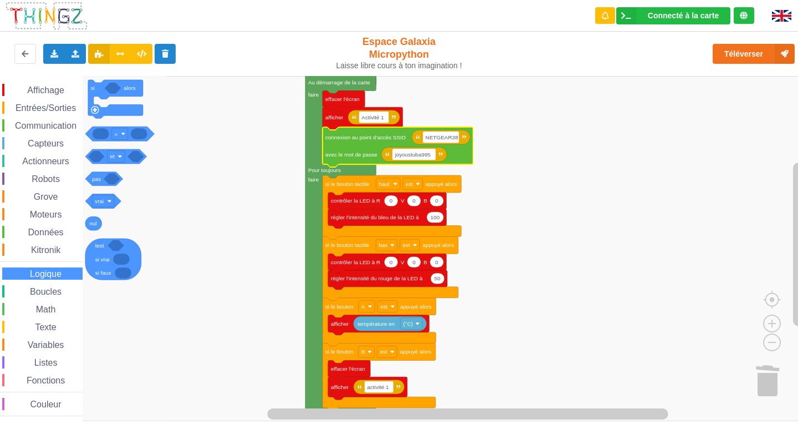
click at [54, 293] on span "Boucles" at bounding box center [45, 291] width 35 height 9
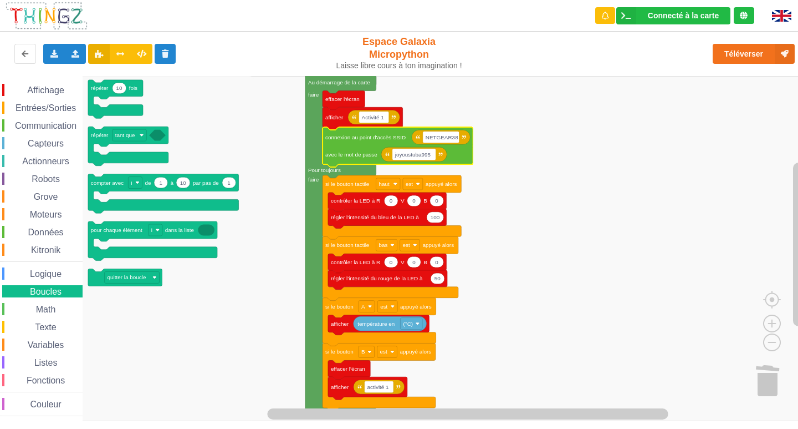
click at [53, 93] on span "Affichage" at bounding box center [46, 89] width 40 height 9
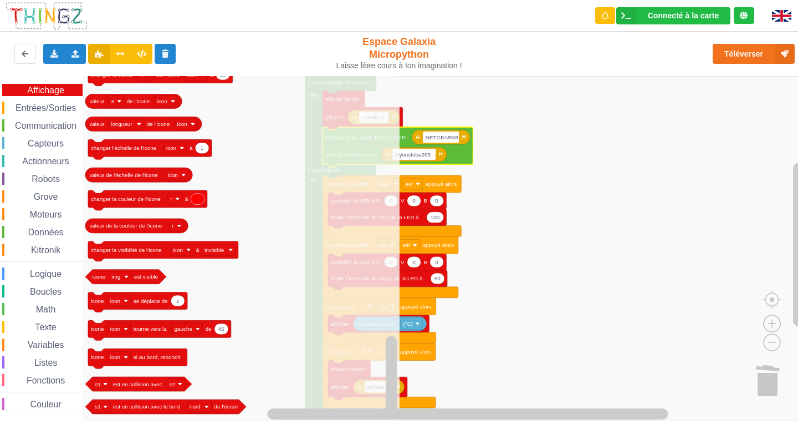
click at [75, 111] on span "Entrées/Sorties" at bounding box center [46, 107] width 64 height 9
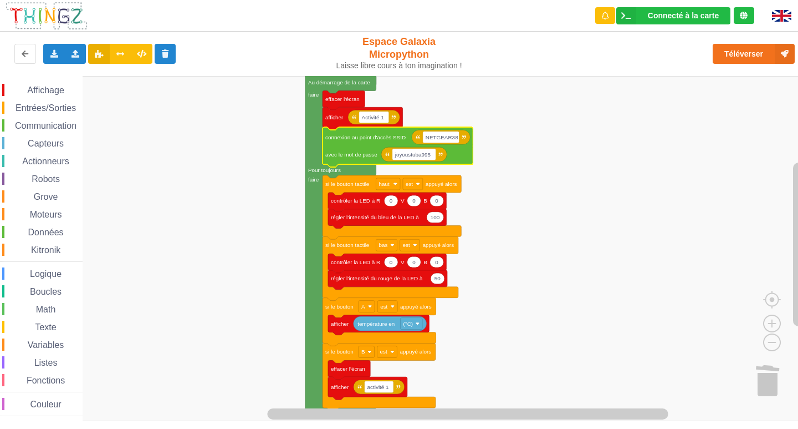
click at [641, 243] on rect "Espace de travail de Blocky" at bounding box center [403, 248] width 806 height 345
click at [46, 113] on div "Entrées/Sorties" at bounding box center [42, 107] width 80 height 12
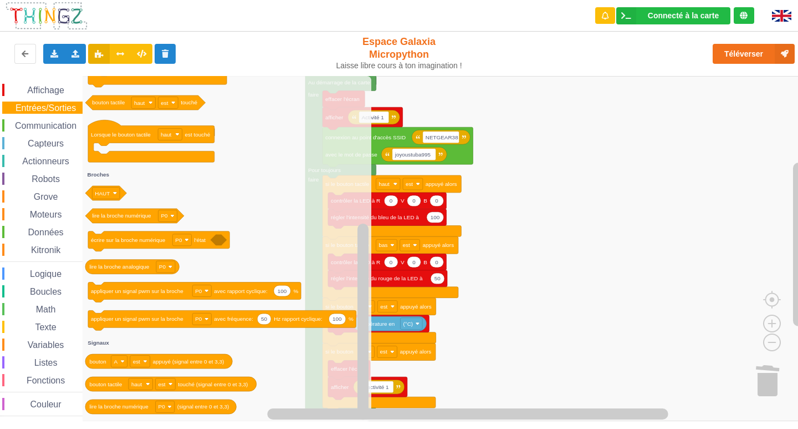
click at [50, 120] on div "Communication" at bounding box center [42, 125] width 80 height 12
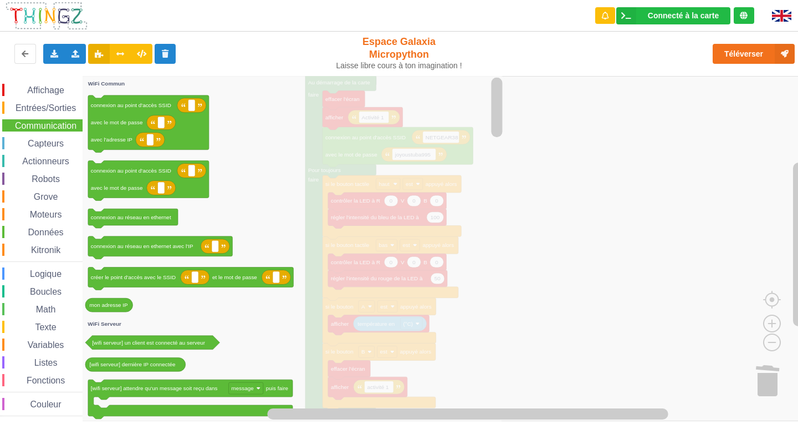
click at [64, 149] on div "Capteurs" at bounding box center [42, 143] width 80 height 12
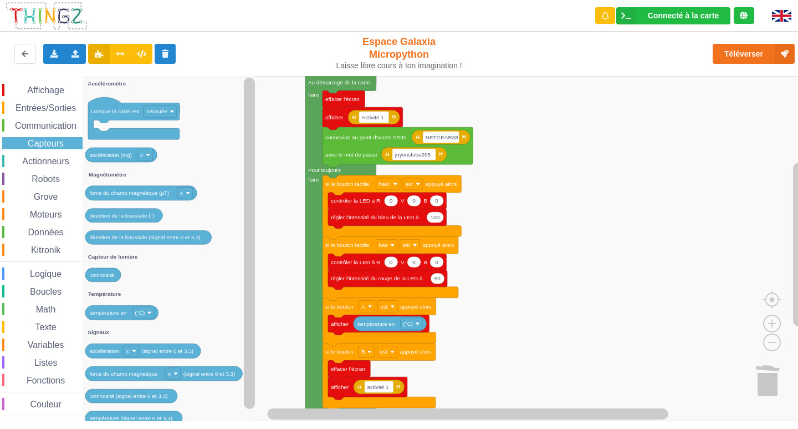
click at [62, 160] on span "Actionneurs" at bounding box center [46, 160] width 50 height 9
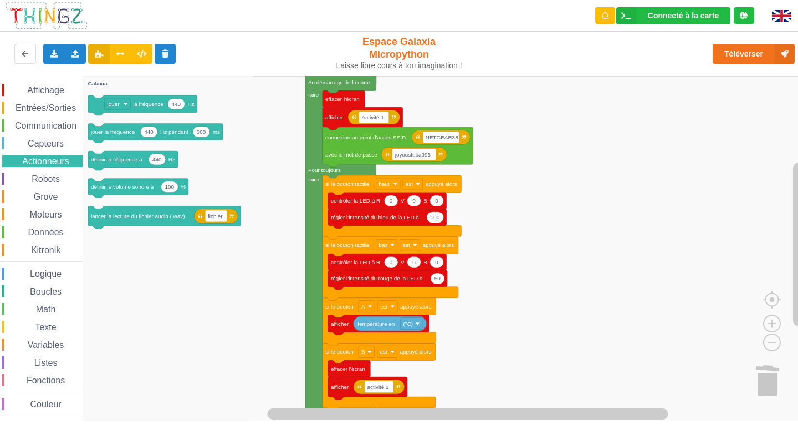
click at [50, 176] on span "Robots" at bounding box center [46, 178] width 32 height 9
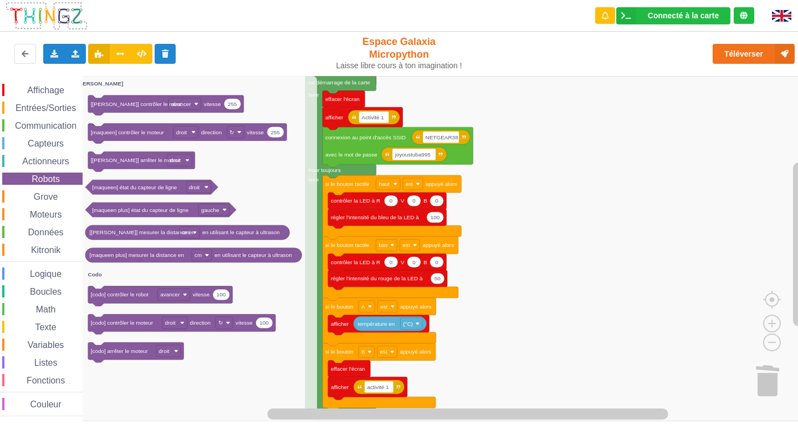
click at [47, 197] on span "Grove" at bounding box center [46, 196] width 28 height 9
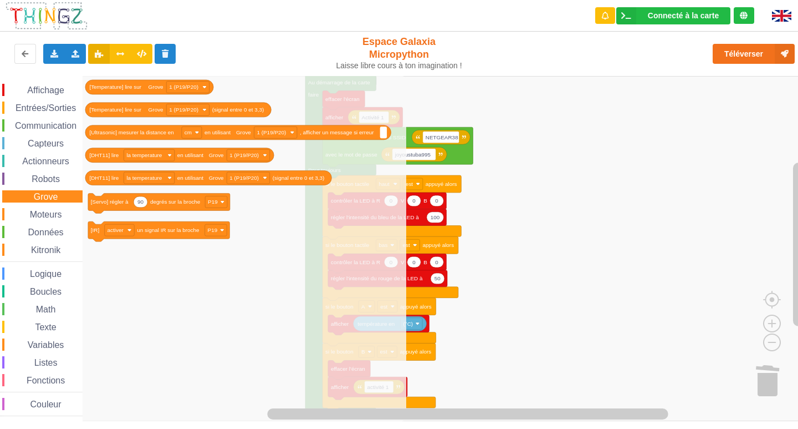
click at [42, 212] on span "Moteurs" at bounding box center [45, 214] width 35 height 9
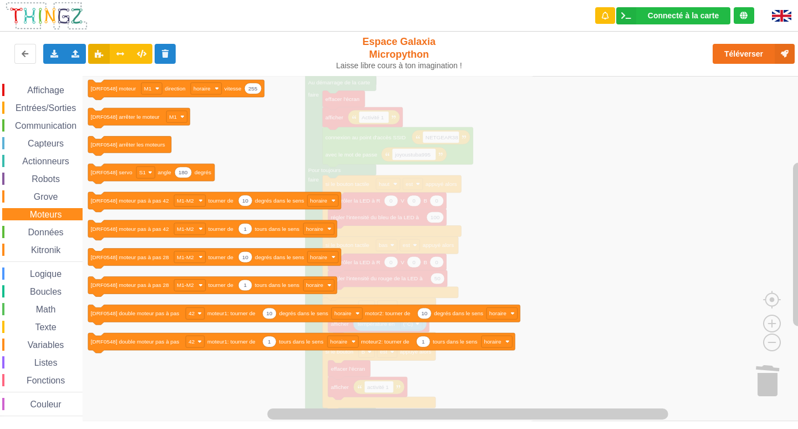
click at [35, 221] on div "Affichage Entrées/Sorties Communication Capteurs Actionneurs Robots Grove Moteu…" at bounding box center [41, 250] width 83 height 332
click at [30, 235] on span "Données" at bounding box center [46, 231] width 39 height 9
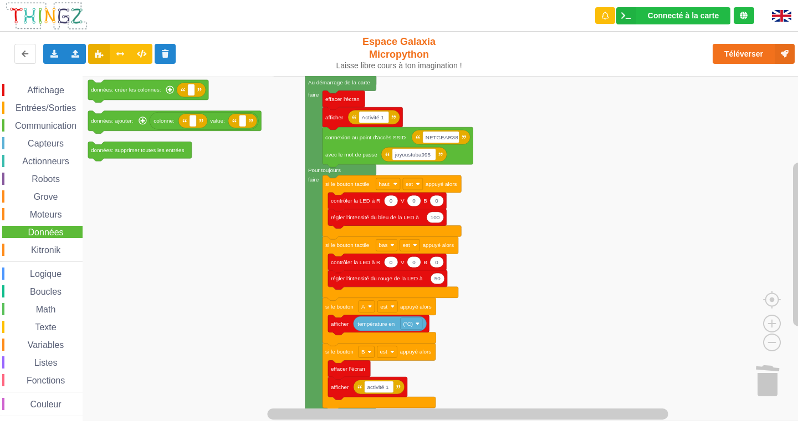
click at [37, 245] on div "Kitronik" at bounding box center [42, 249] width 80 height 12
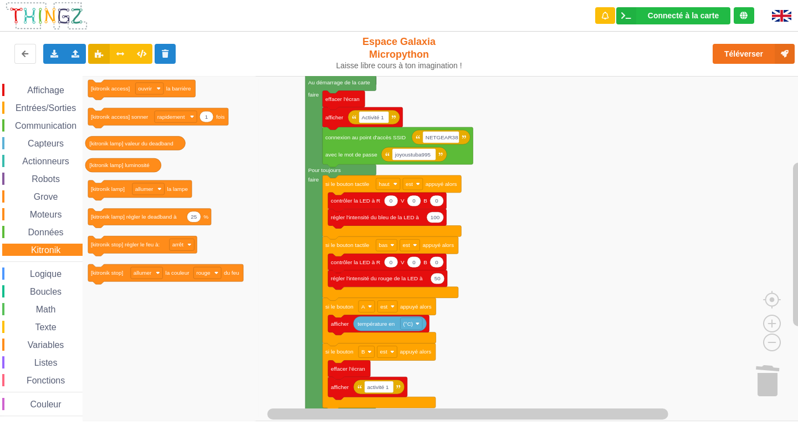
click at [35, 269] on span "Logique" at bounding box center [45, 273] width 35 height 9
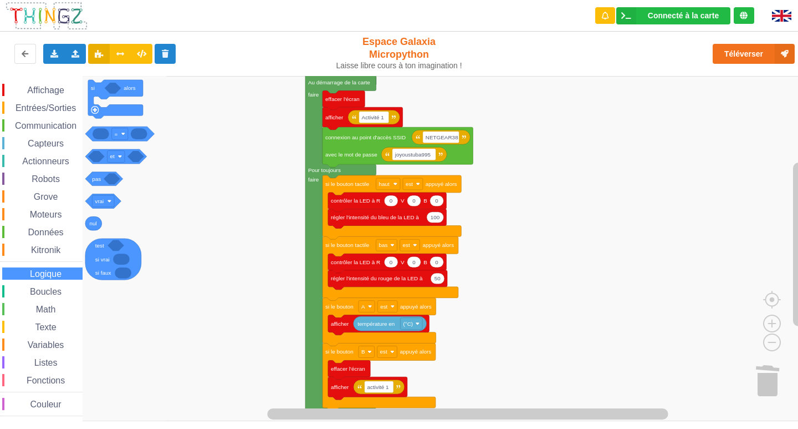
click at [35, 294] on span "Boucles" at bounding box center [45, 291] width 35 height 9
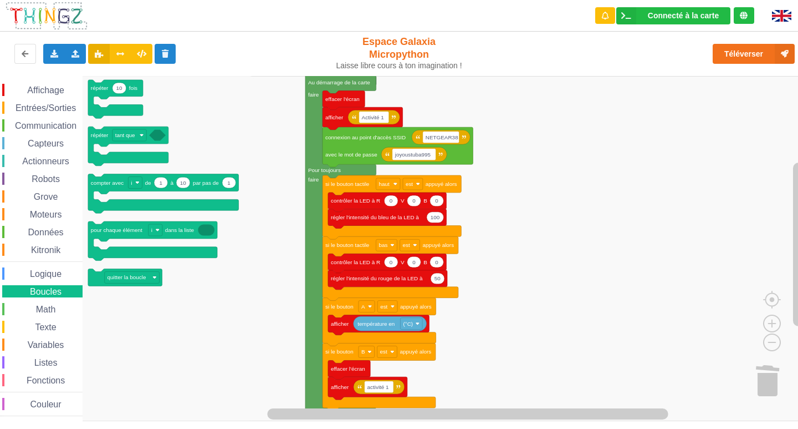
click at [29, 276] on span "Logique" at bounding box center [45, 273] width 35 height 9
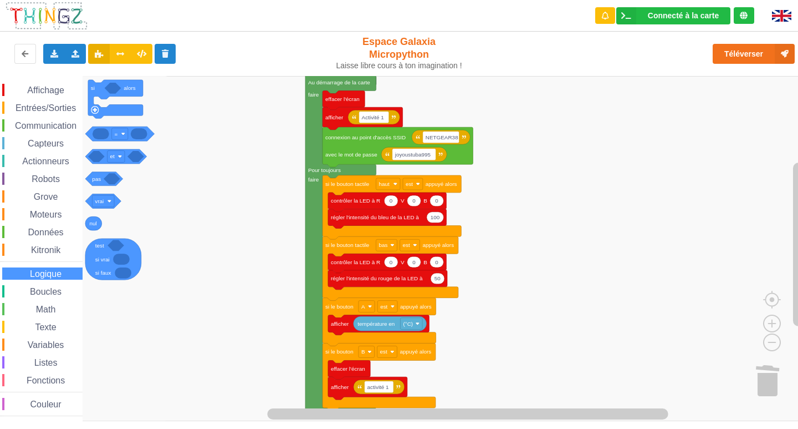
click at [62, 312] on div "Math" at bounding box center [42, 309] width 80 height 12
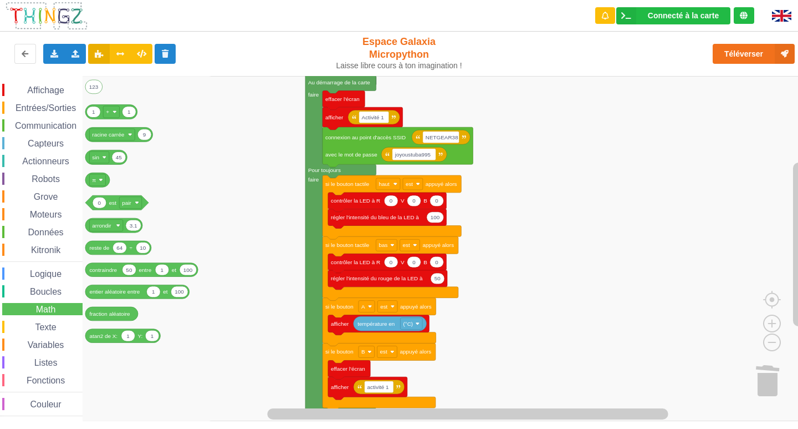
click at [49, 338] on div "Affichage Entrées/Sorties Communication Capteurs Actionneurs Robots Grove Moteu…" at bounding box center [41, 250] width 83 height 332
click at [48, 346] on span "Variables" at bounding box center [46, 344] width 40 height 9
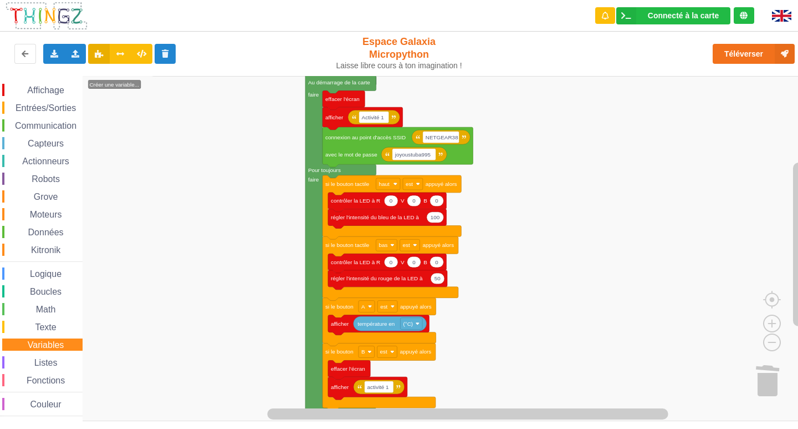
click at [44, 363] on span "Listes" at bounding box center [46, 362] width 27 height 9
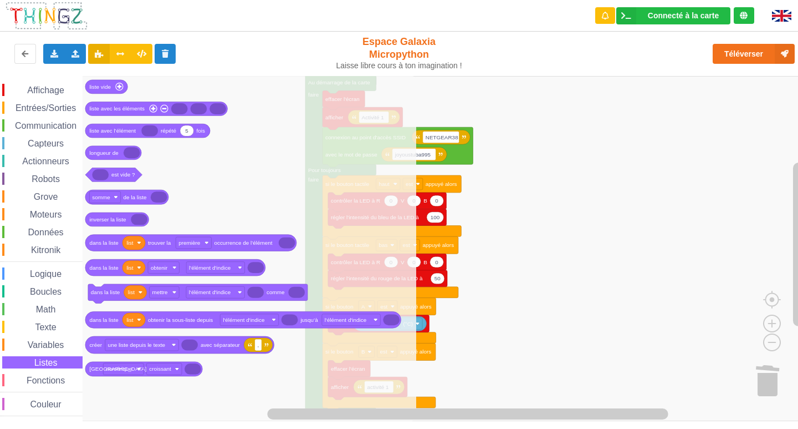
click at [38, 376] on span "Fonctions" at bounding box center [46, 379] width 42 height 9
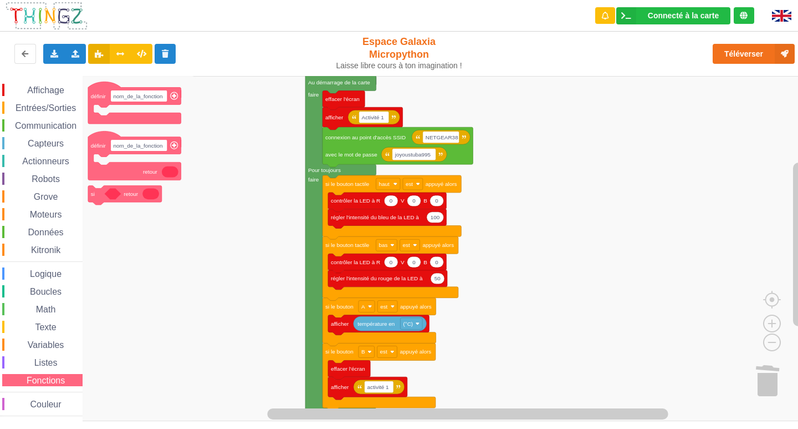
click at [29, 87] on span "Affichage" at bounding box center [46, 89] width 40 height 9
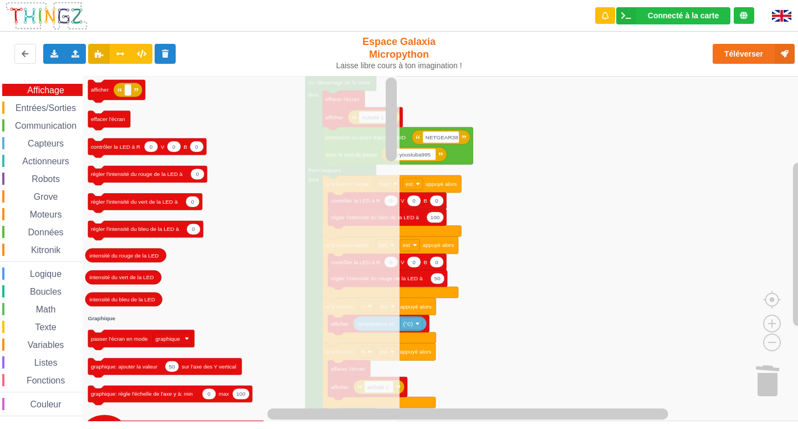
click at [53, 104] on span "Entrées/Sorties" at bounding box center [46, 107] width 64 height 9
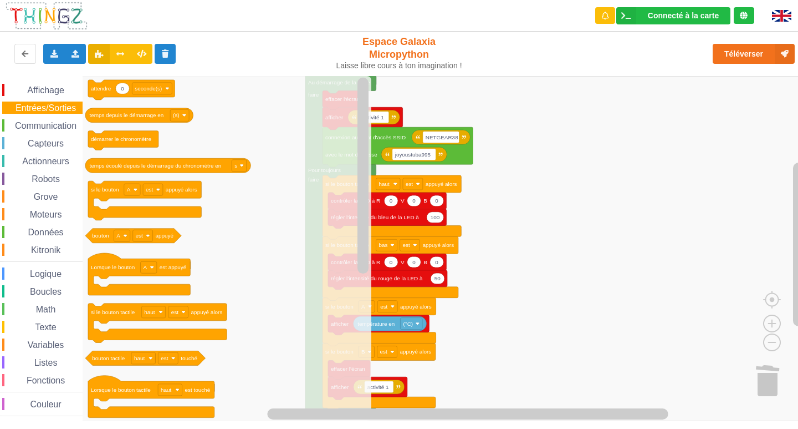
click at [167, 125] on icon "Espace de travail de Blocky" at bounding box center [227, 248] width 289 height 345
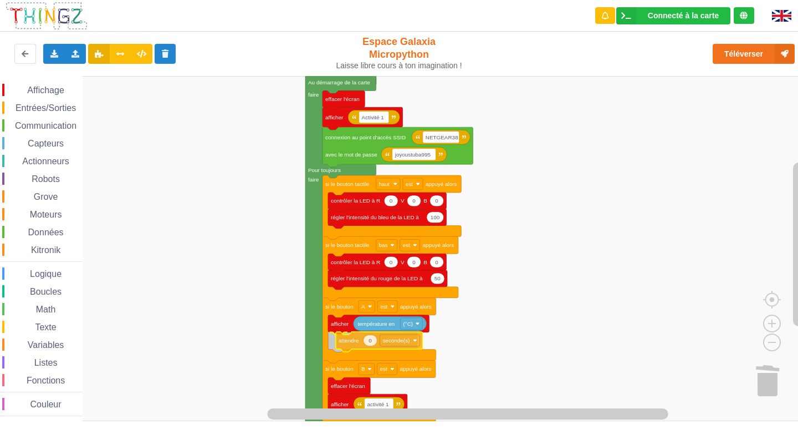
click at [357, 340] on div "Affichage Entrées/Sorties Communication Capteurs Actionneurs Robots Grove Moteu…" at bounding box center [403, 248] width 806 height 345
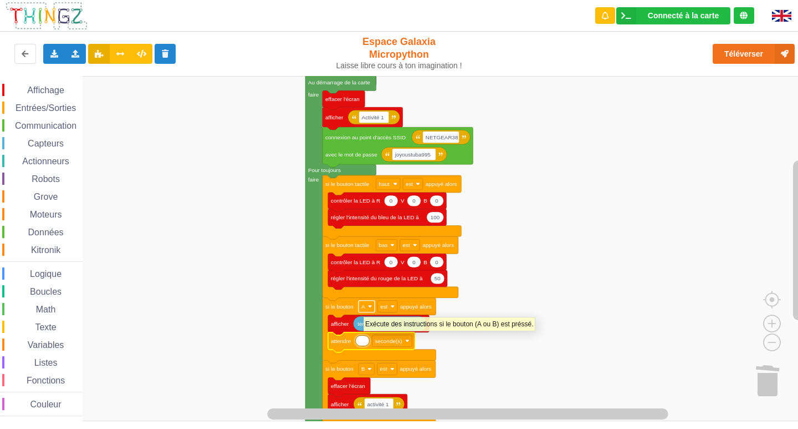
type input "2"
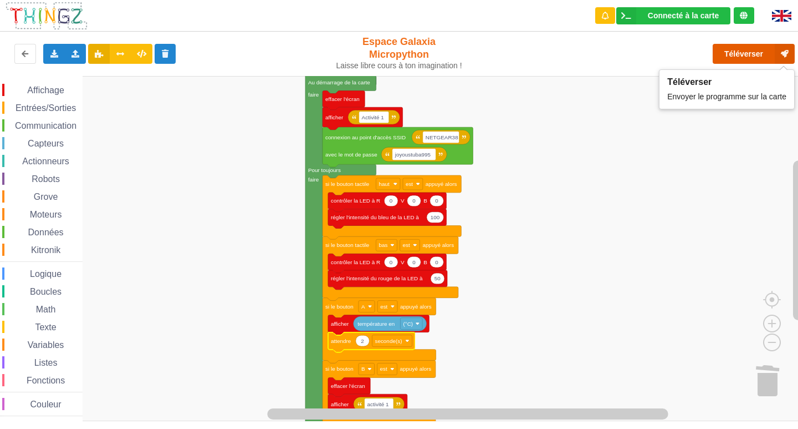
click at [725, 45] on button "Téléverser" at bounding box center [754, 54] width 82 height 20
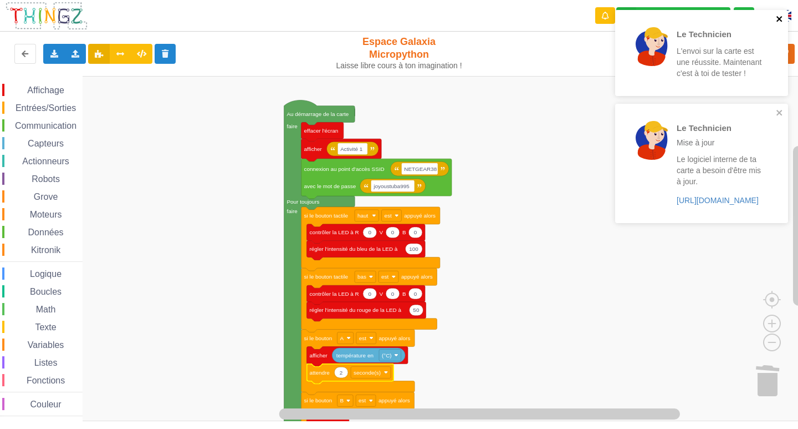
click at [777, 19] on icon "close" at bounding box center [780, 18] width 8 height 9
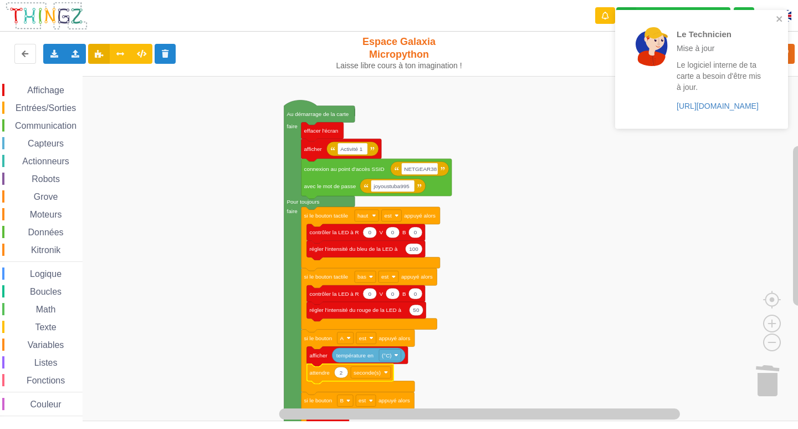
click at [762, 53] on p "Mise à jour" at bounding box center [720, 48] width 86 height 11
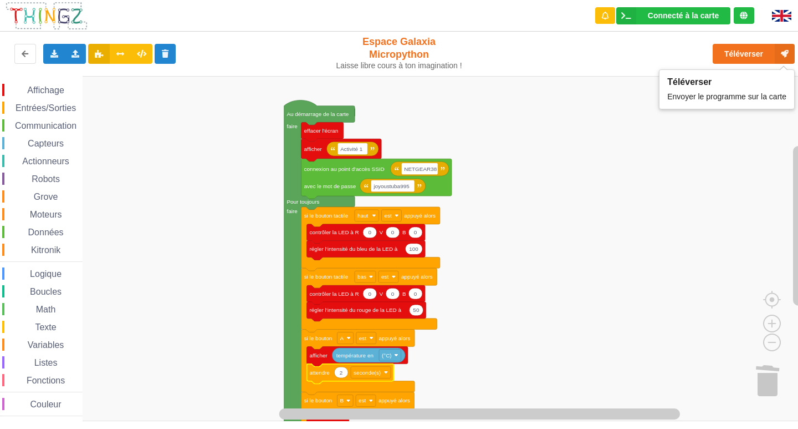
click at [740, 47] on div "Le Technicien Mise à jour Le logiciel interne de ta carte a besoin d'être mis à…" at bounding box center [399, 206] width 814 height 429
click at [741, 55] on button "Téléverser" at bounding box center [754, 54] width 82 height 20
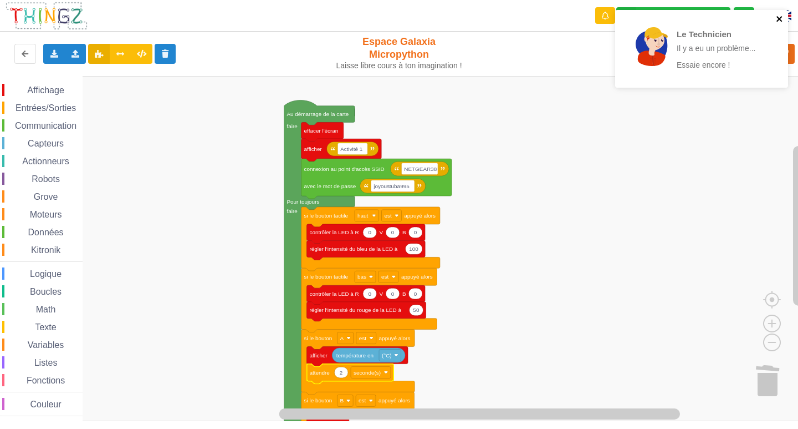
click at [777, 15] on icon "close" at bounding box center [780, 18] width 8 height 9
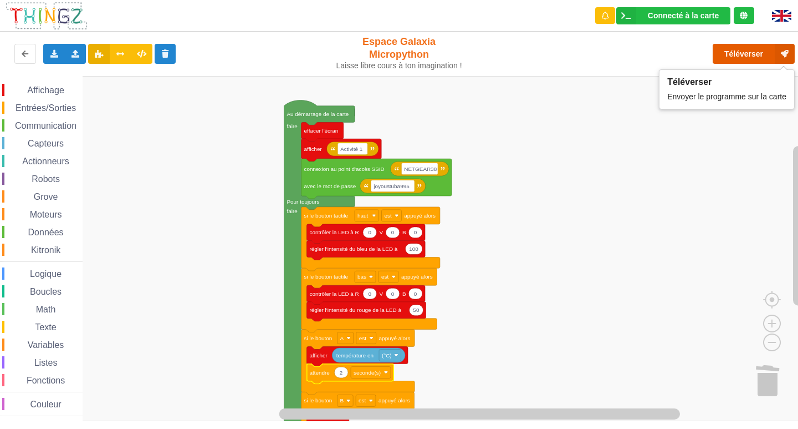
click at [727, 53] on button "Téléverser" at bounding box center [754, 54] width 82 height 20
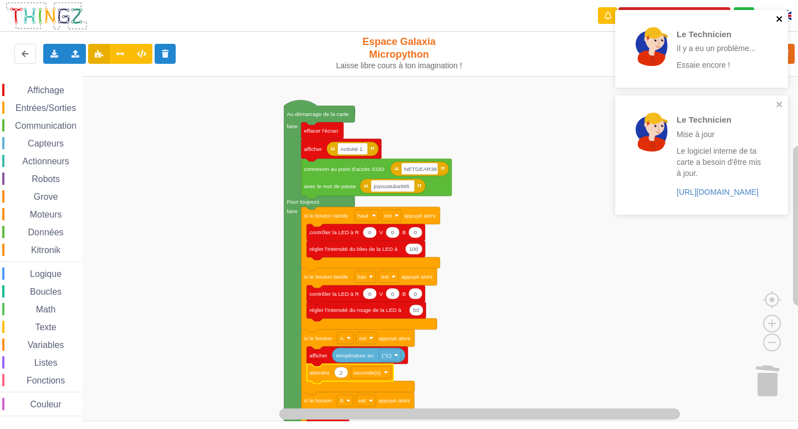
click at [779, 22] on icon "close" at bounding box center [780, 18] width 8 height 9
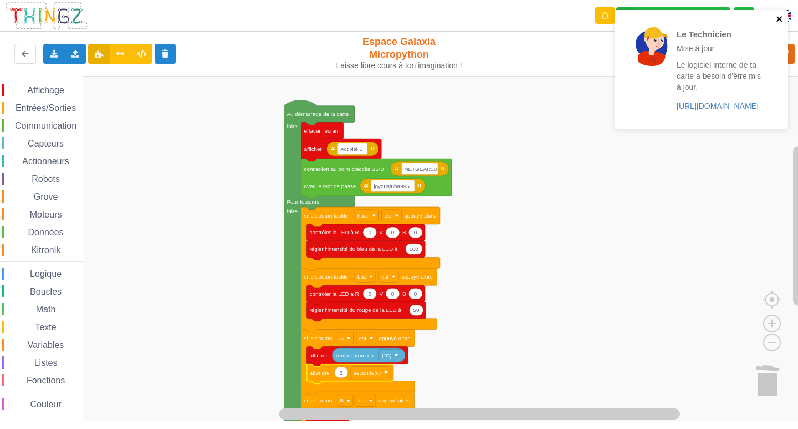
click at [780, 19] on icon "close" at bounding box center [780, 19] width 6 height 6
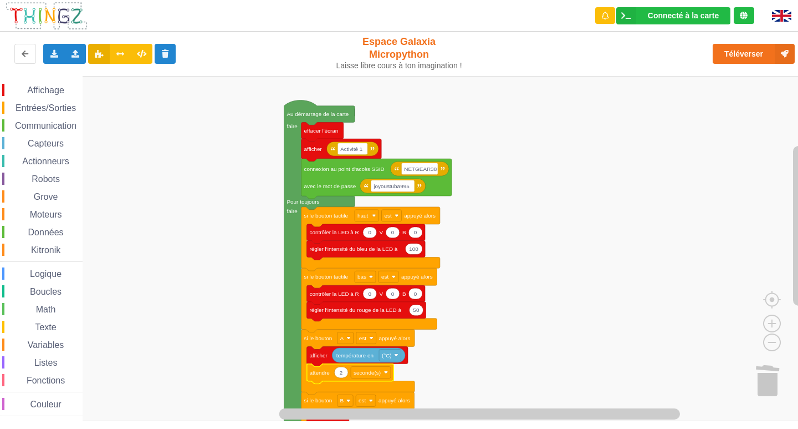
click at [732, 53] on div "Le Technicien Mise à jour Le logiciel interne de ta carte a besoin d'être mis à…" at bounding box center [701, 73] width 177 height 131
click at [732, 53] on button "Téléverser" at bounding box center [754, 54] width 82 height 20
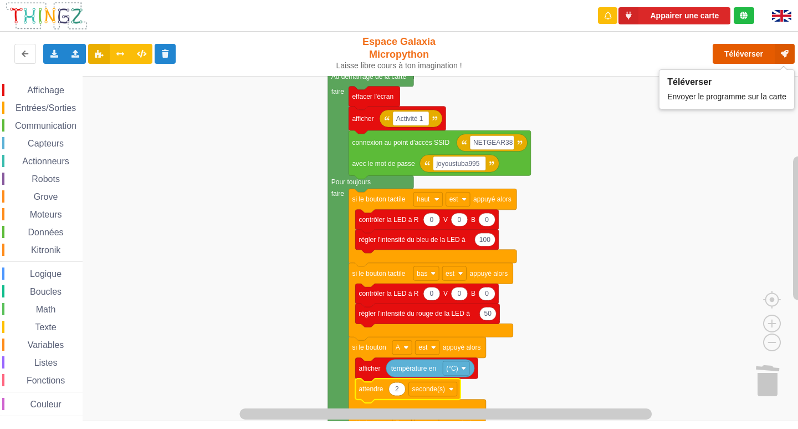
click at [736, 47] on button "Téléverser" at bounding box center [754, 54] width 82 height 20
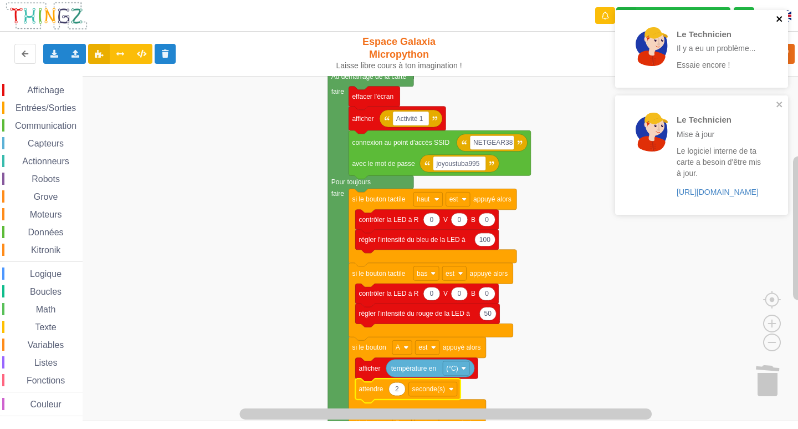
click at [781, 15] on icon "close" at bounding box center [780, 18] width 8 height 9
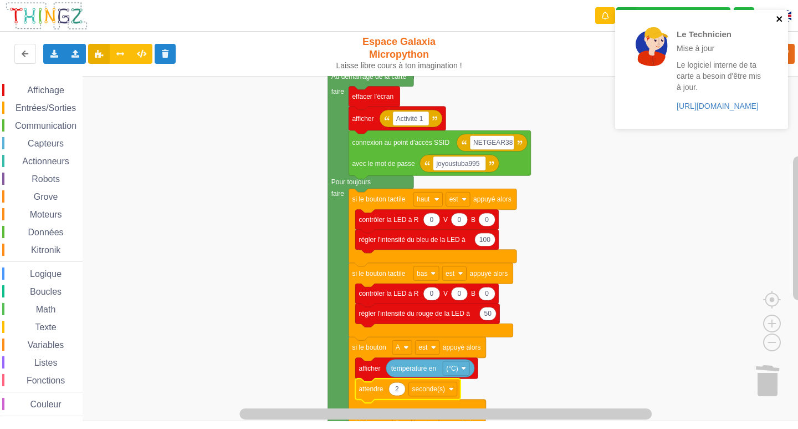
click at [782, 16] on icon "close" at bounding box center [780, 18] width 8 height 9
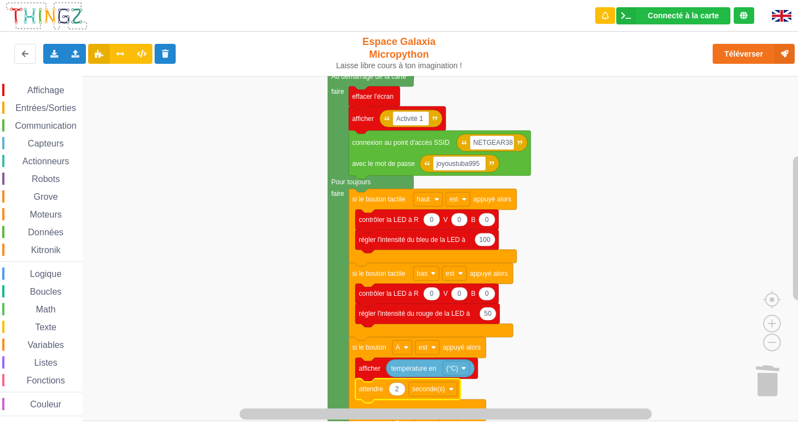
click at [753, 52] on div "Le Technicien Mise à jour Le logiciel interne de ta carte a besoin d'être mis à…" at bounding box center [399, 206] width 814 height 429
click at [753, 52] on button "Téléverser" at bounding box center [754, 54] width 82 height 20
click at [745, 47] on button "Téléverser" at bounding box center [754, 54] width 82 height 20
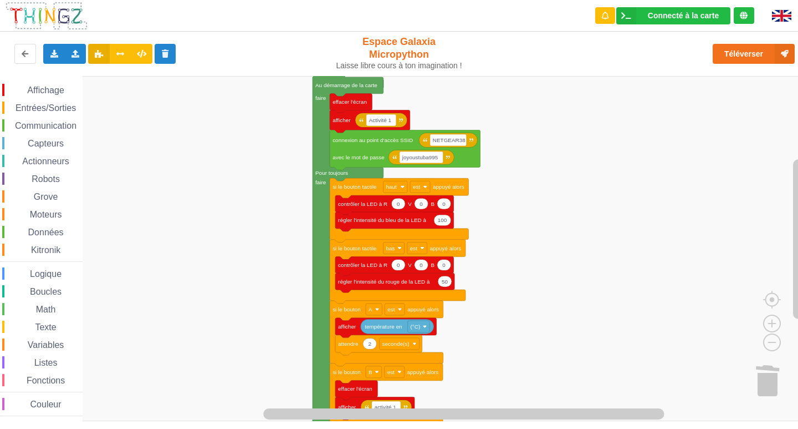
click at [272, 227] on div "Affichage Entrées/Sorties Communication Capteurs Actionneurs Robots Grove Moteu…" at bounding box center [403, 248] width 806 height 345
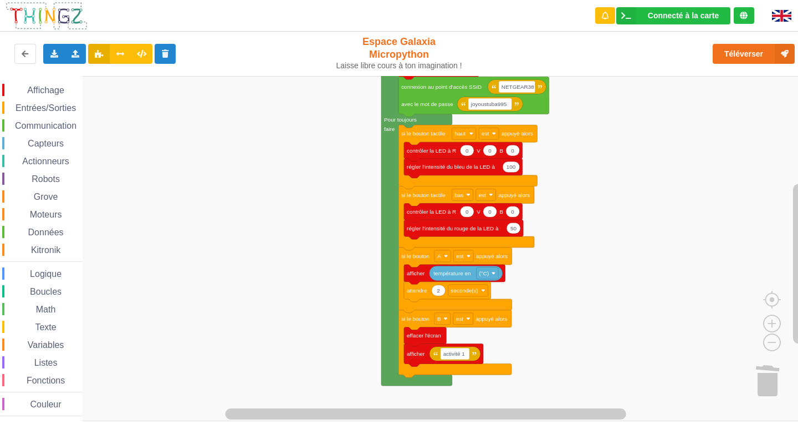
click at [644, 275] on div "Affichage Entrées/Sorties Communication Capteurs Actionneurs Robots Grove Moteu…" at bounding box center [403, 248] width 806 height 345
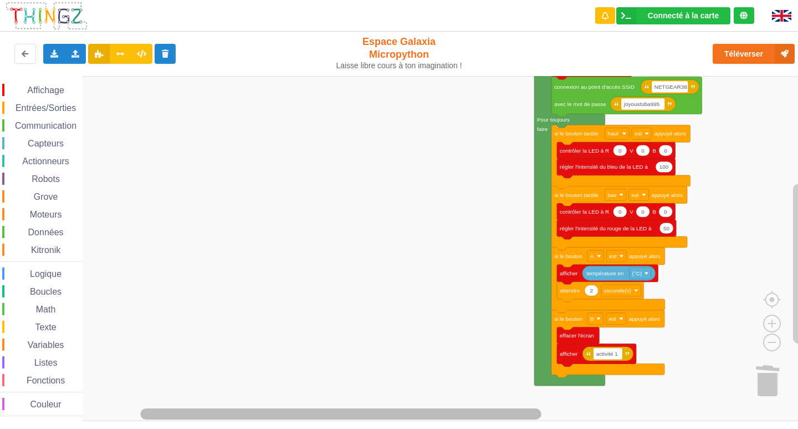
click at [417, 418] on rect "Espace de travail de Blocky" at bounding box center [340, 413] width 401 height 11
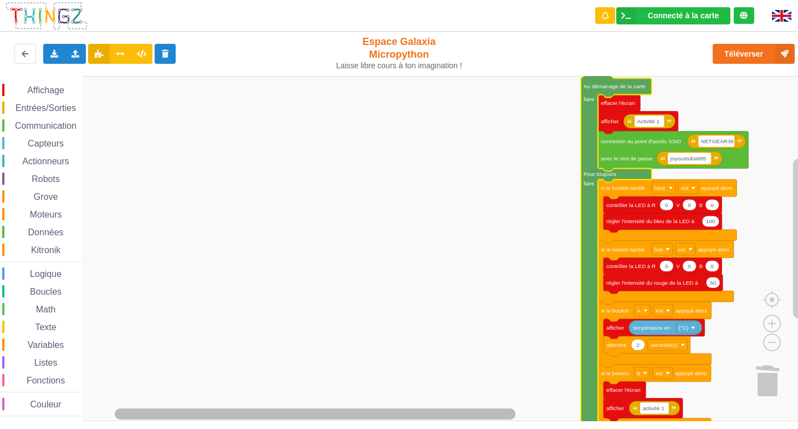
click at [338, 420] on g "Espace de travail de Blocky" at bounding box center [437, 414] width 709 height 14
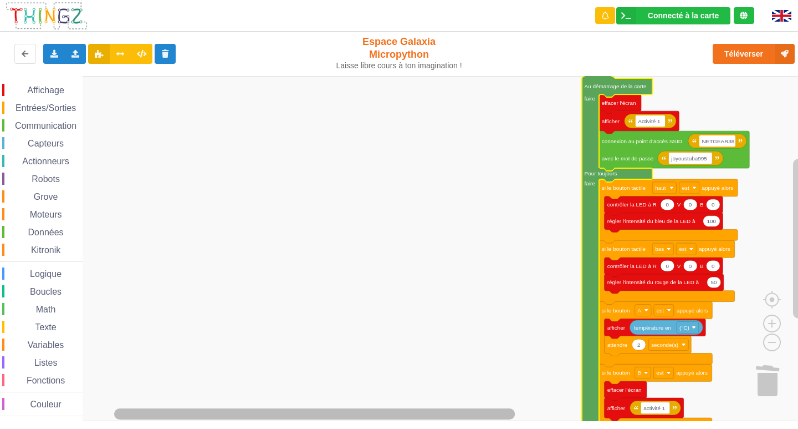
click at [352, 417] on g "Espace de travail de Blocky" at bounding box center [437, 414] width 709 height 14
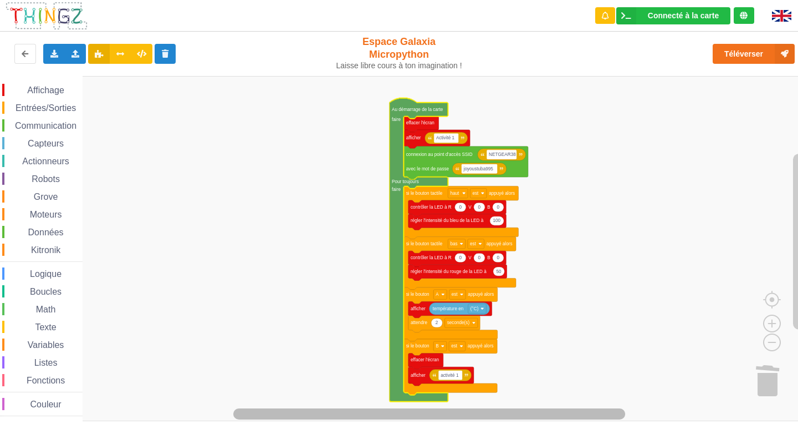
click at [499, 428] on html "Connecté à la carte Réglages Ouvrir le moniteur automatiquement Connexion autom…" at bounding box center [399, 214] width 798 height 429
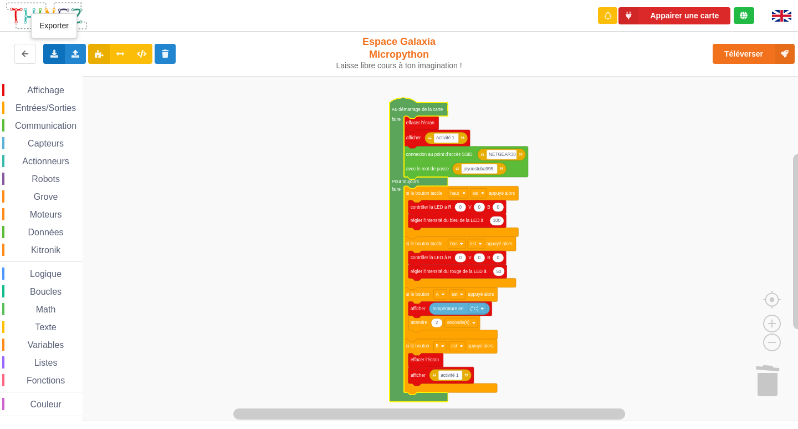
click at [62, 54] on div "Exporter l'assemblage de blocs Exporter l'assemblage de blocs au format Python" at bounding box center [54, 54] width 22 height 20
click at [75, 70] on span "Exporter l'assemblage de blocs" at bounding box center [122, 74] width 108 height 9
